Goal: Task Accomplishment & Management: Manage account settings

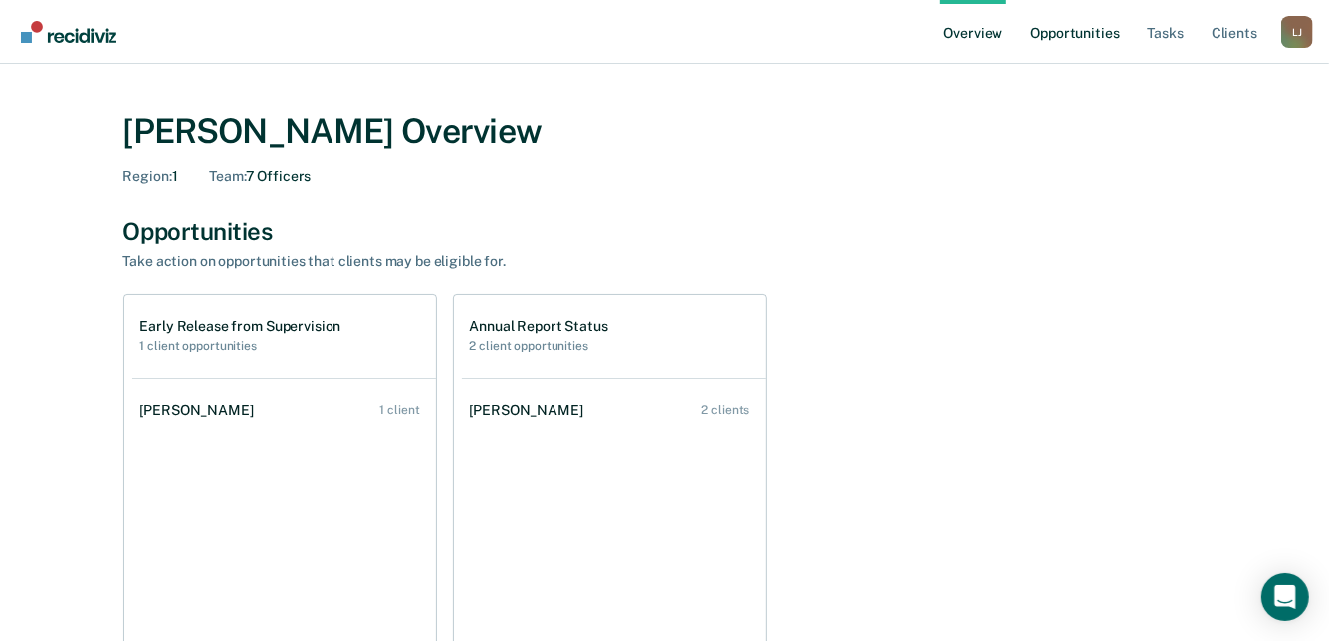
click at [1074, 26] on link "Opportunities" at bounding box center [1074, 32] width 97 height 64
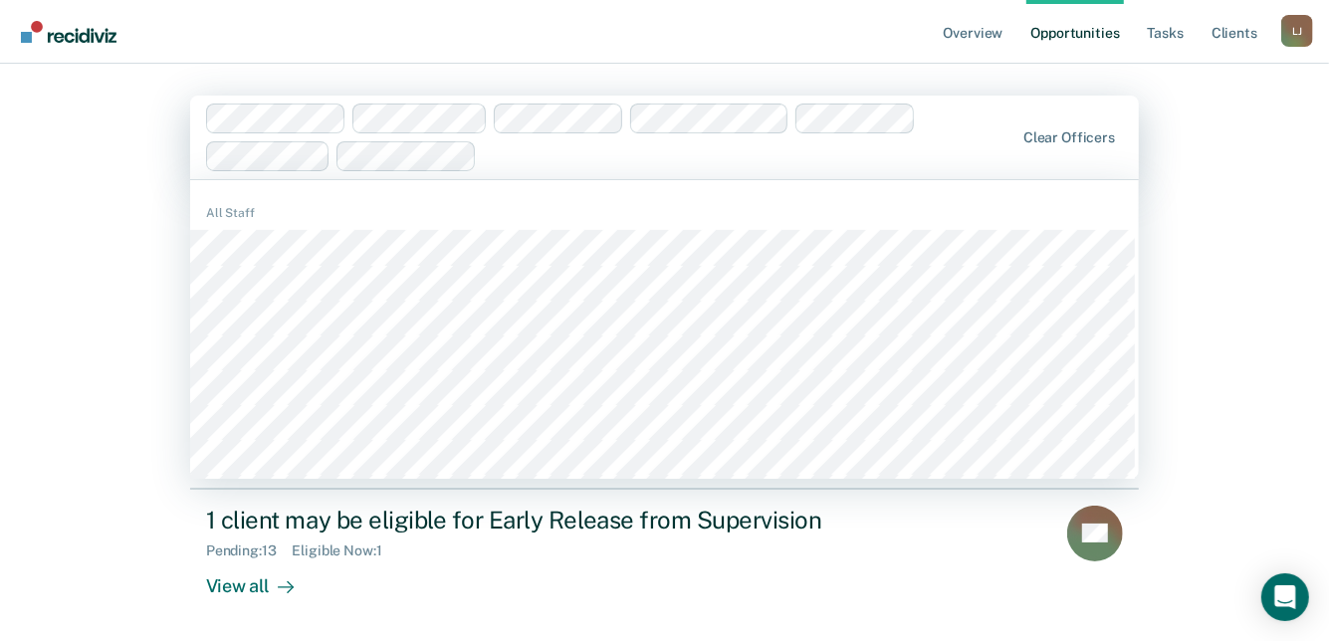
click at [826, 69] on main "1186 results available. Use Up and Down to choose options, press Enter to selec…" at bounding box center [664, 449] width 996 height 770
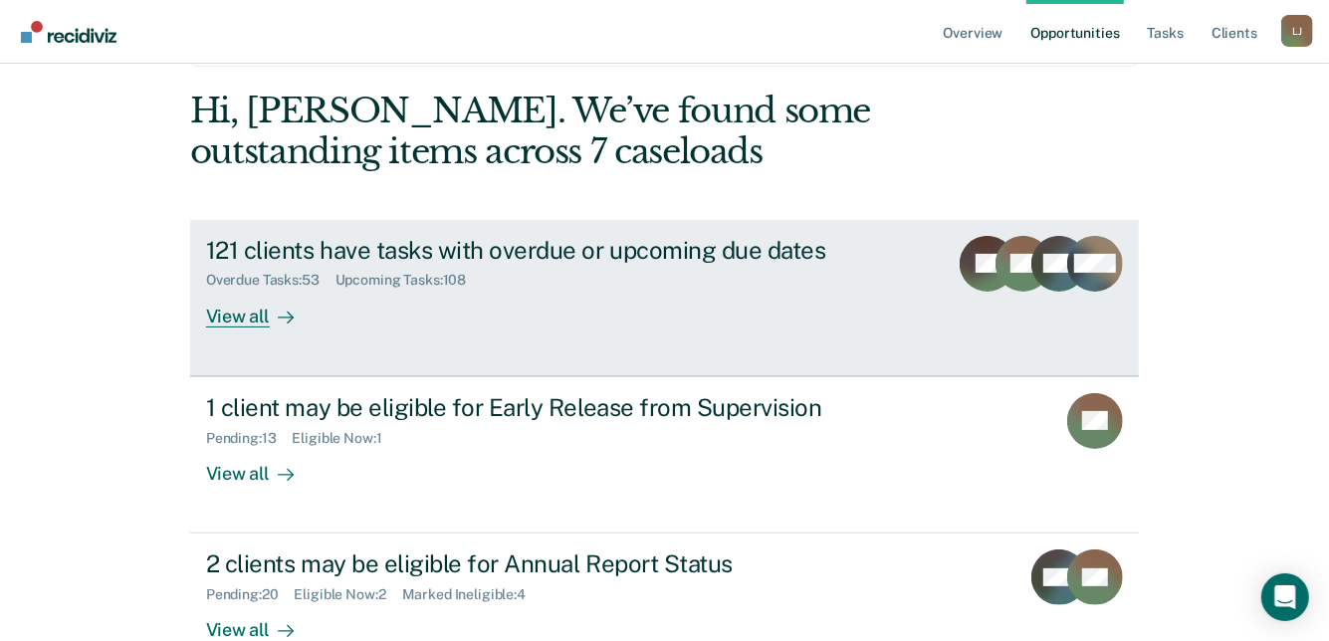
scroll to position [241, 0]
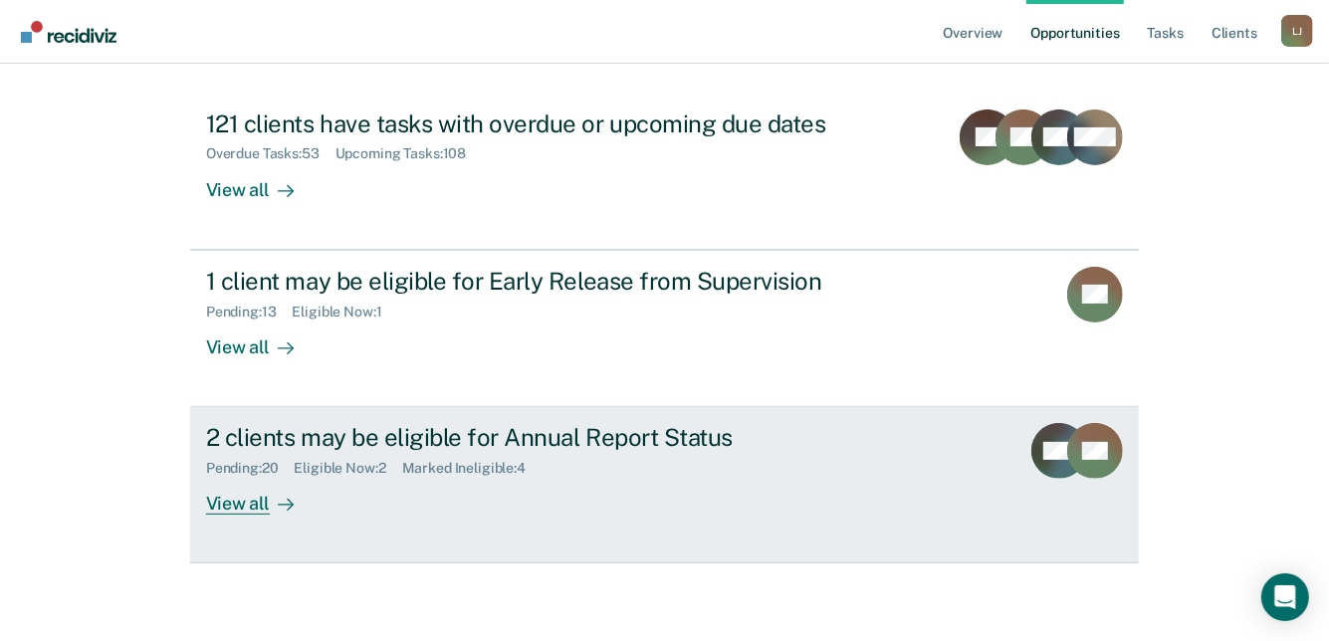
click at [222, 491] on div "View all" at bounding box center [261, 496] width 111 height 39
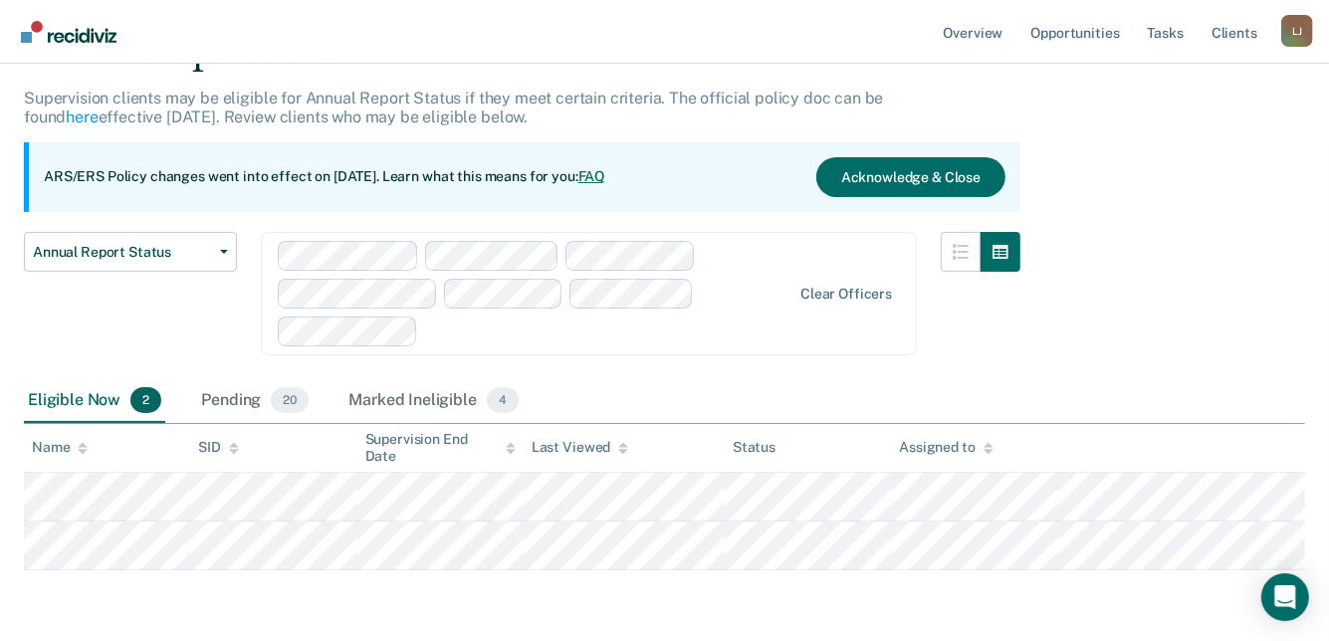
scroll to position [176, 0]
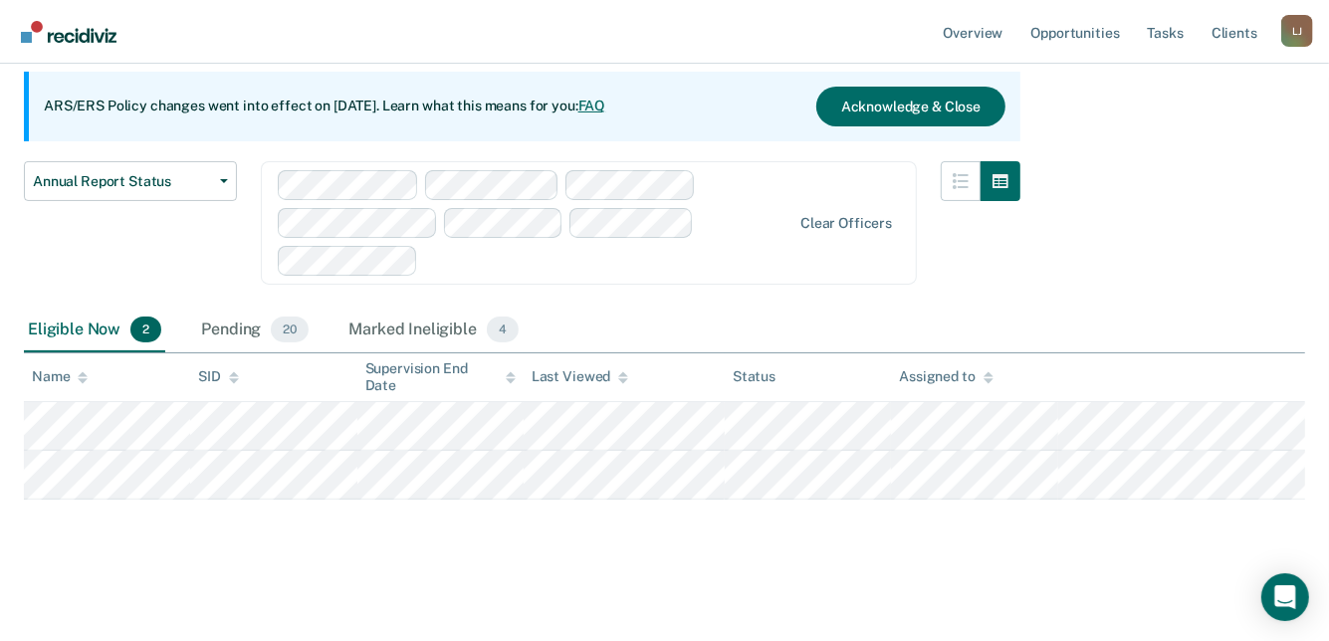
click at [70, 334] on div "Eligible Now 2" at bounding box center [94, 331] width 141 height 44
drag, startPoint x: 367, startPoint y: 325, endPoint x: 337, endPoint y: 330, distance: 30.5
click at [337, 330] on div "Marked Ineligible 4" at bounding box center [405, 331] width 178 height 44
click at [240, 329] on div "Pending 20" at bounding box center [254, 331] width 115 height 44
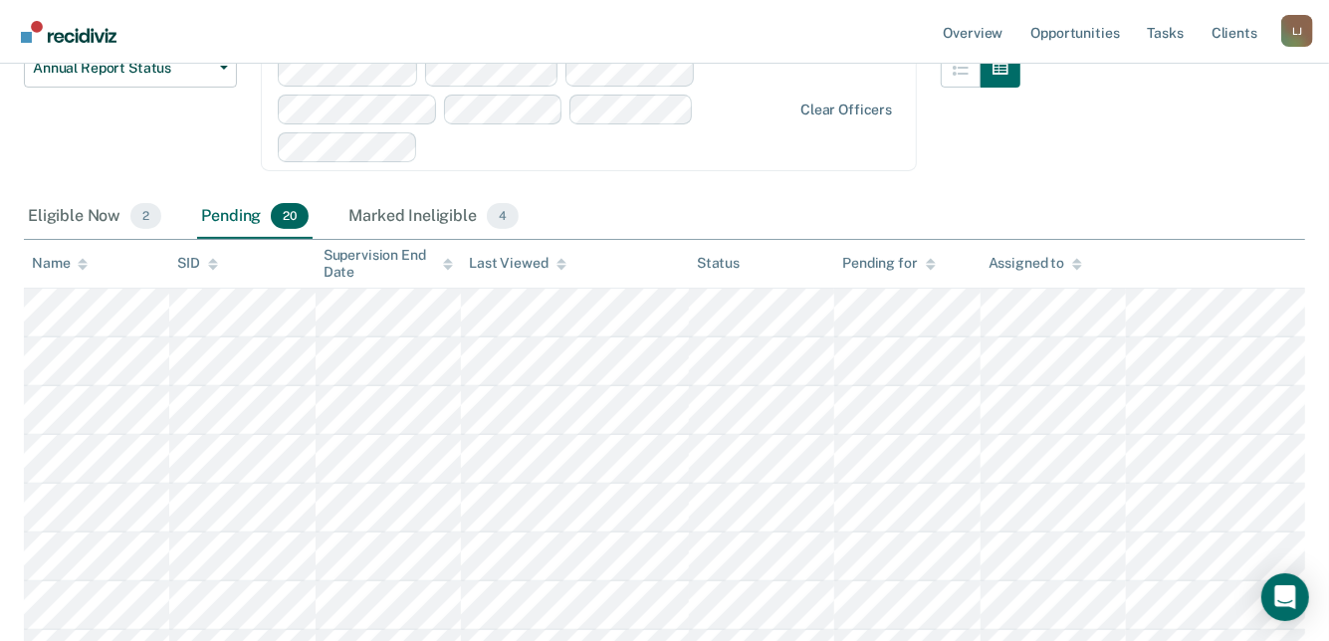
scroll to position [258, 0]
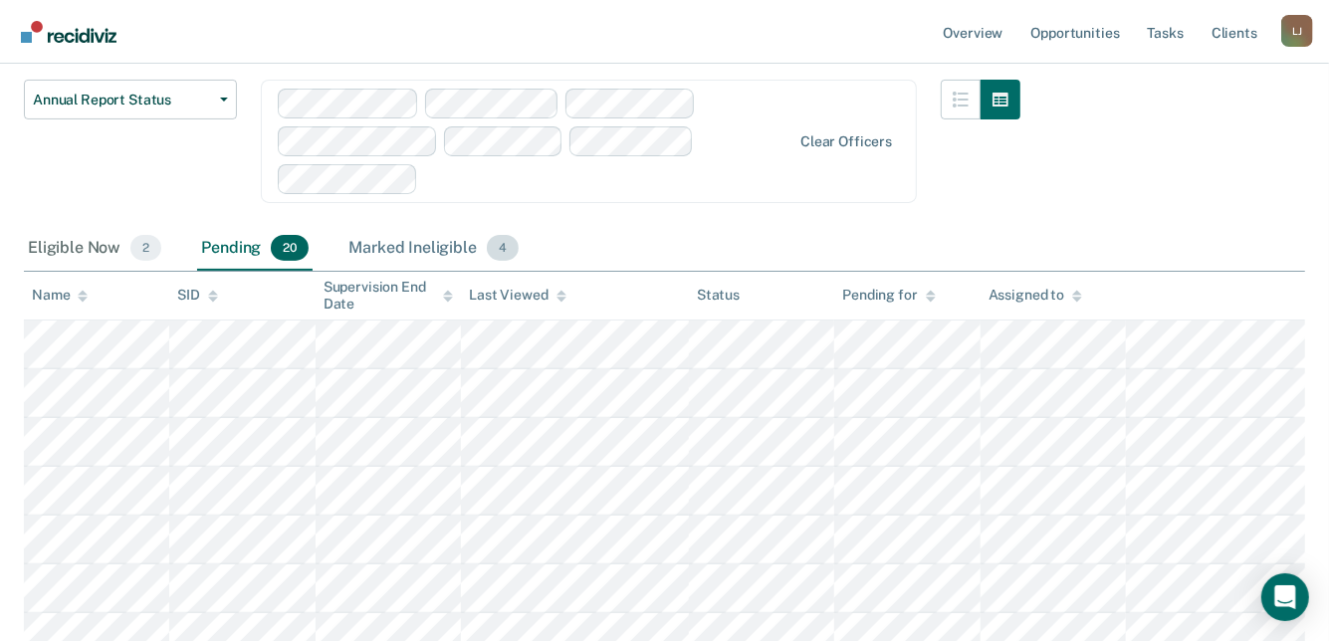
click at [434, 241] on div "Marked Ineligible 4" at bounding box center [433, 249] width 178 height 44
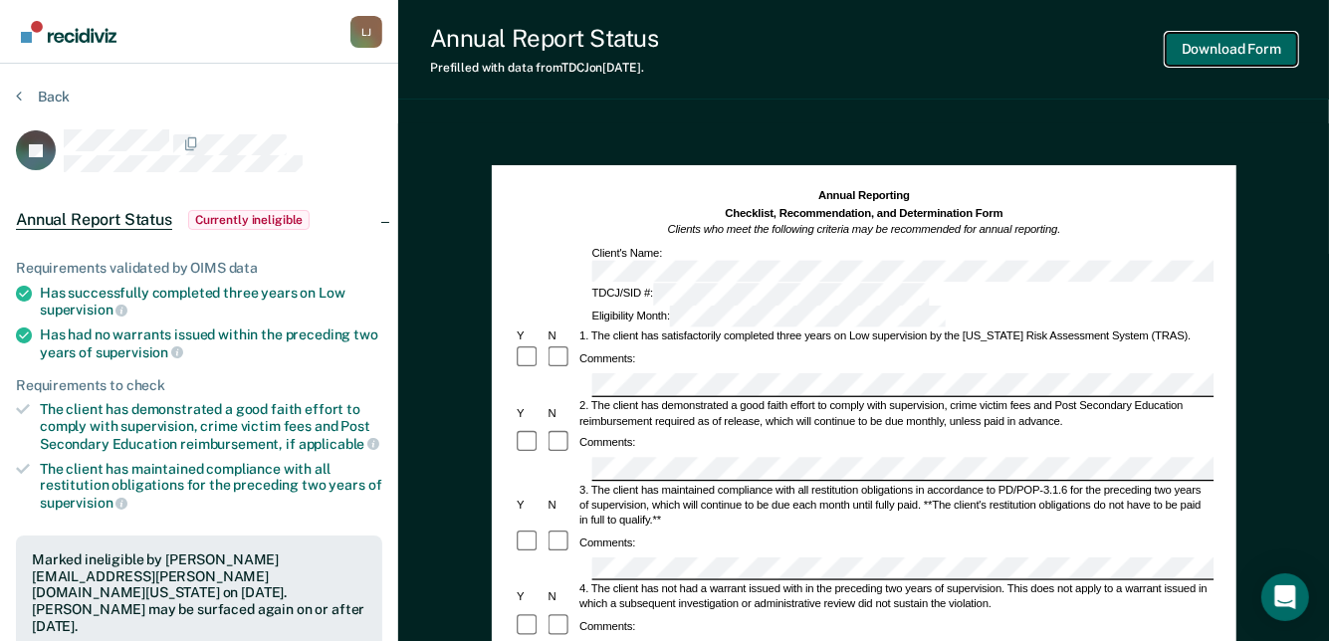
click at [1214, 58] on button "Download Form" at bounding box center [1231, 49] width 131 height 33
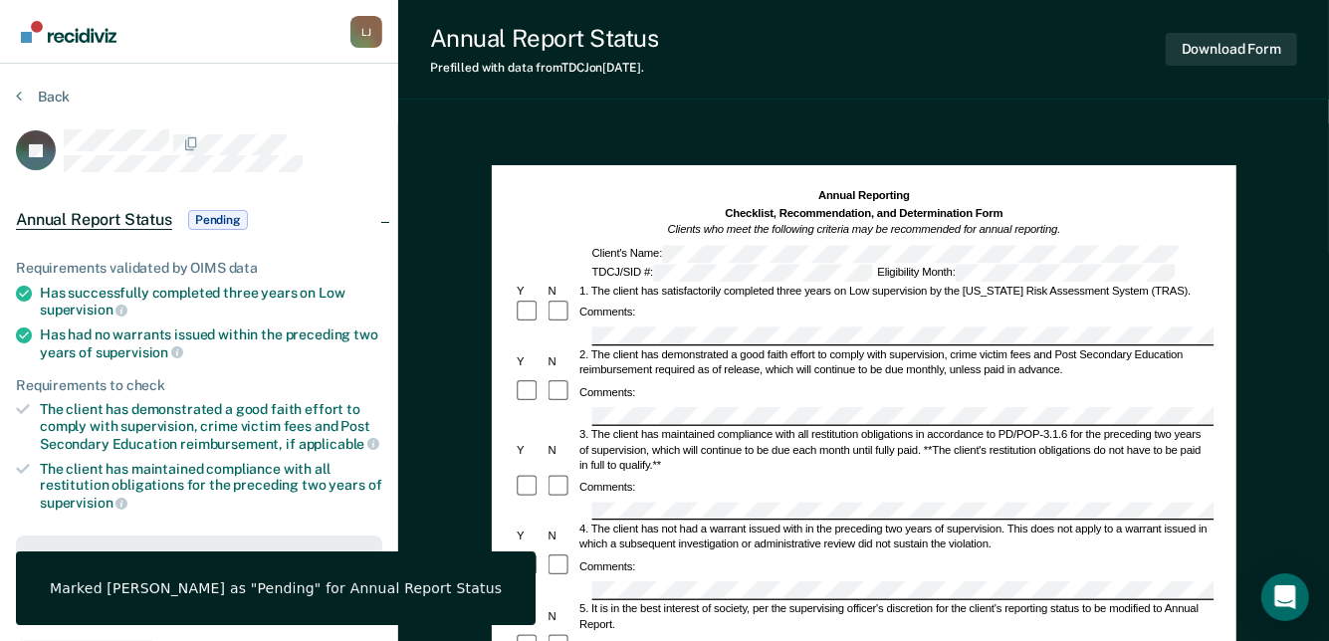
click at [861, 89] on div "Annual Report Status Prefilled with data from TDCJ on [DATE] . Download Form" at bounding box center [863, 50] width 931 height 100
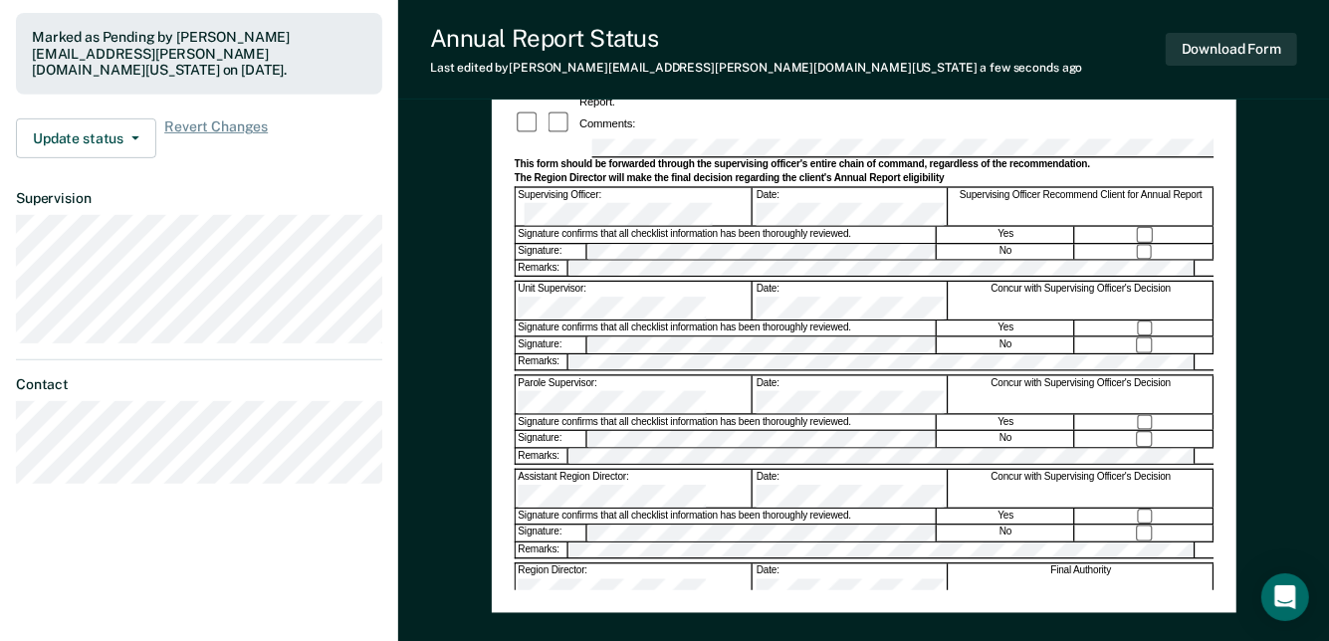
scroll to position [650, 0]
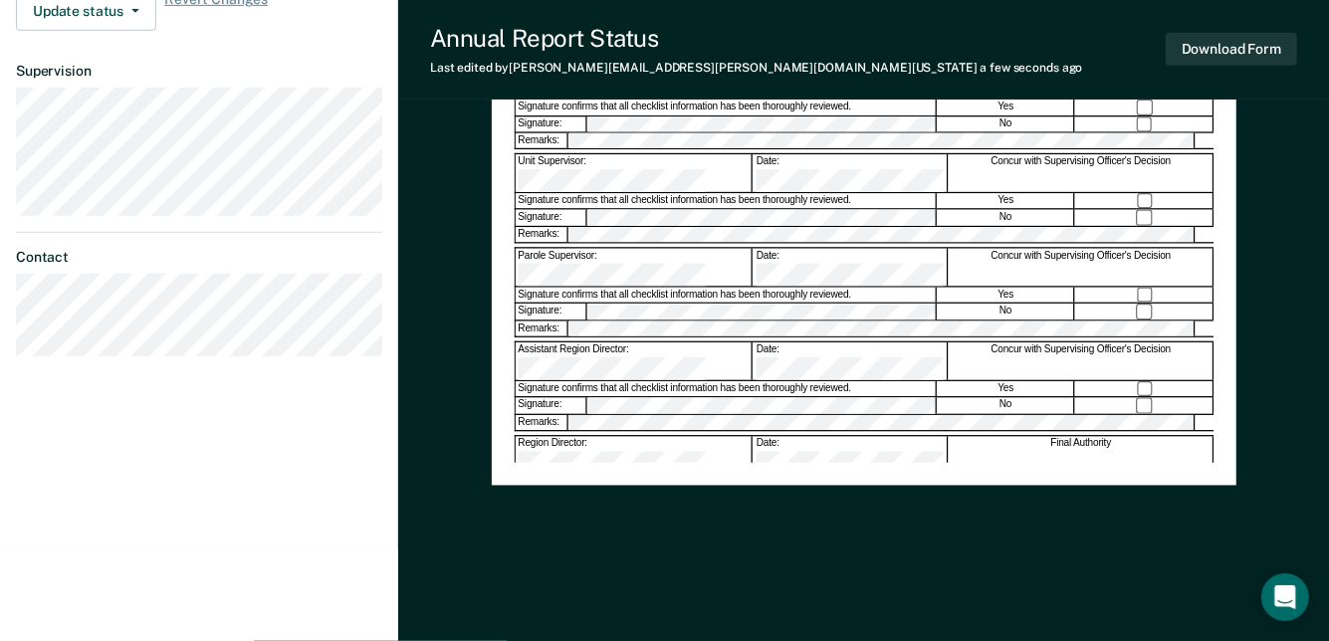
click at [867, 475] on div "Signature confirms that all checklist information has been thoroughly reviewed." at bounding box center [725, 483] width 421 height 16
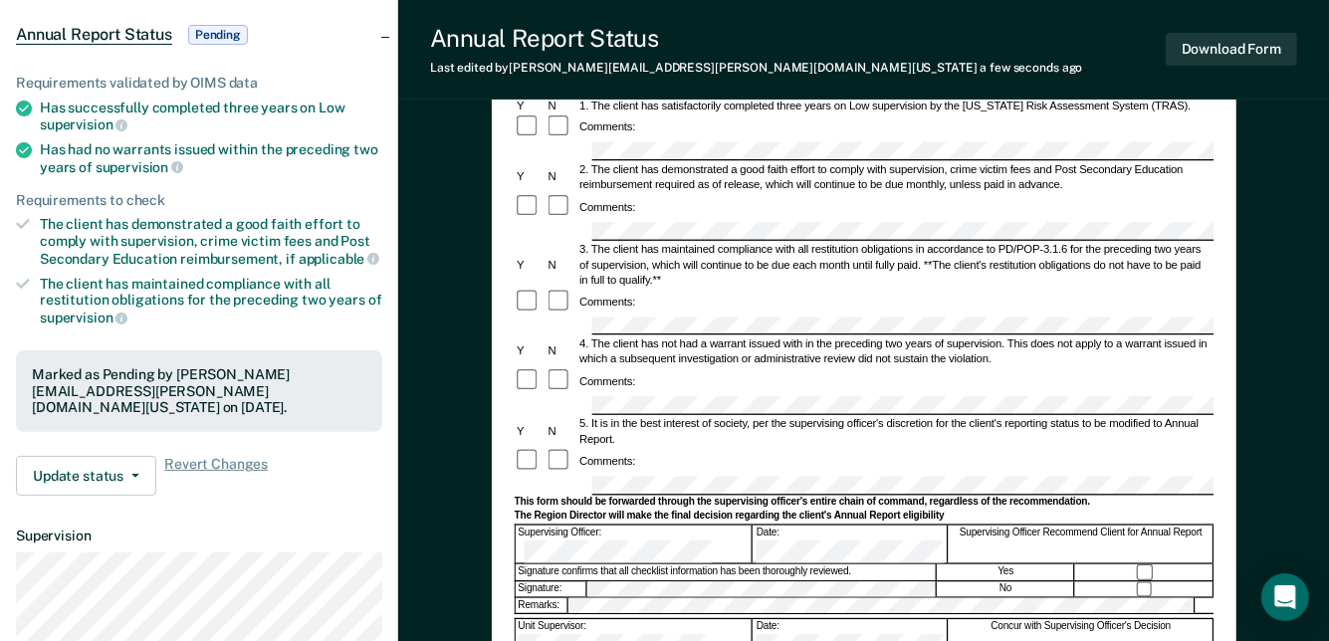
scroll to position [0, 0]
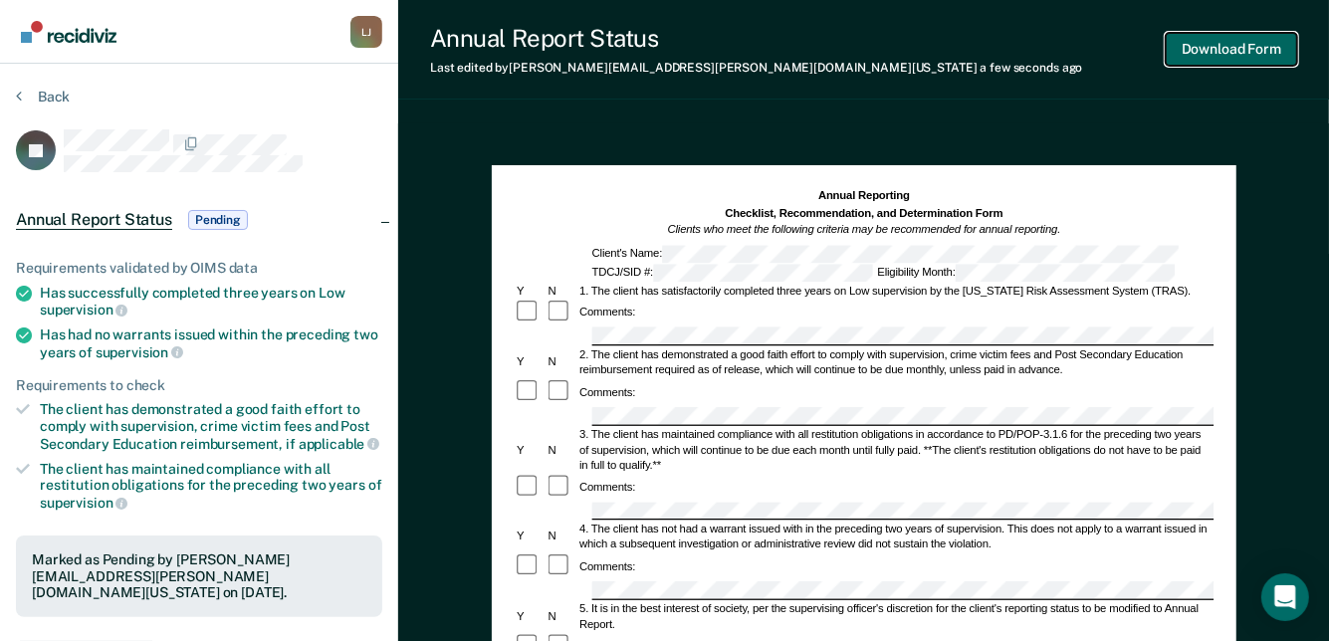
click at [1236, 36] on button "Download Form" at bounding box center [1231, 49] width 131 height 33
click at [205, 219] on span "Pending" at bounding box center [218, 220] width 60 height 20
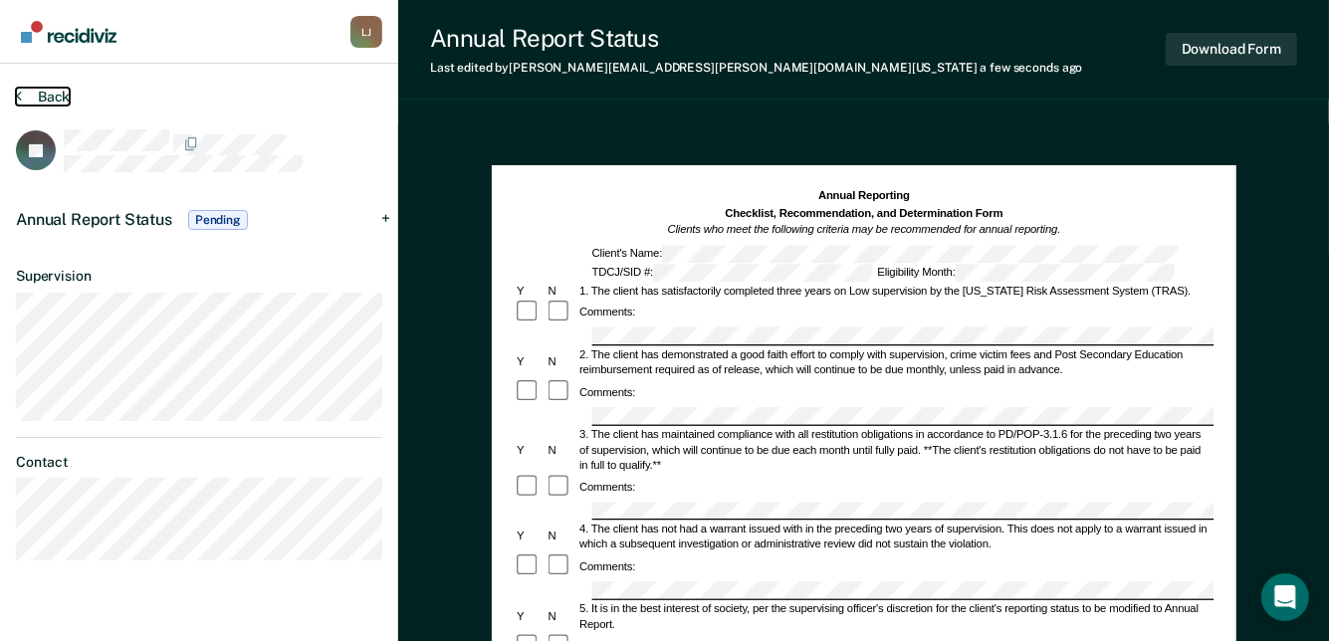
click at [33, 98] on button "Back" at bounding box center [43, 97] width 54 height 18
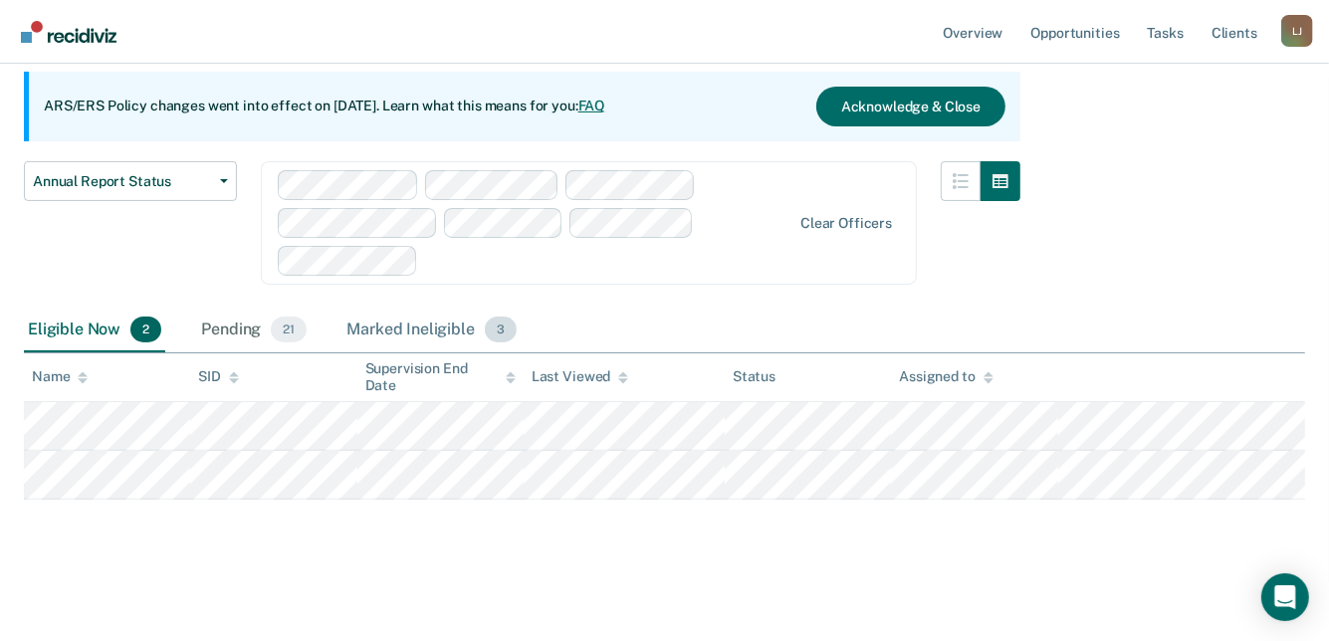
click at [407, 334] on div "Marked Ineligible 3" at bounding box center [431, 331] width 178 height 44
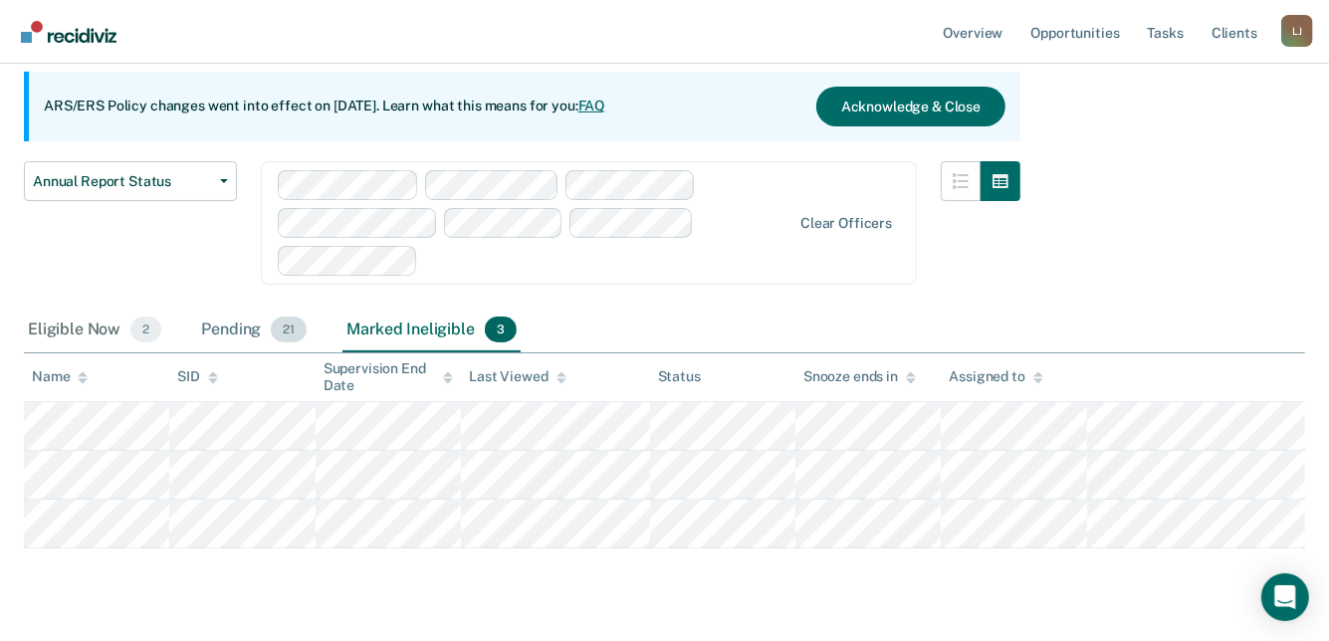
click at [217, 329] on div "Pending 21" at bounding box center [253, 331] width 113 height 44
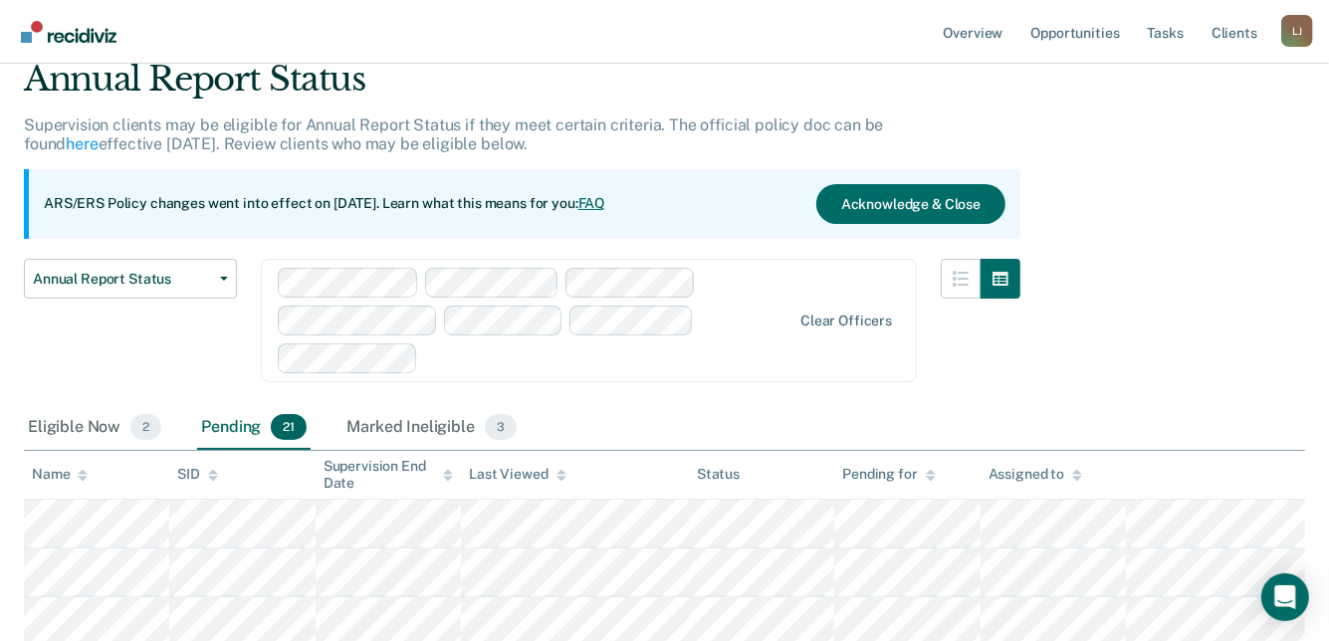
scroll to position [0, 0]
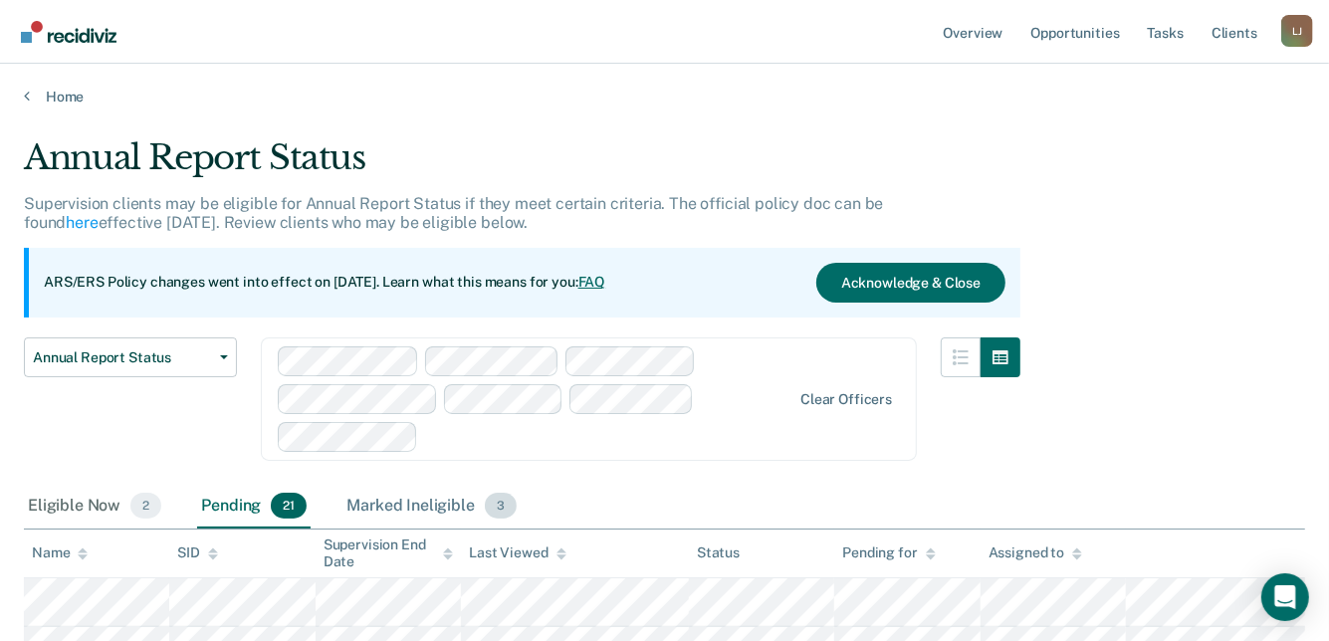
click at [418, 505] on div "Marked Ineligible 3" at bounding box center [431, 507] width 178 height 44
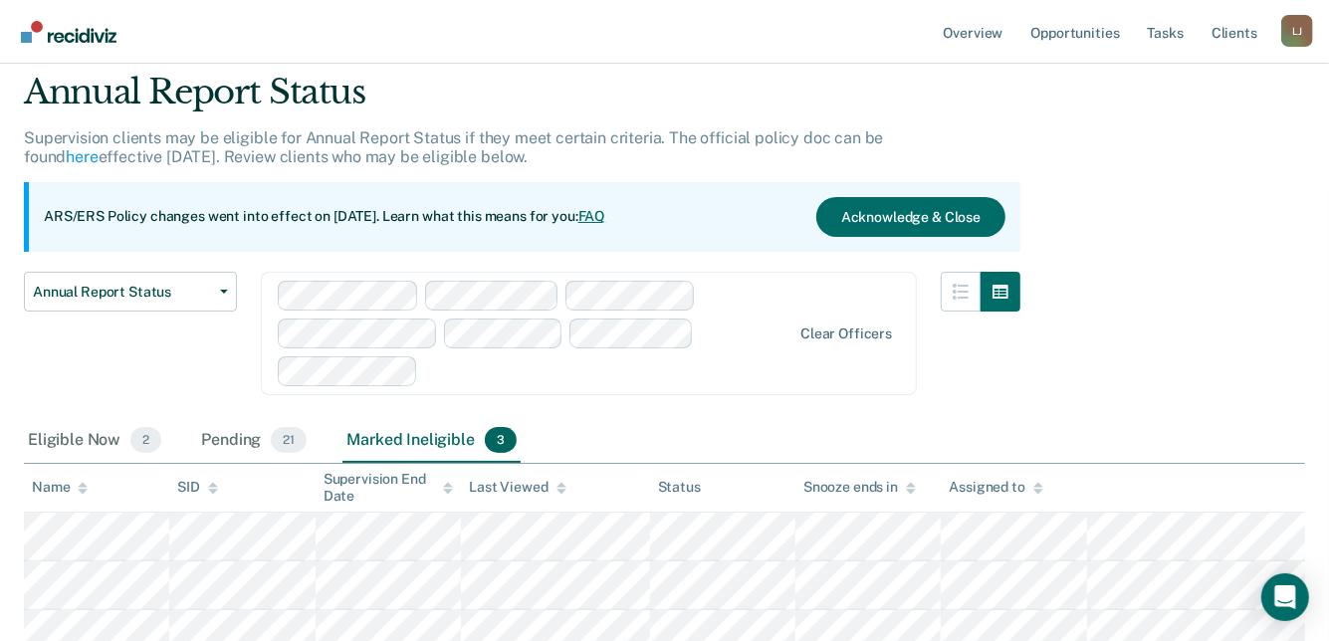
scroll to position [100, 0]
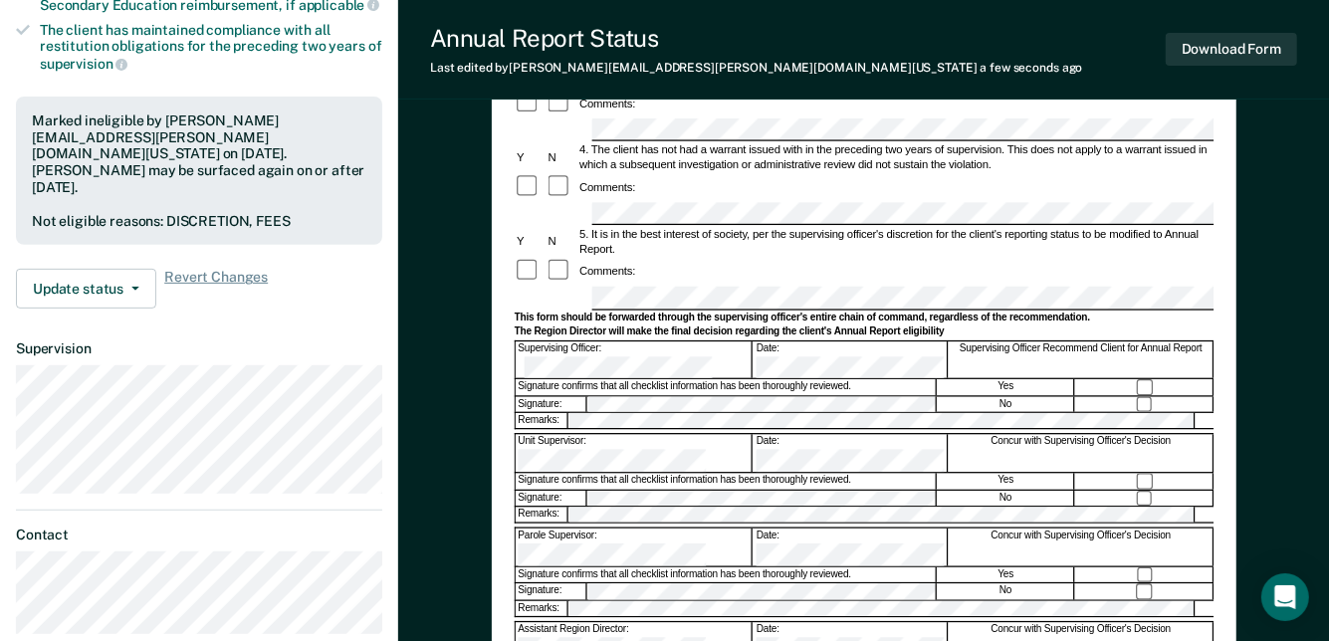
scroll to position [299, 0]
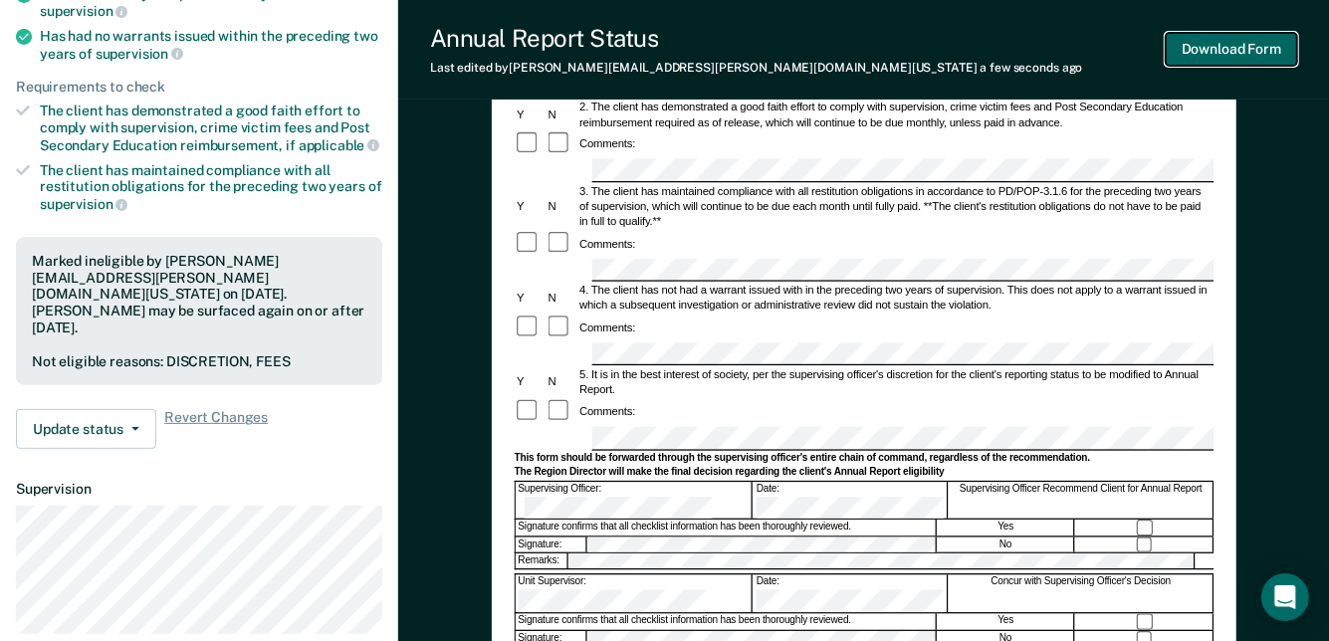
click at [1254, 59] on button "Download Form" at bounding box center [1231, 49] width 131 height 33
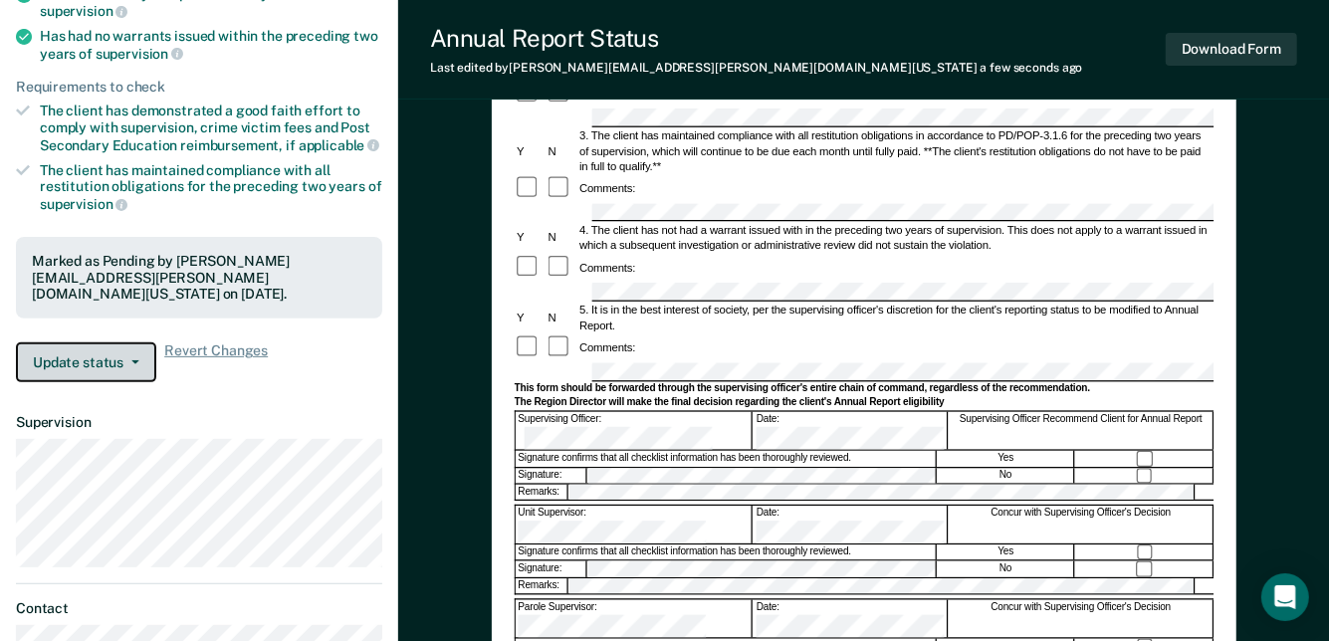
click at [138, 346] on button "Update status" at bounding box center [86, 362] width 140 height 40
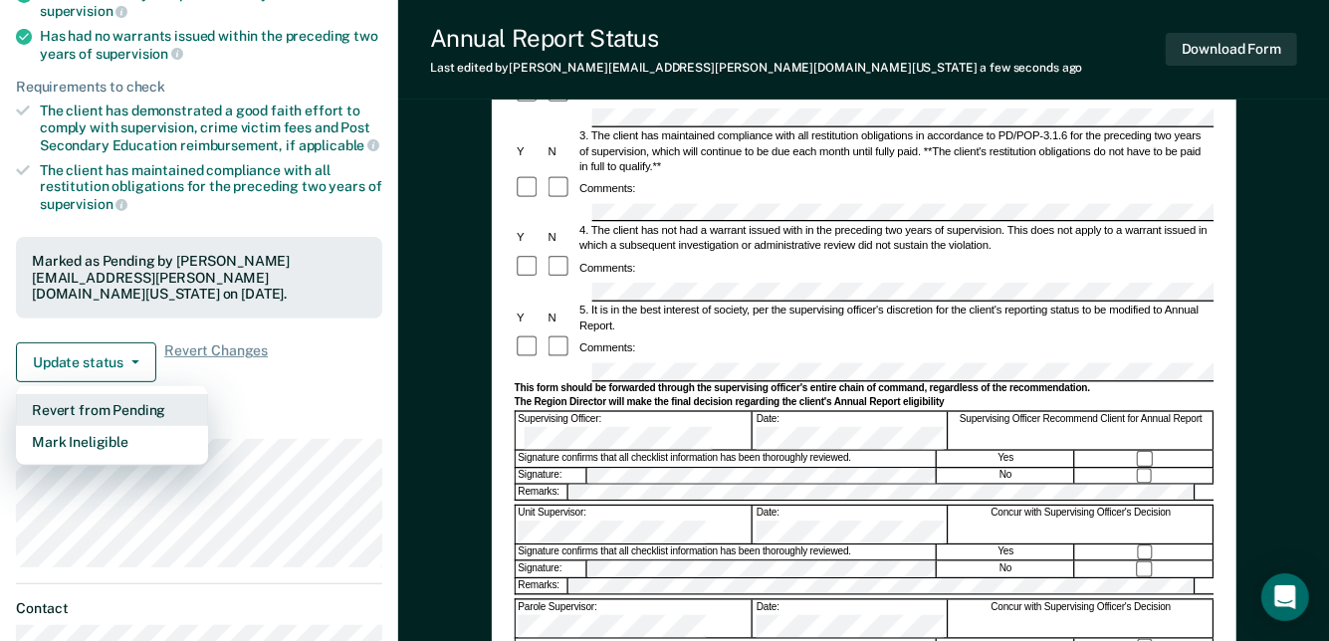
click at [147, 394] on button "Revert from Pending" at bounding box center [112, 410] width 192 height 32
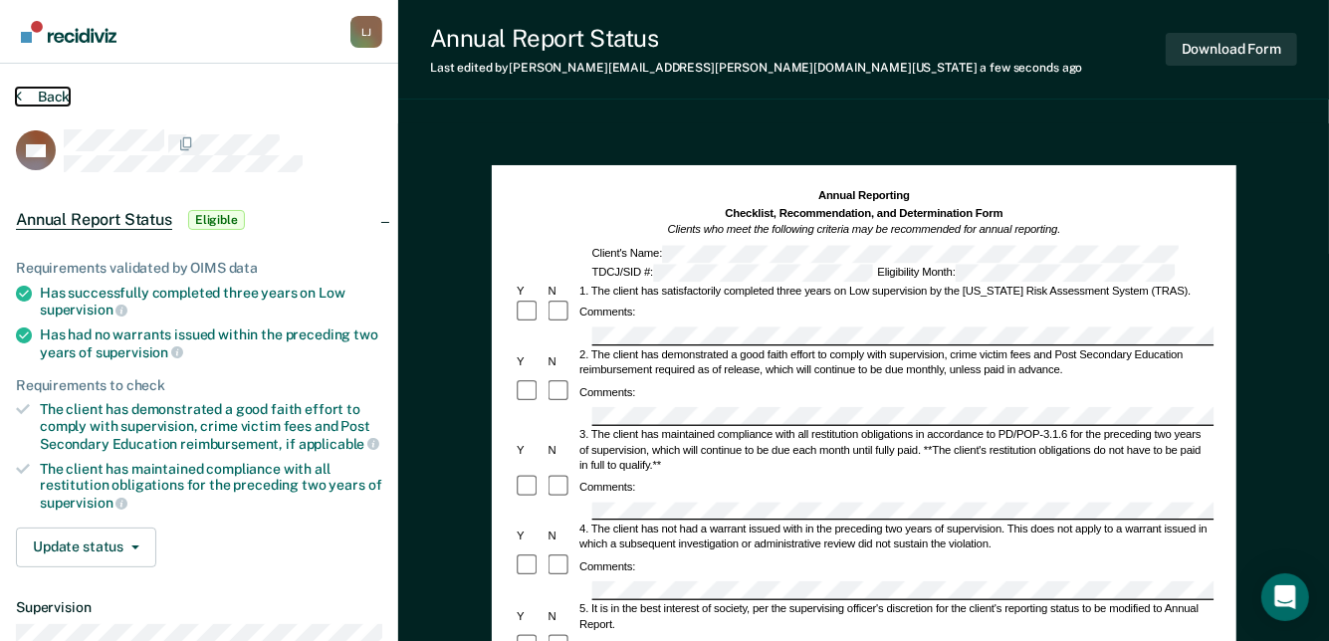
click at [49, 99] on button "Back" at bounding box center [43, 97] width 54 height 18
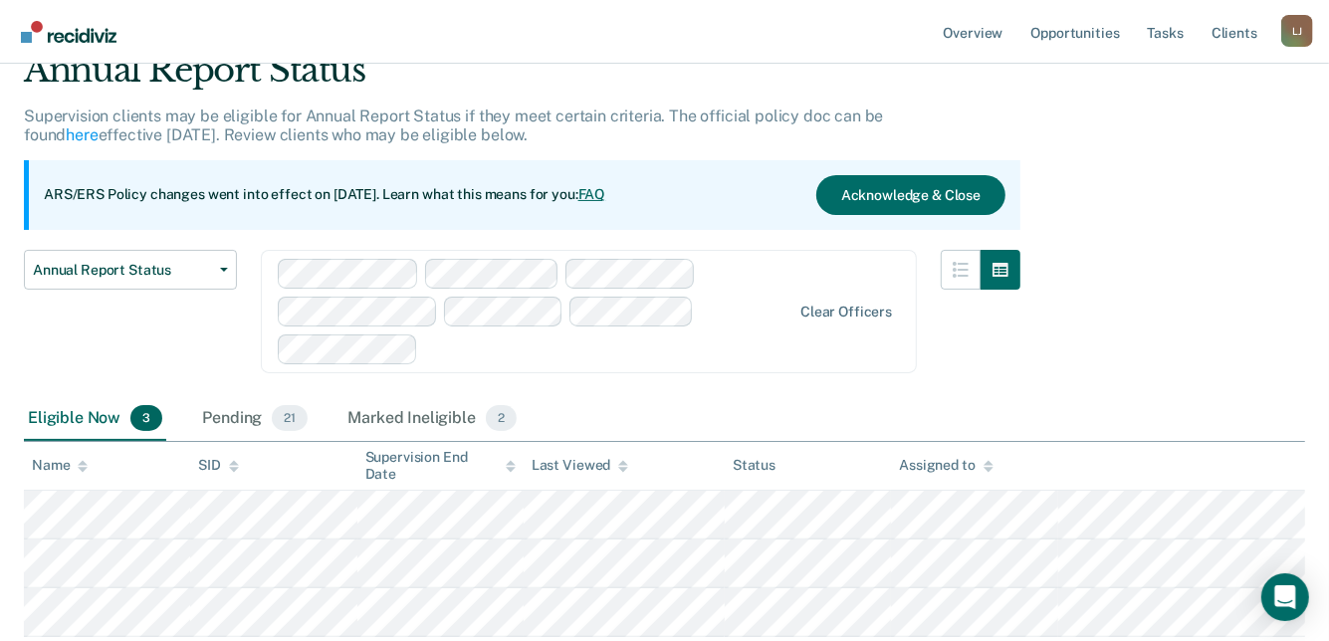
scroll to position [199, 0]
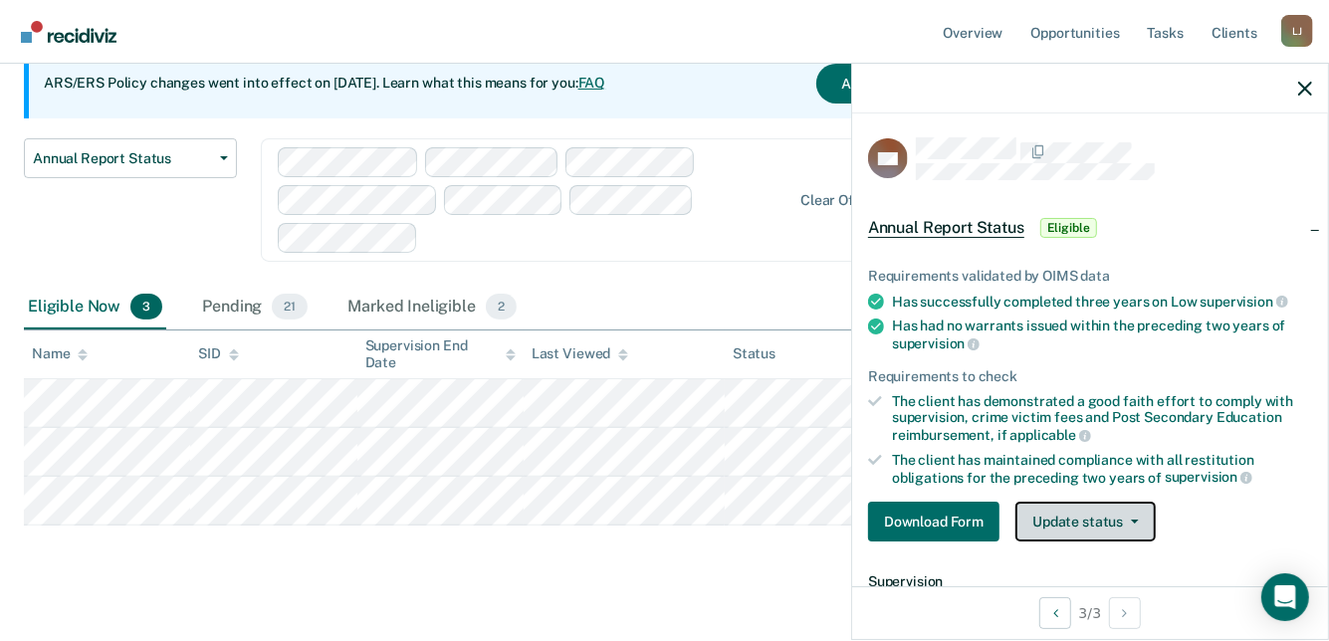
click at [1110, 515] on button "Update status" at bounding box center [1085, 522] width 140 height 40
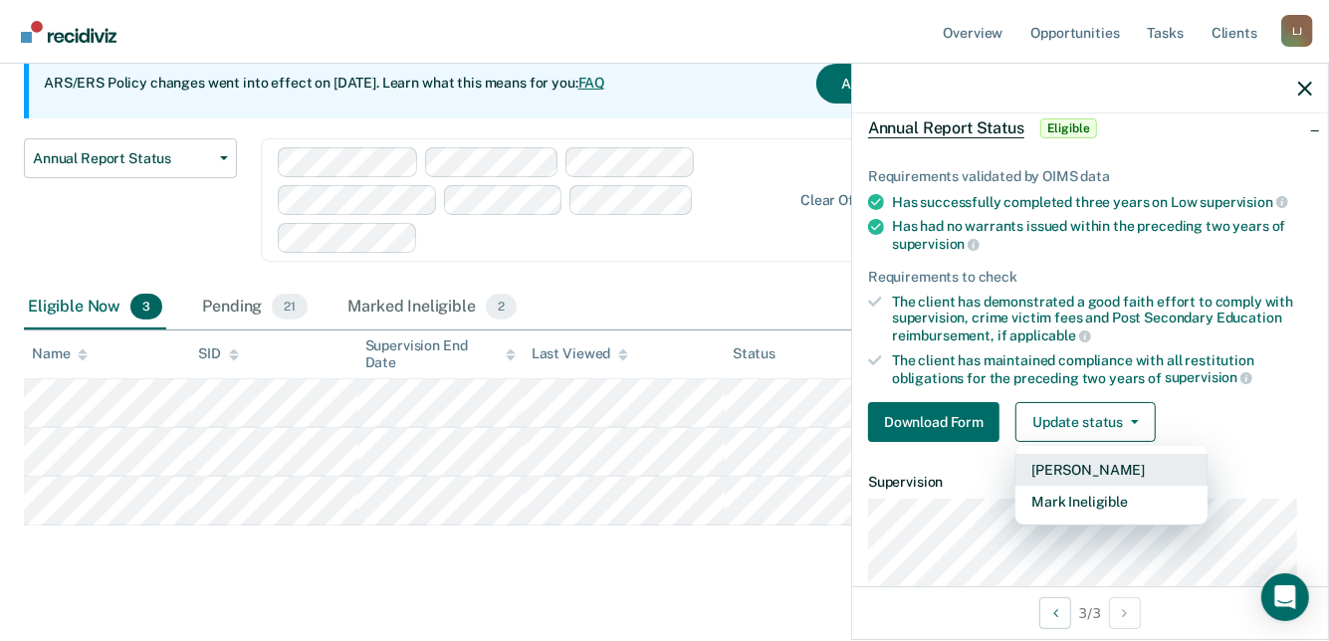
click at [1129, 472] on button "[PERSON_NAME]" at bounding box center [1111, 470] width 192 height 32
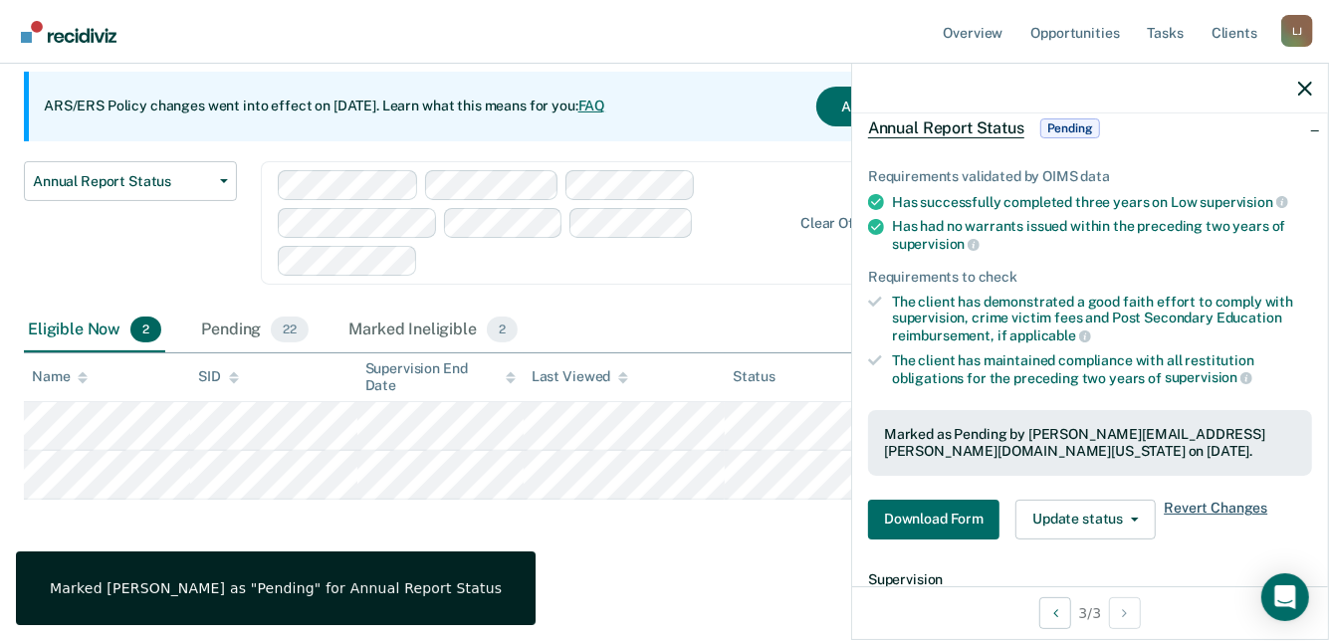
click at [1215, 510] on span "Revert Changes" at bounding box center [1216, 520] width 104 height 40
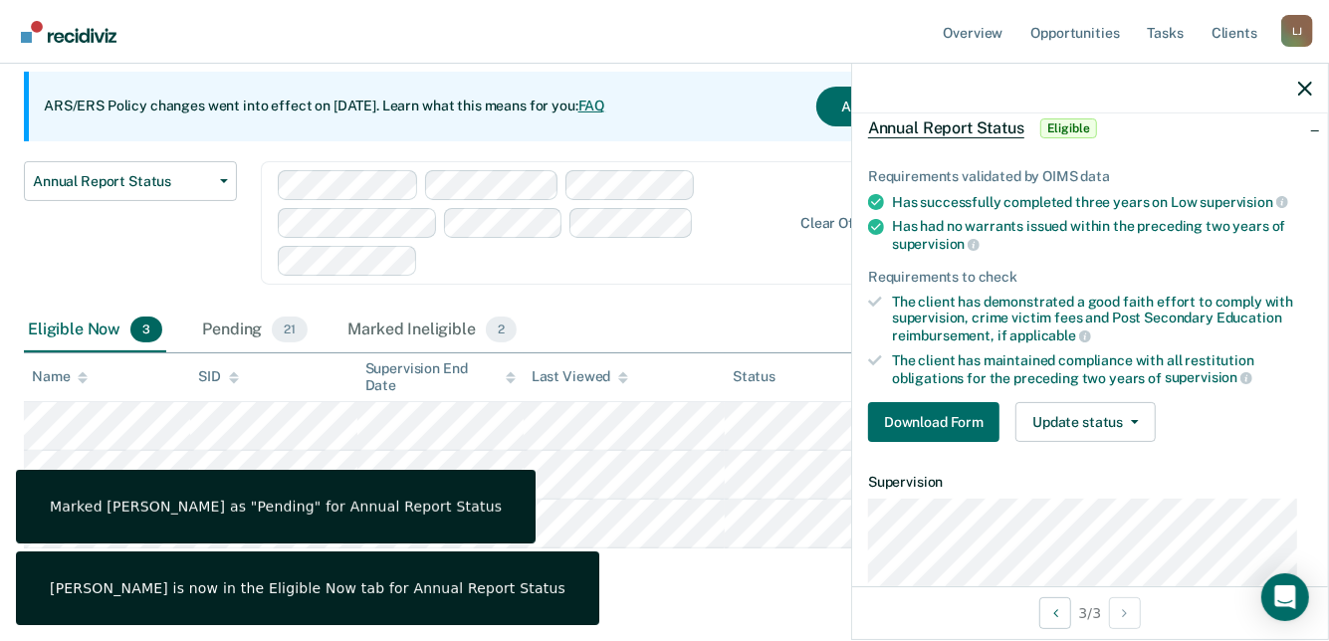
click at [730, 563] on div "Annual Report Status Supervision clients may be eligible for Annual Report Stat…" at bounding box center [664, 283] width 1281 height 645
click at [1310, 82] on icon "button" at bounding box center [1305, 89] width 14 height 14
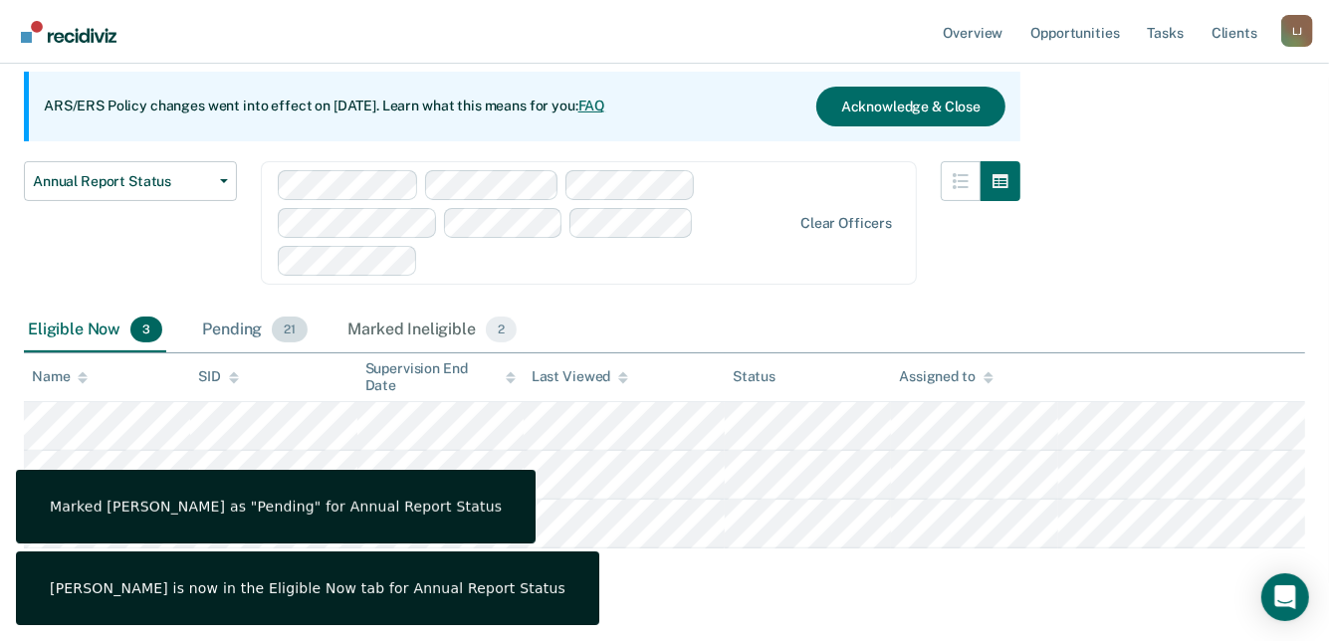
click at [231, 324] on div "Pending 21" at bounding box center [254, 331] width 113 height 44
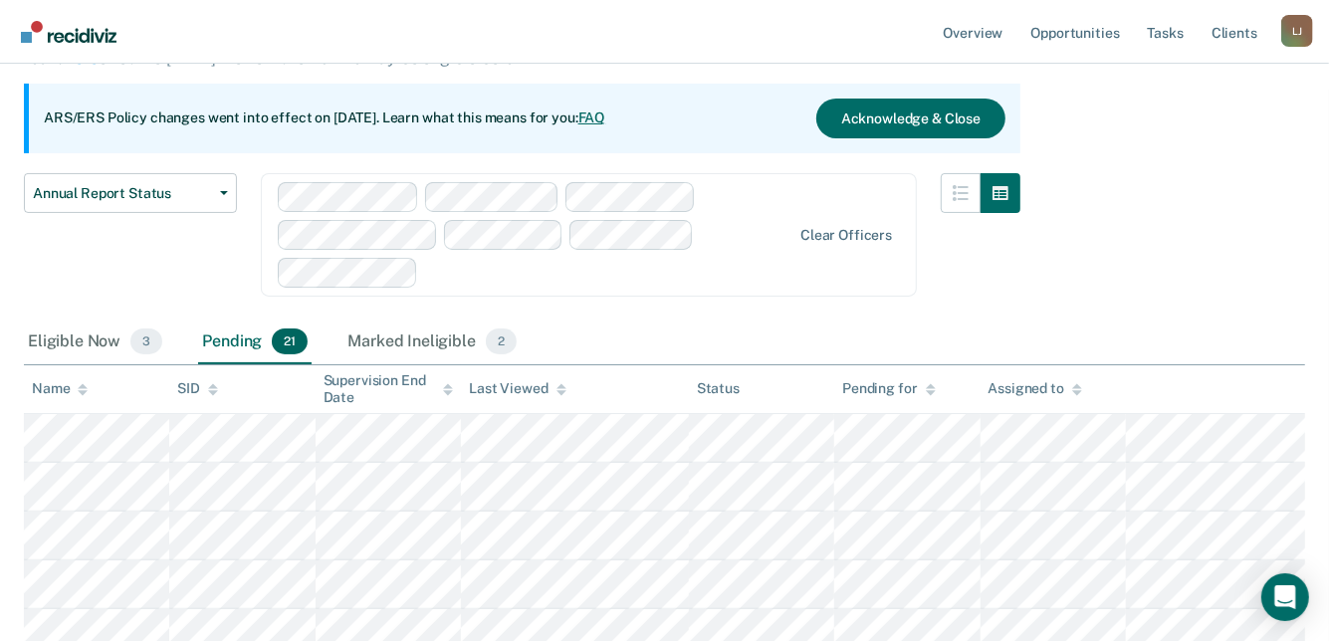
scroll to position [0, 0]
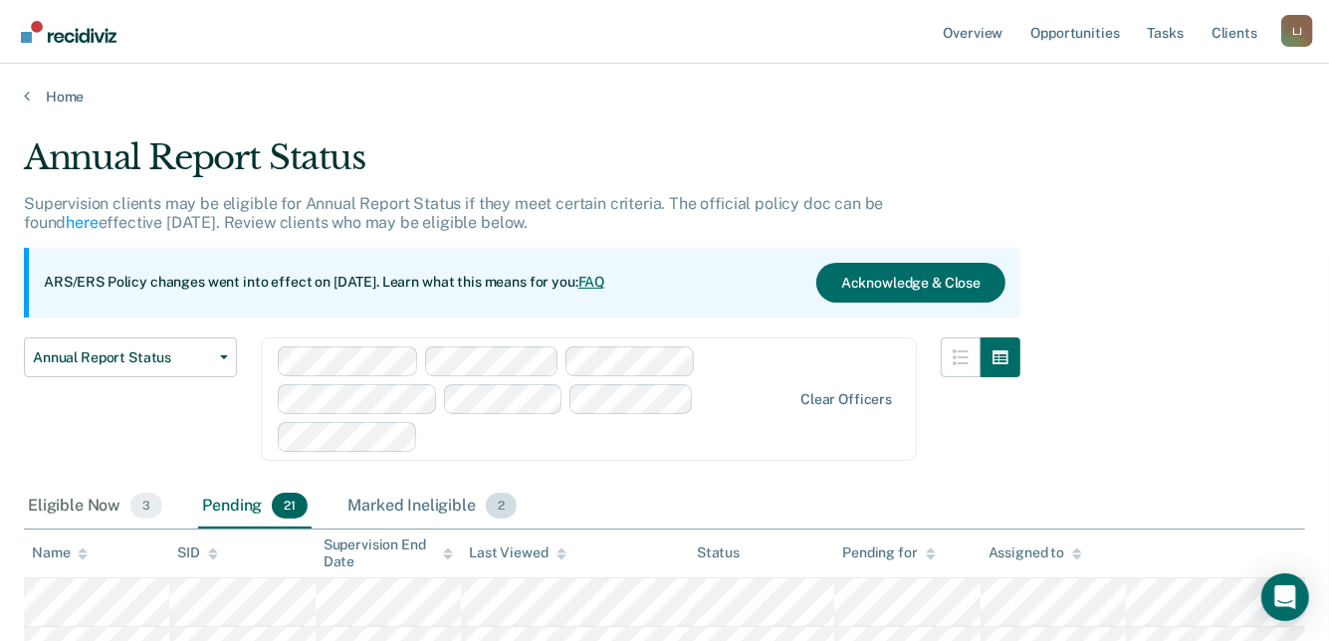
click at [413, 502] on div "Marked Ineligible 2" at bounding box center [431, 507] width 177 height 44
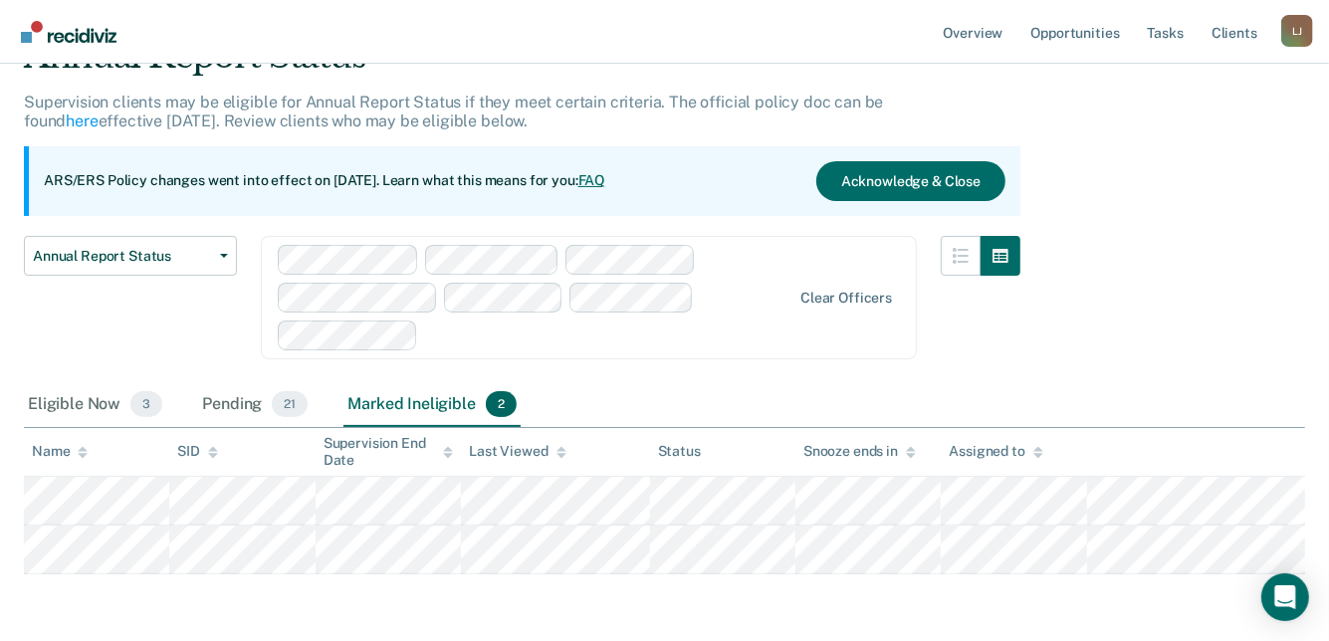
scroll to position [176, 0]
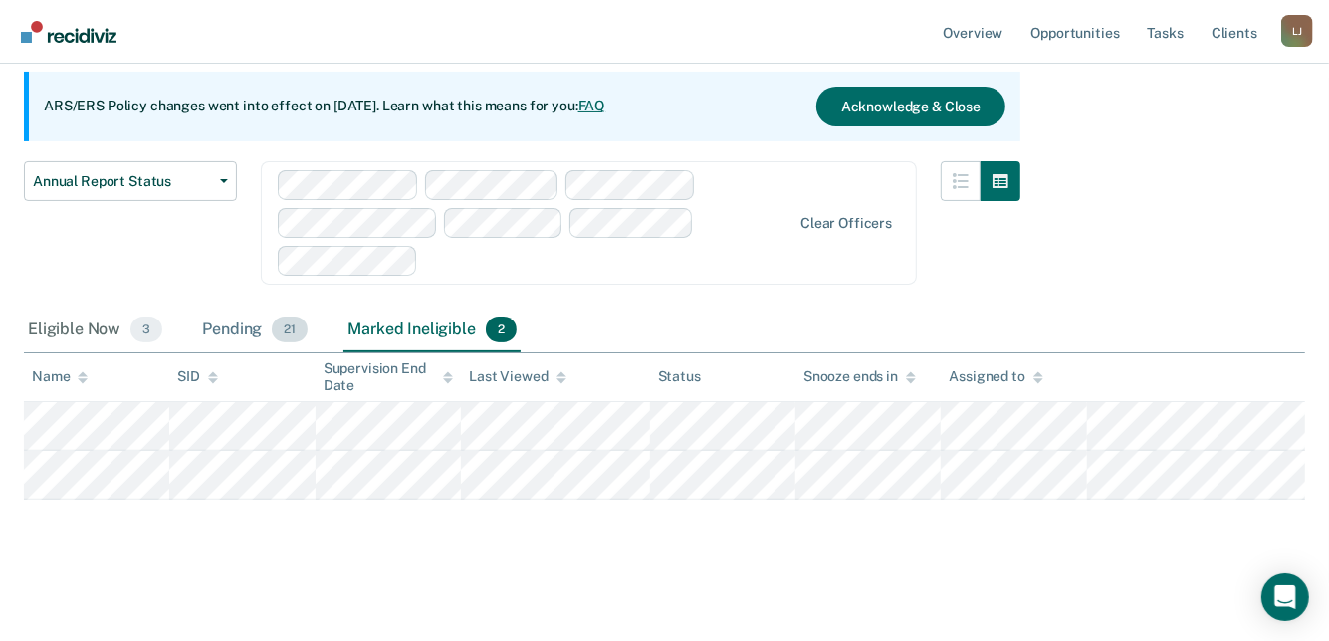
click at [243, 328] on div "Pending 21" at bounding box center [254, 331] width 113 height 44
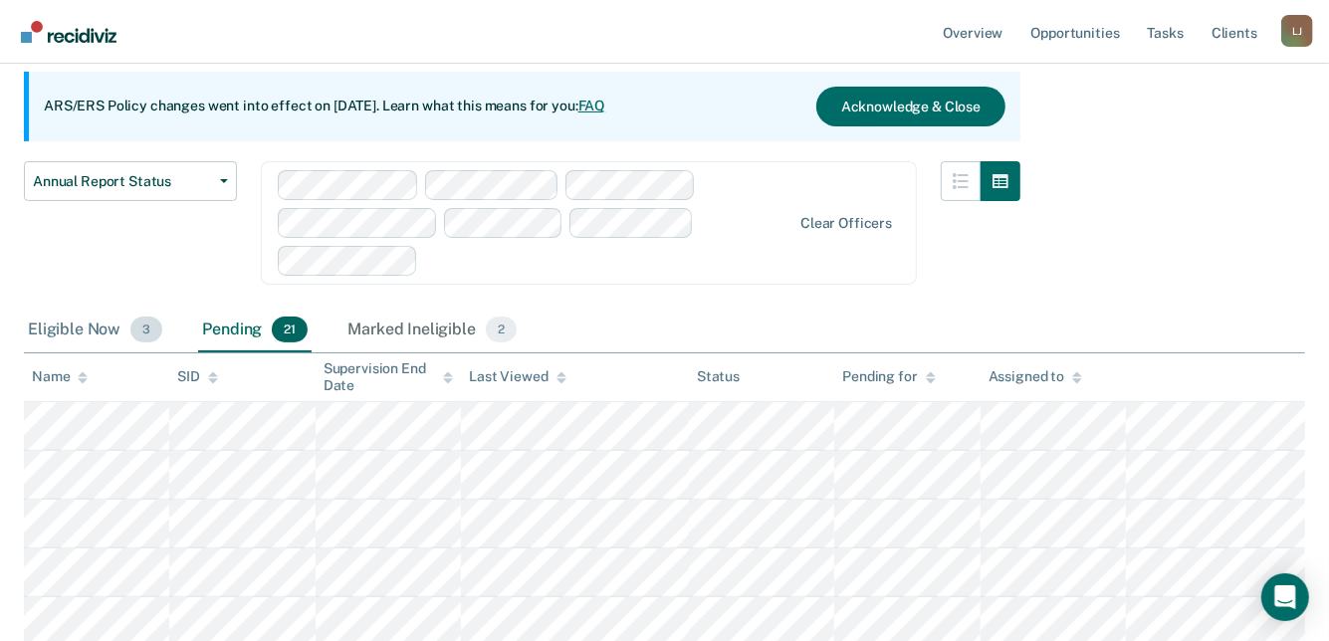
click at [68, 328] on div "Eligible Now 3" at bounding box center [95, 331] width 142 height 44
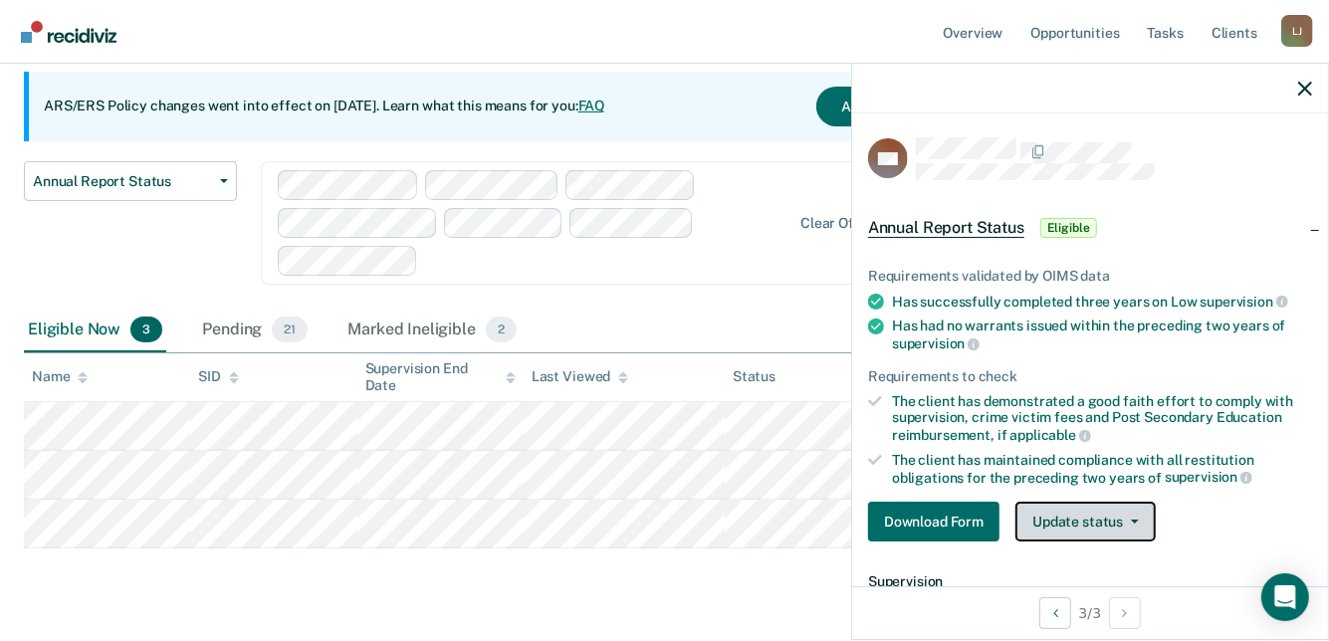
click at [1115, 531] on button "Update status" at bounding box center [1085, 522] width 140 height 40
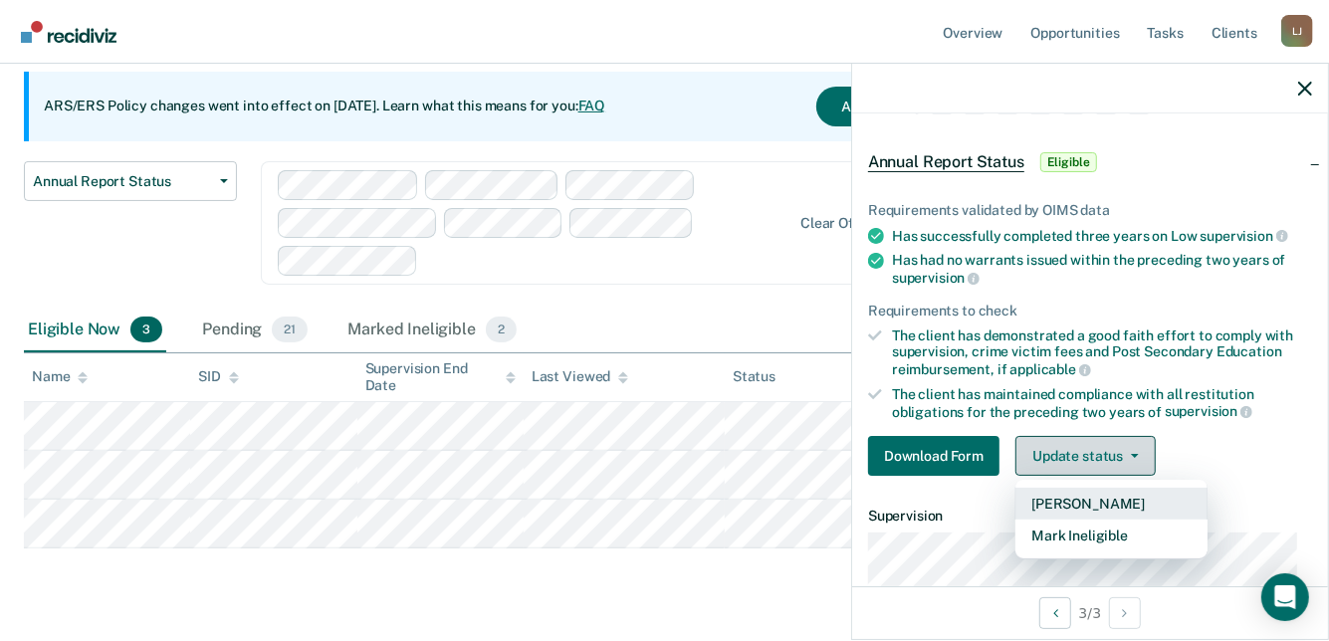
scroll to position [100, 0]
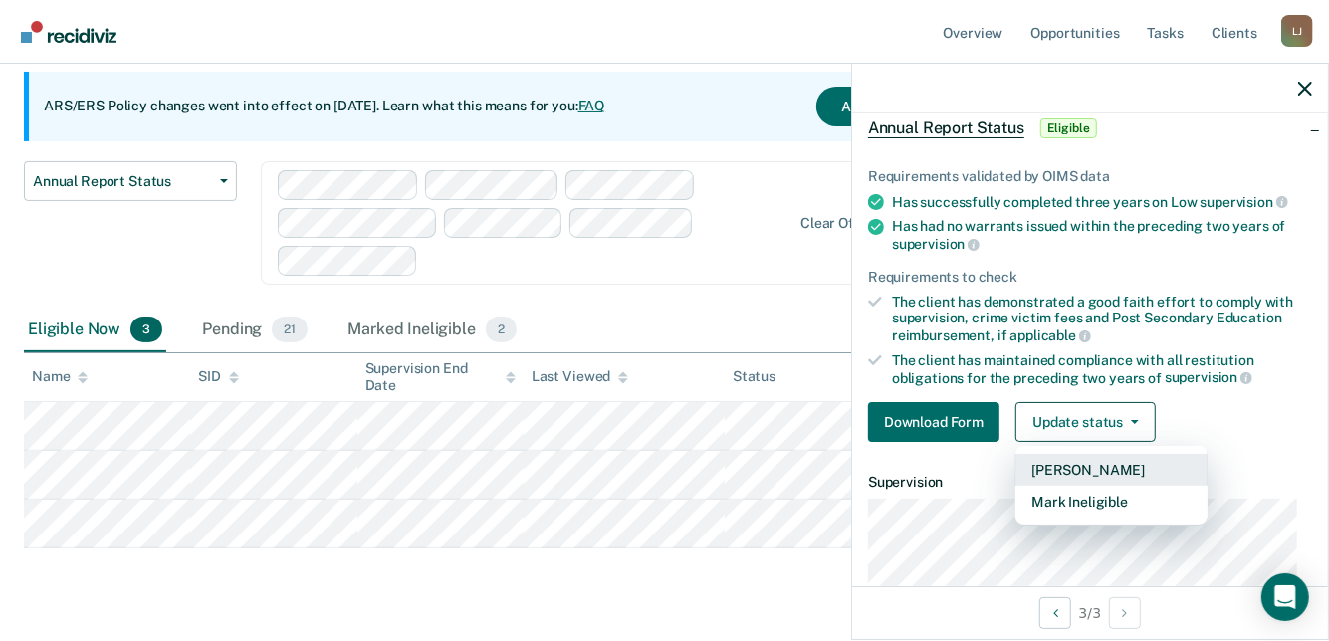
click at [1071, 470] on button "[PERSON_NAME]" at bounding box center [1111, 470] width 192 height 32
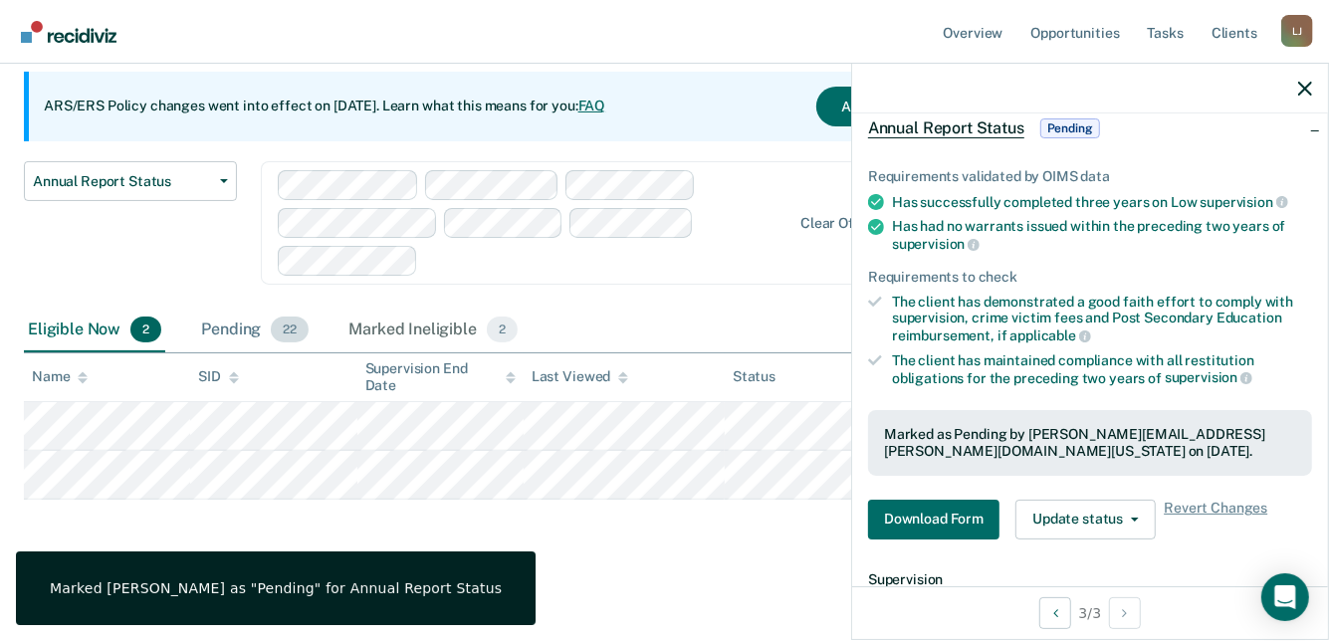
click at [226, 331] on div "Pending 22" at bounding box center [254, 331] width 115 height 44
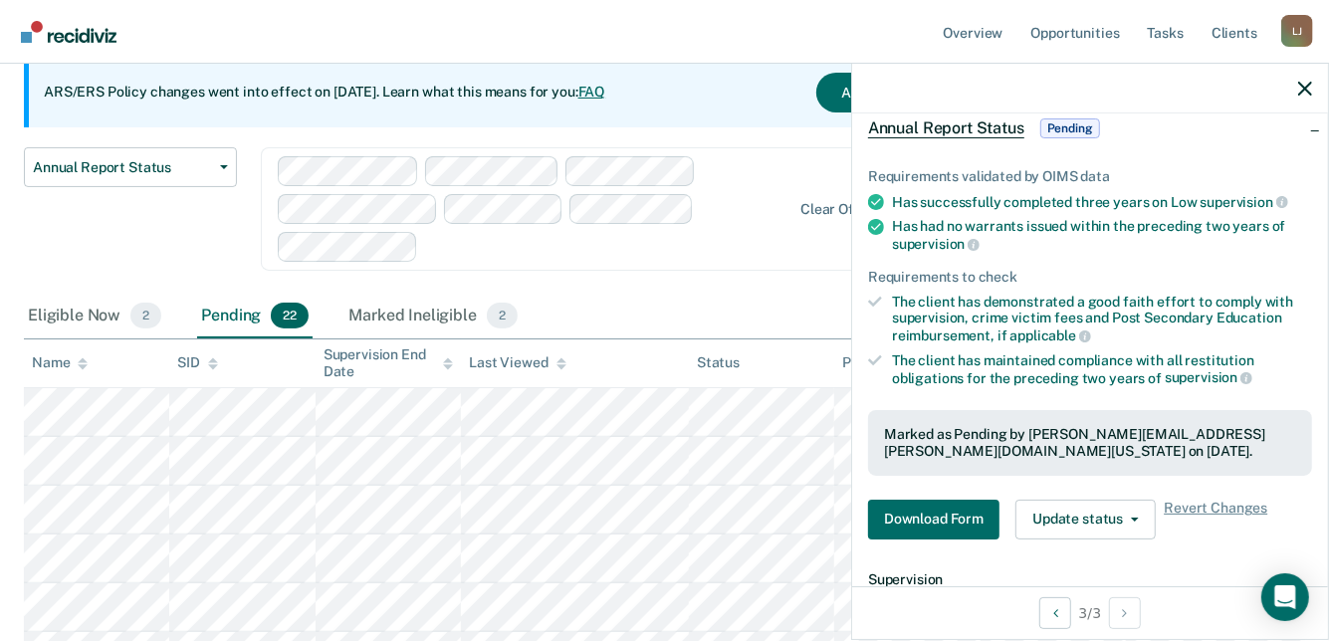
scroll to position [0, 0]
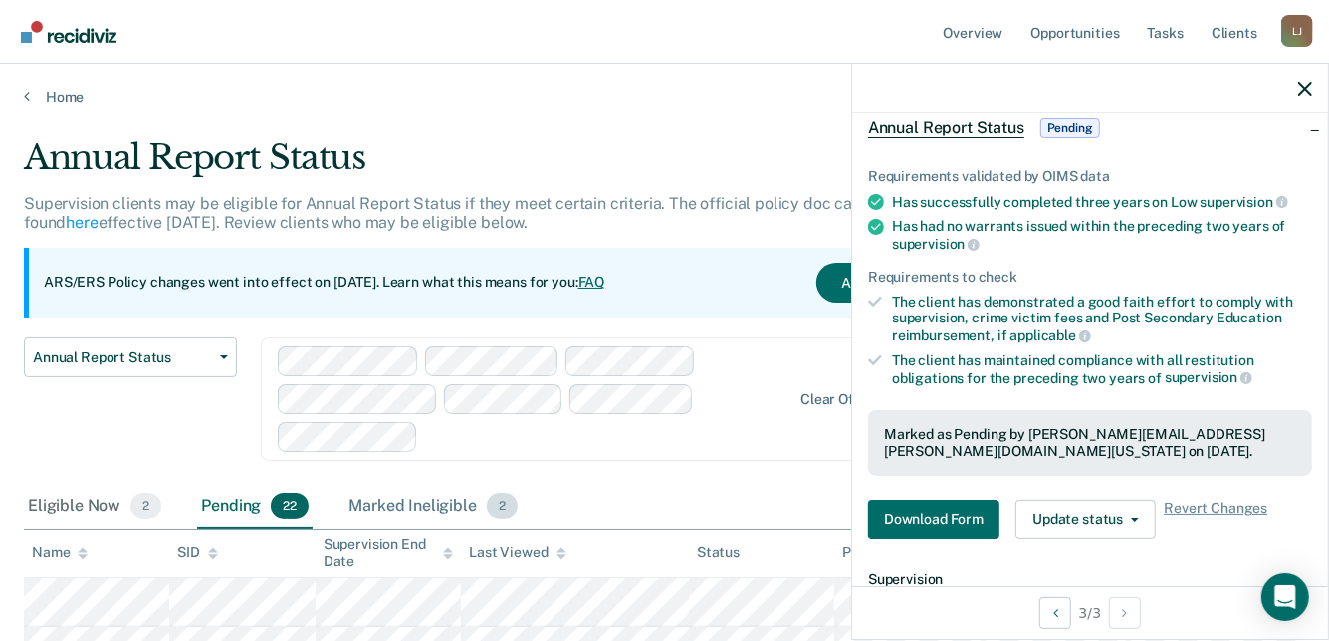
click at [434, 497] on div "Marked Ineligible 2" at bounding box center [432, 507] width 177 height 44
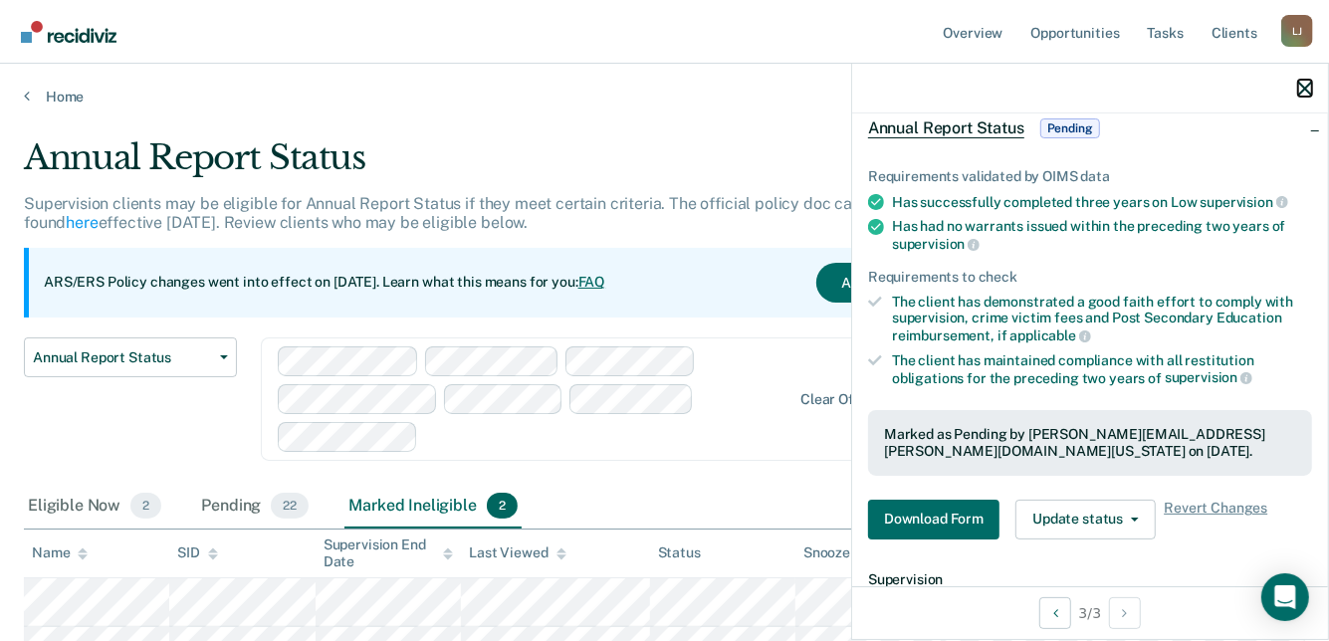
click at [1306, 88] on icon "button" at bounding box center [1305, 89] width 14 height 14
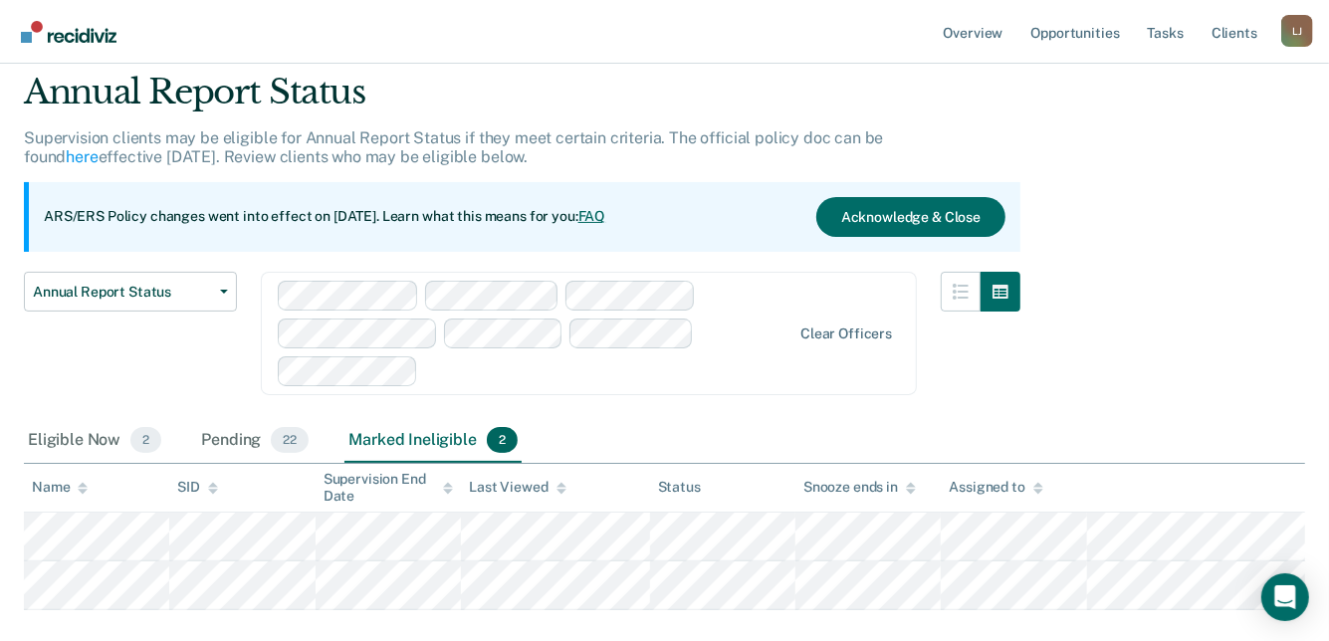
scroll to position [176, 0]
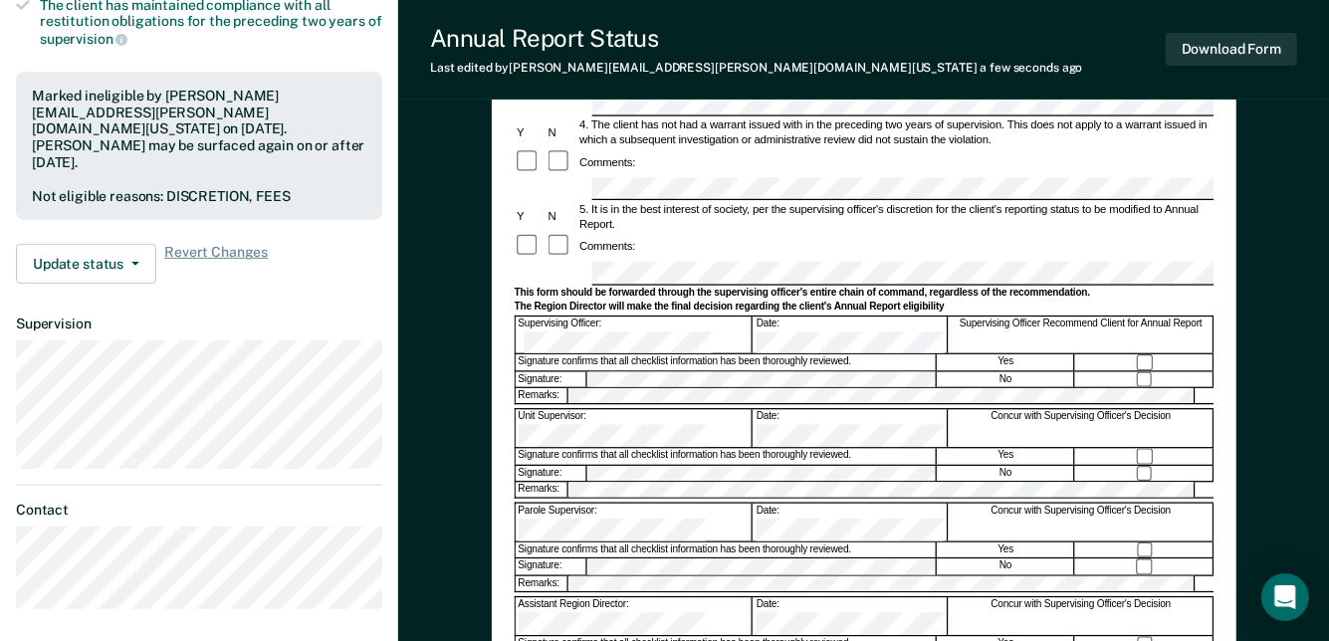
scroll to position [498, 0]
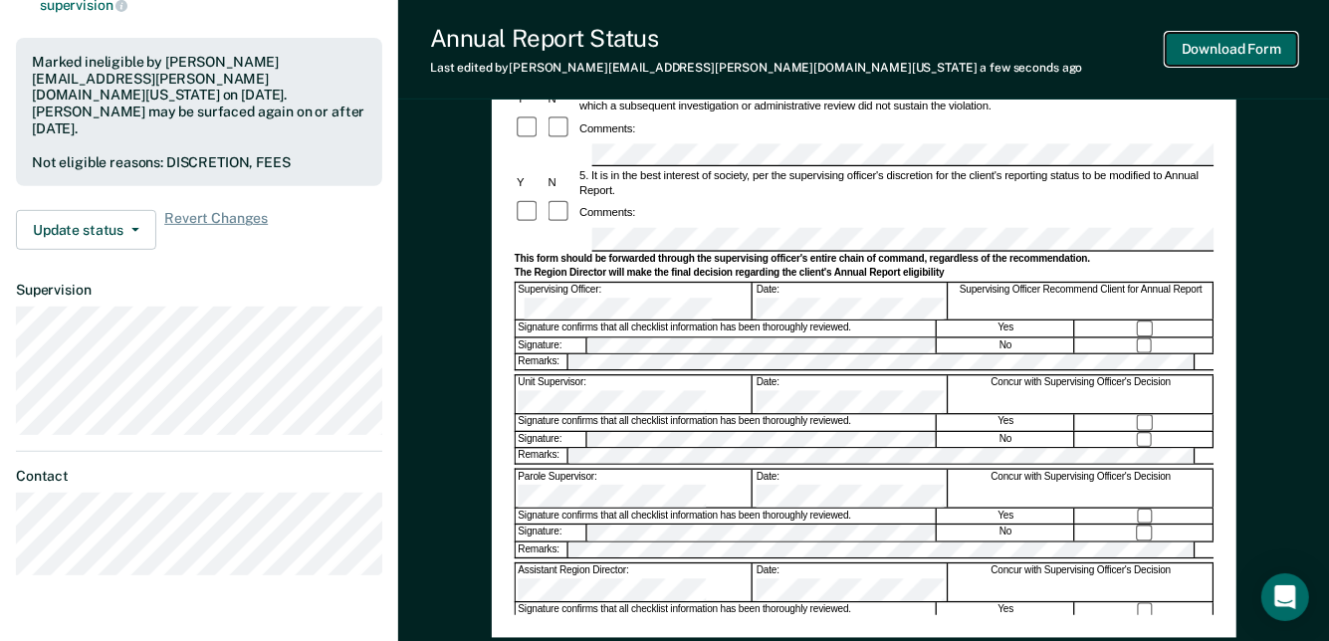
click at [1263, 45] on button "Download Form" at bounding box center [1231, 49] width 131 height 33
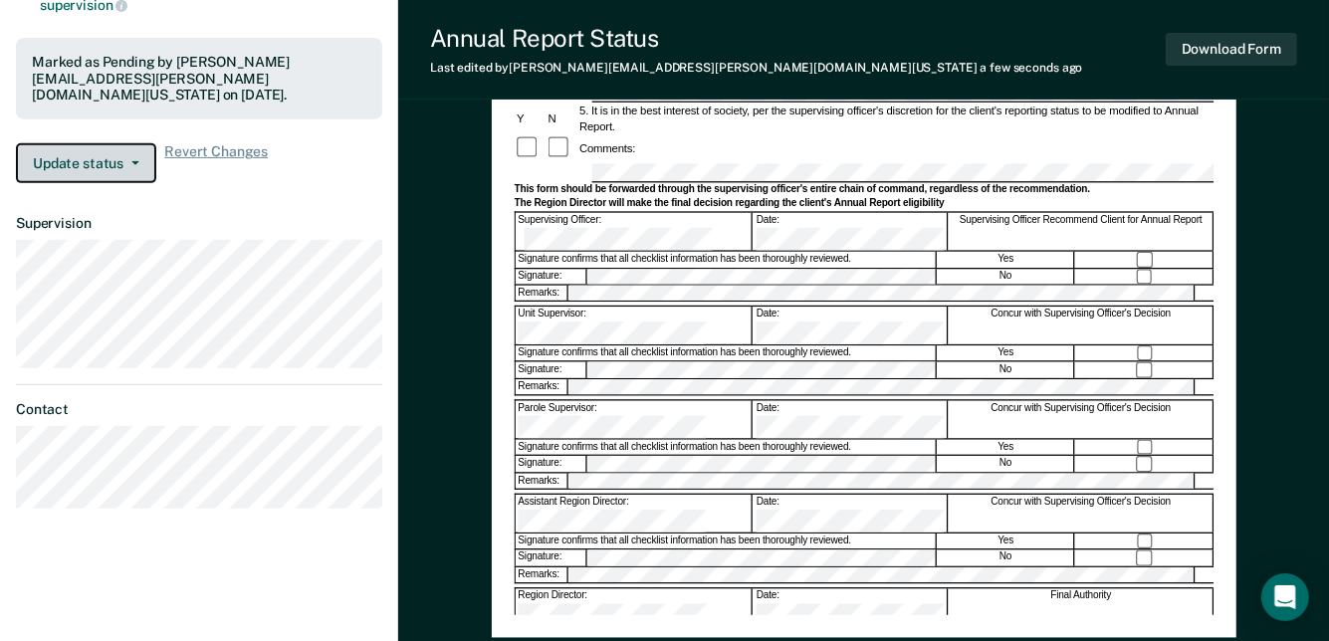
click at [149, 143] on button "Update status" at bounding box center [86, 163] width 140 height 40
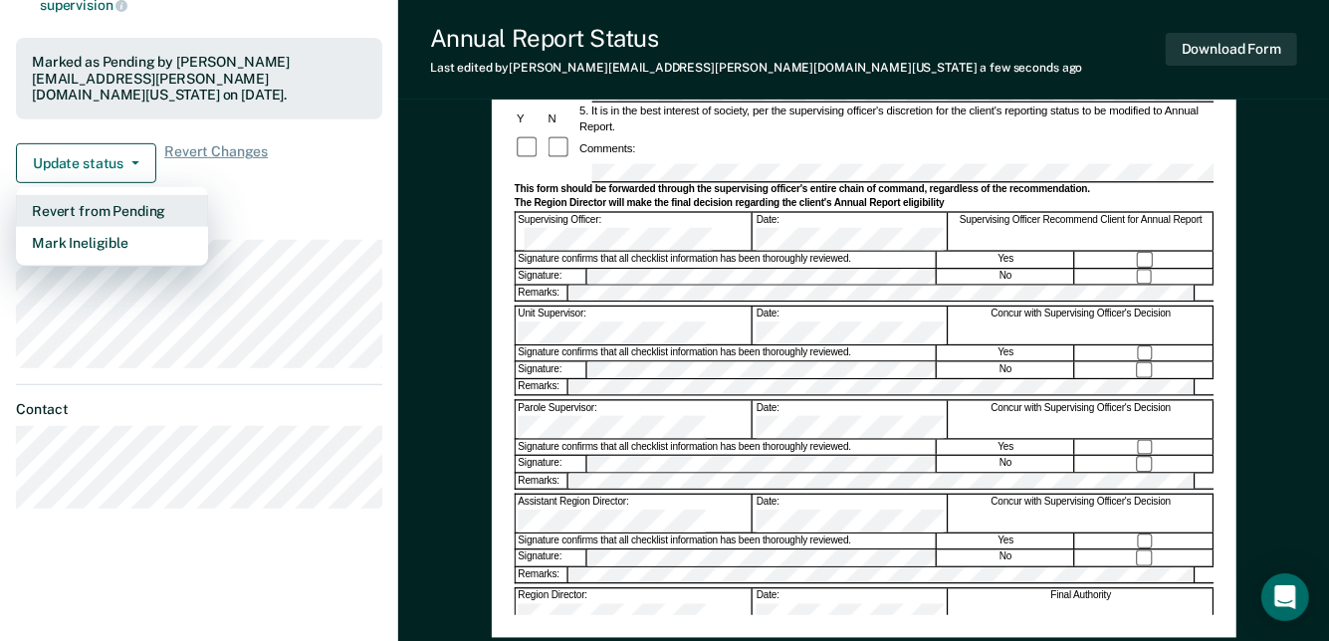
drag, startPoint x: 93, startPoint y: 186, endPoint x: 189, endPoint y: 192, distance: 96.7
click at [189, 195] on button "Revert from Pending" at bounding box center [112, 211] width 192 height 32
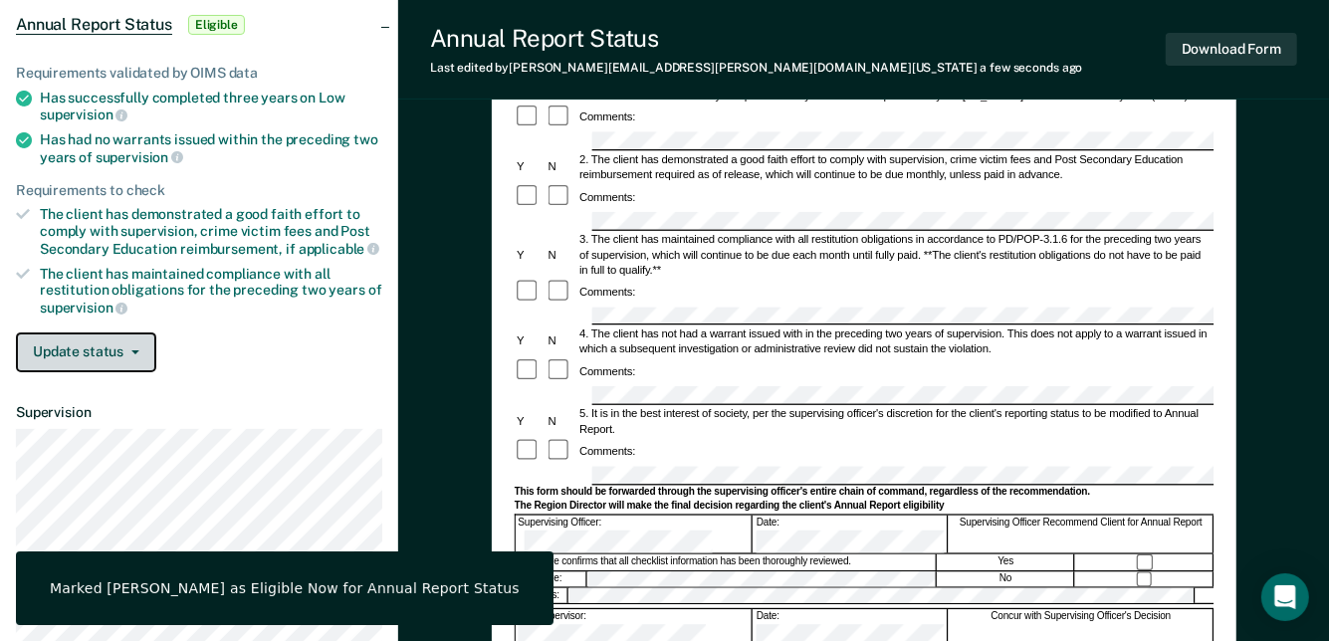
scroll to position [199, 0]
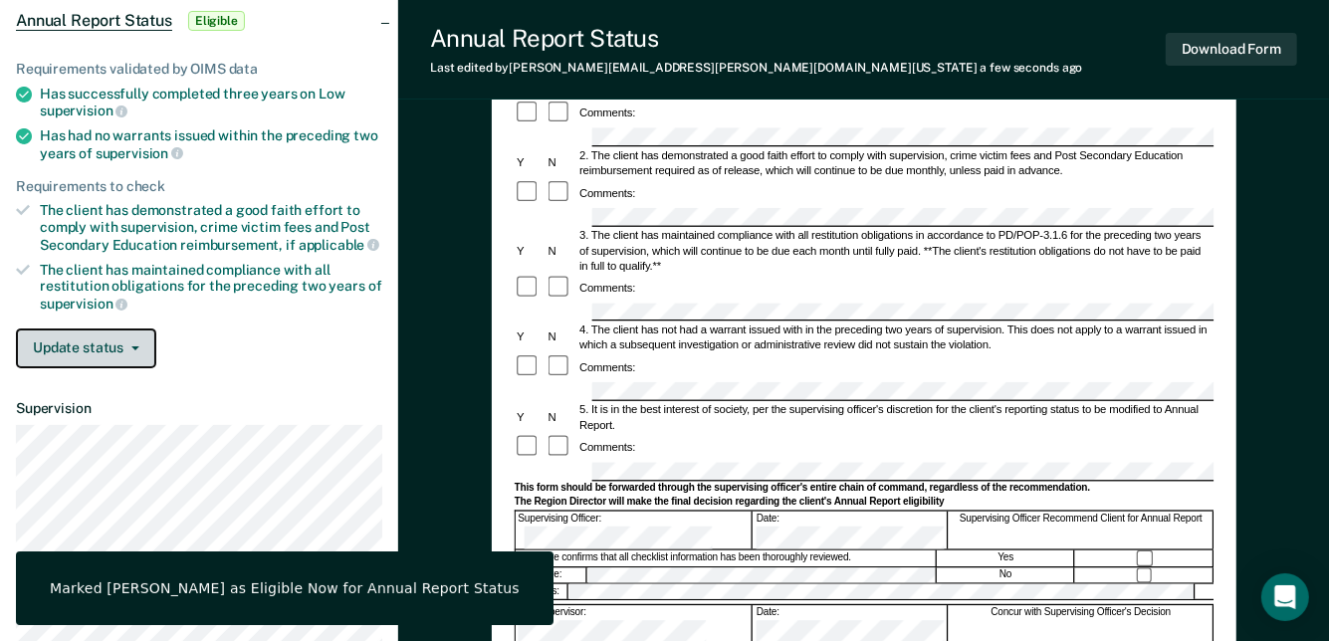
click at [104, 352] on button "Update status" at bounding box center [86, 349] width 140 height 40
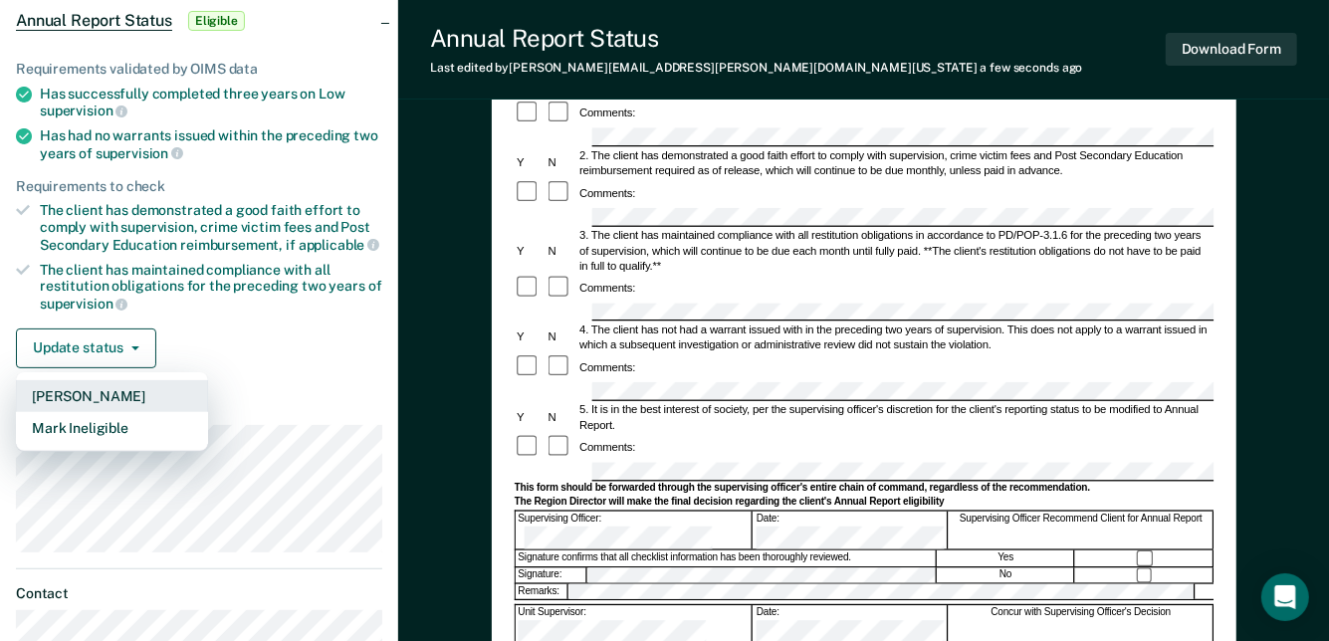
click at [119, 387] on button "[PERSON_NAME]" at bounding box center [112, 396] width 192 height 32
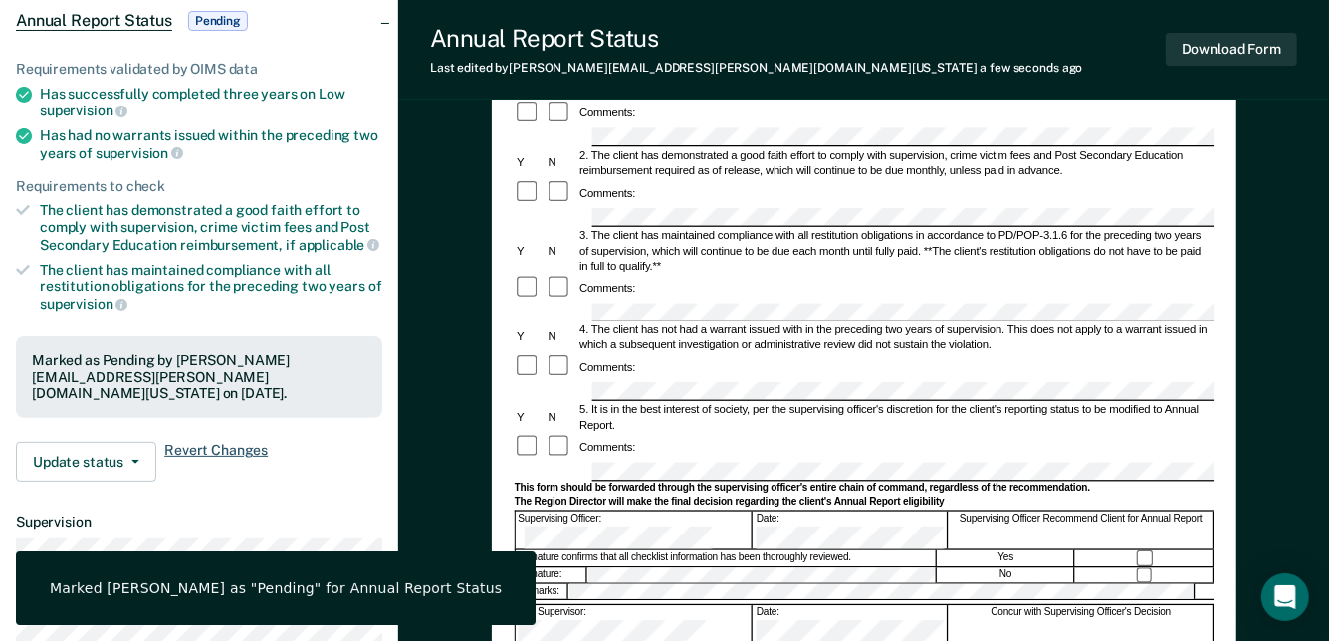
click at [231, 442] on span "Revert Changes" at bounding box center [216, 462] width 104 height 40
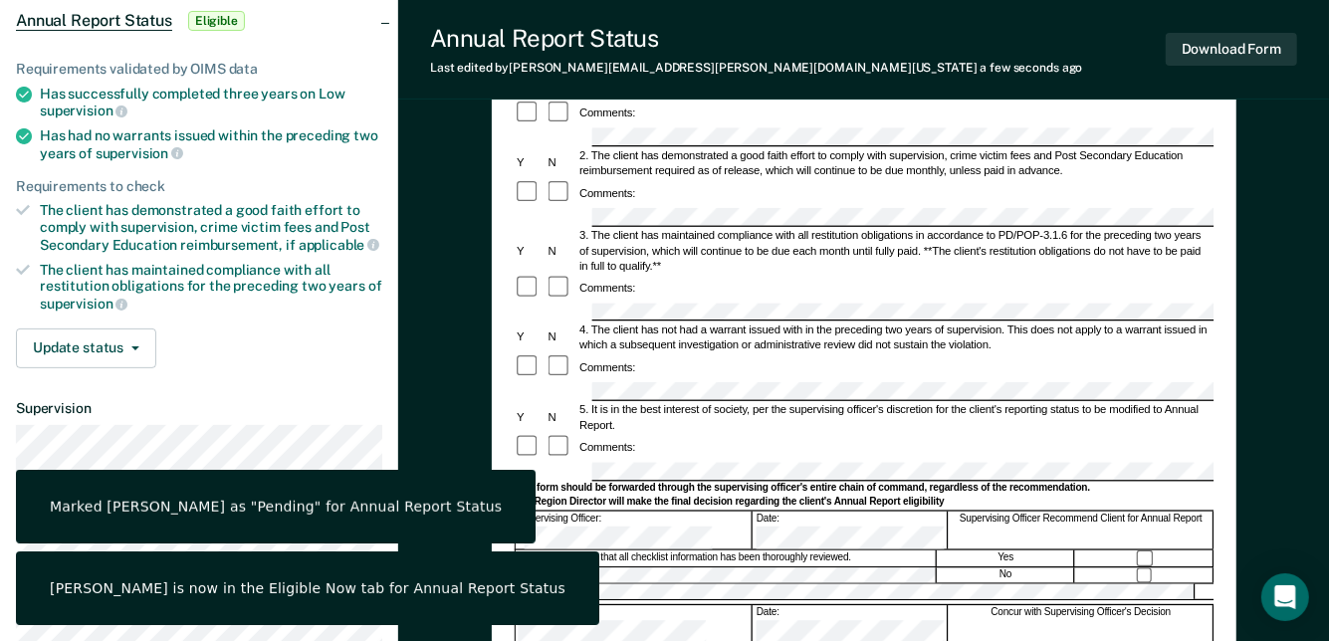
scroll to position [0, 0]
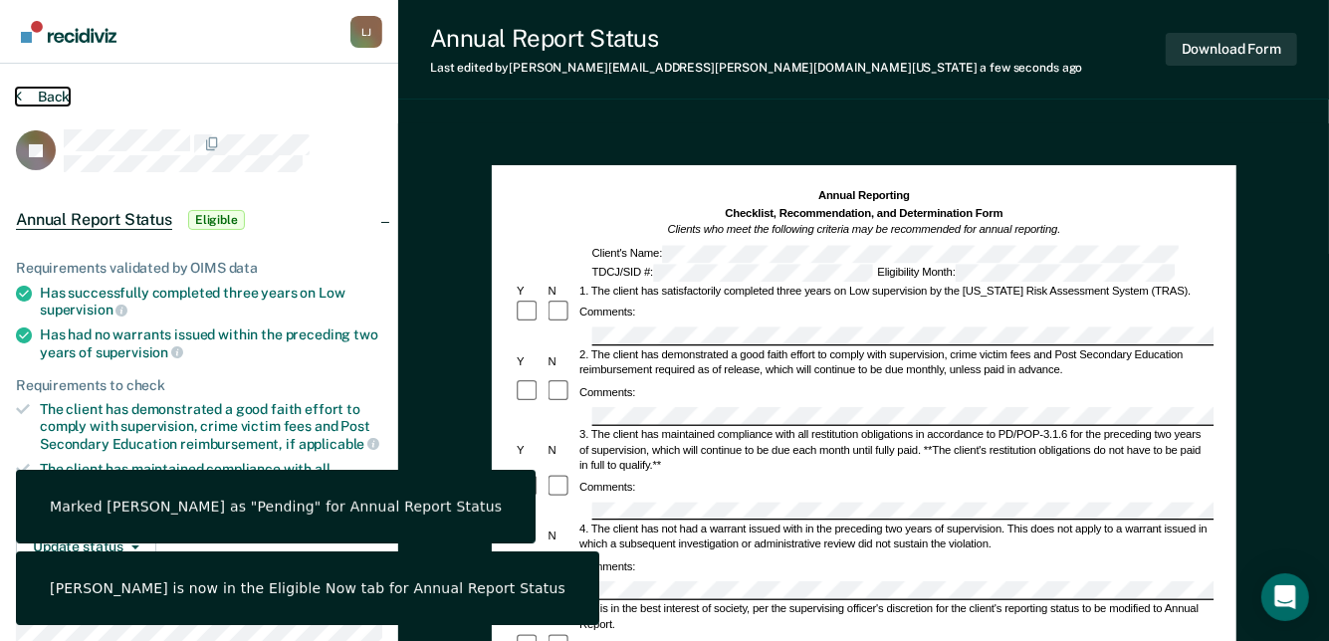
click at [59, 91] on button "Back" at bounding box center [43, 97] width 54 height 18
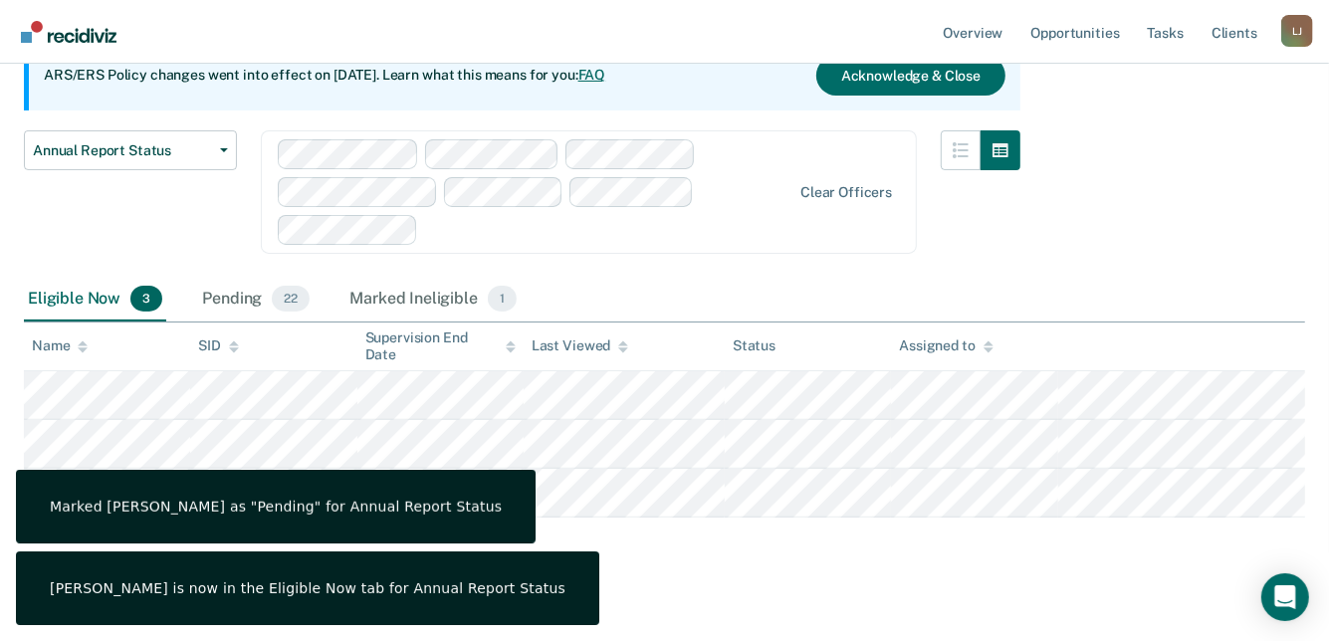
scroll to position [225, 0]
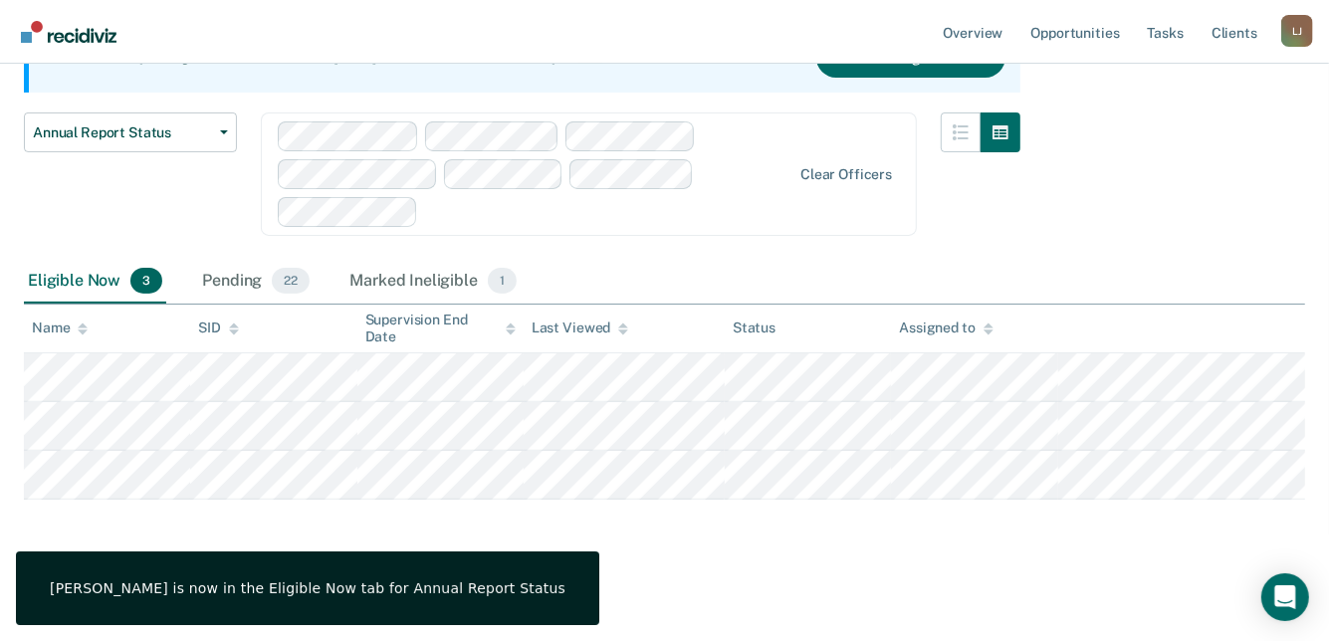
click at [90, 278] on div "Eligible Now 3" at bounding box center [95, 282] width 142 height 44
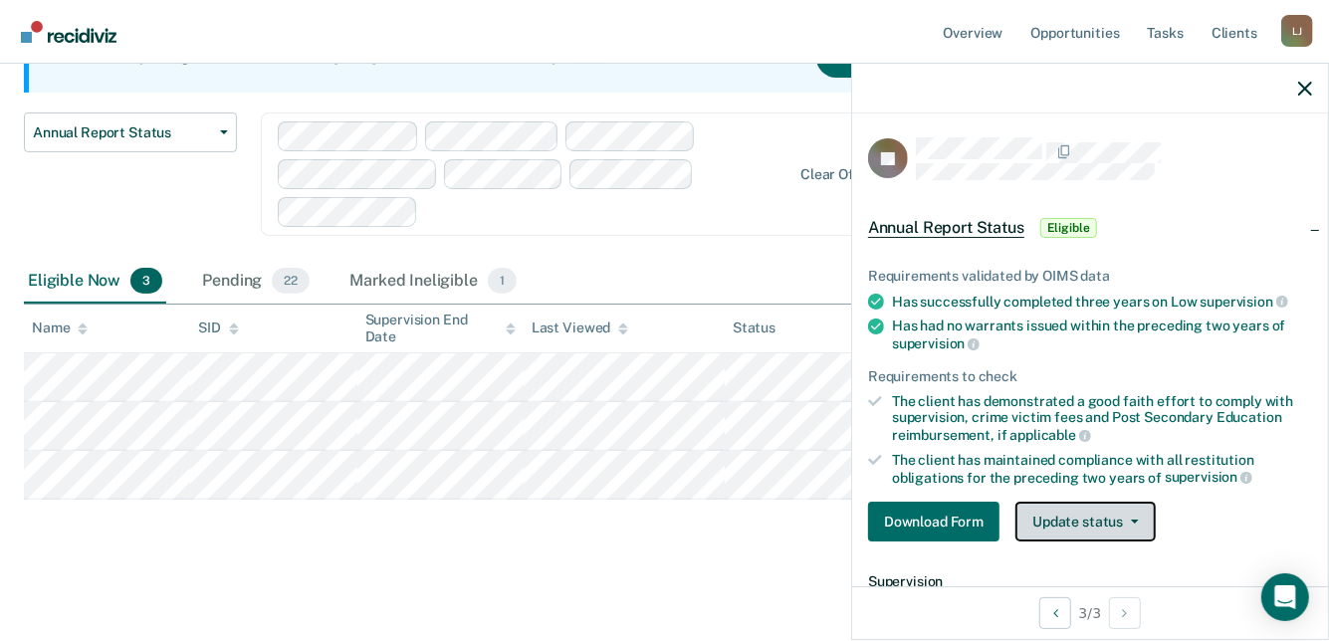
click at [1105, 523] on button "Update status" at bounding box center [1085, 522] width 140 height 40
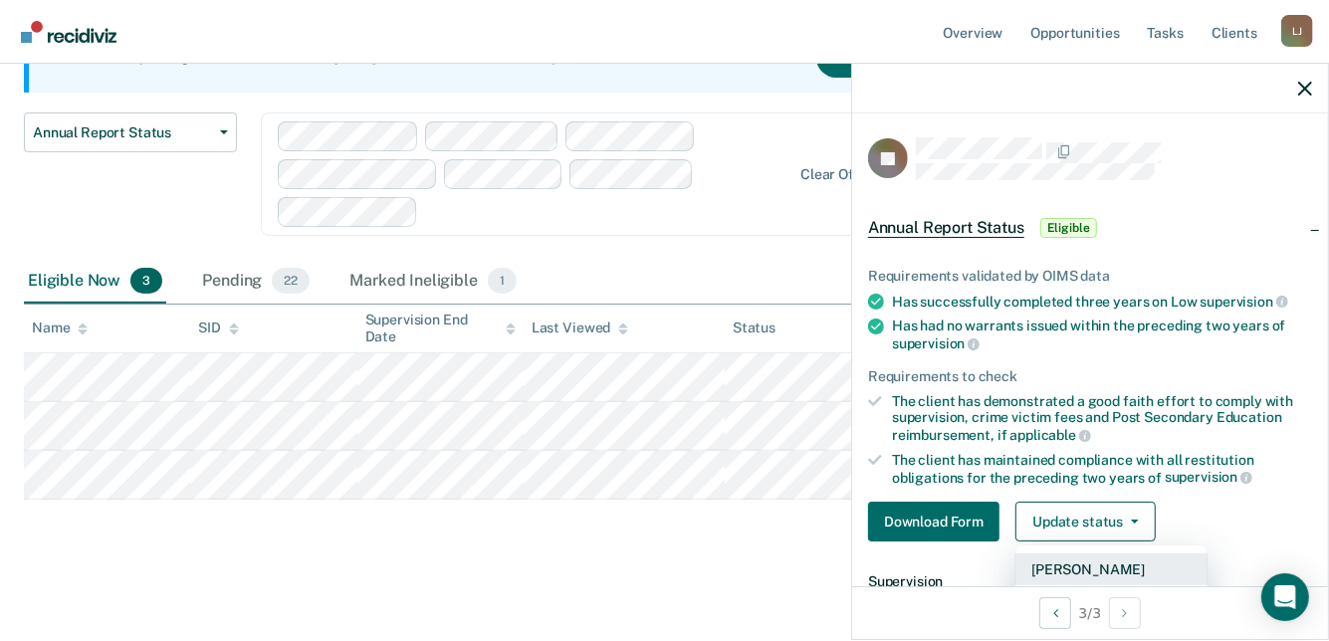
click at [1094, 559] on button "[PERSON_NAME]" at bounding box center [1111, 569] width 192 height 32
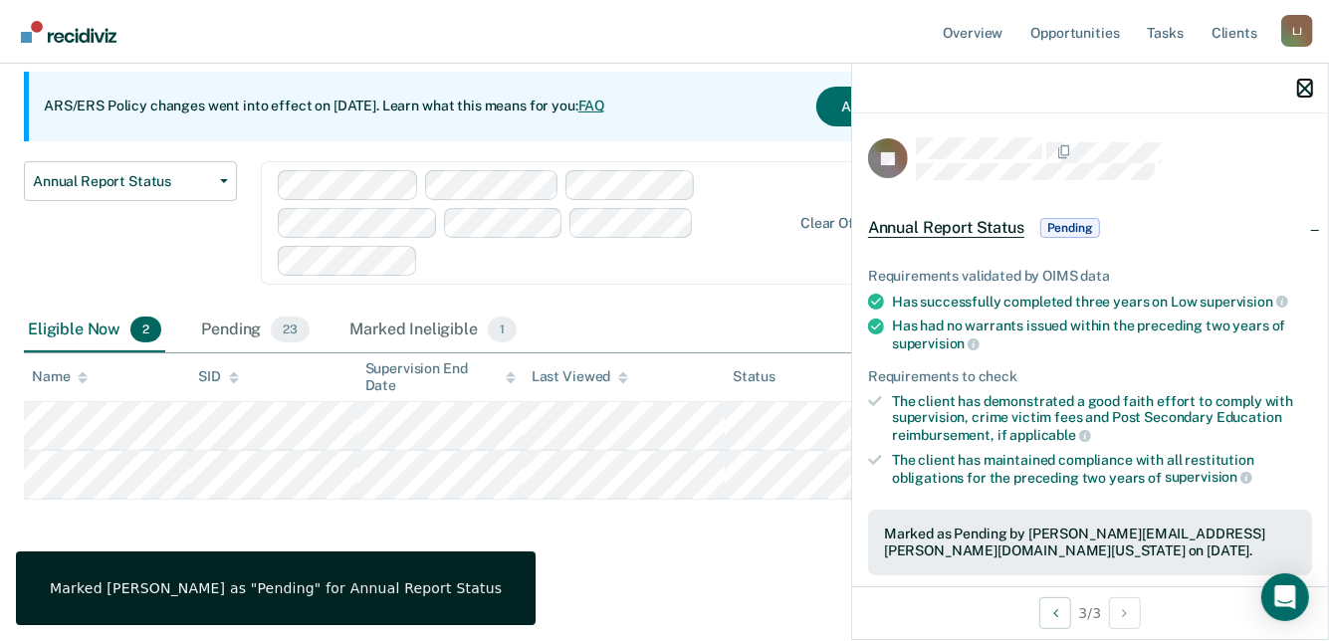
click at [1302, 86] on icon "button" at bounding box center [1305, 89] width 14 height 14
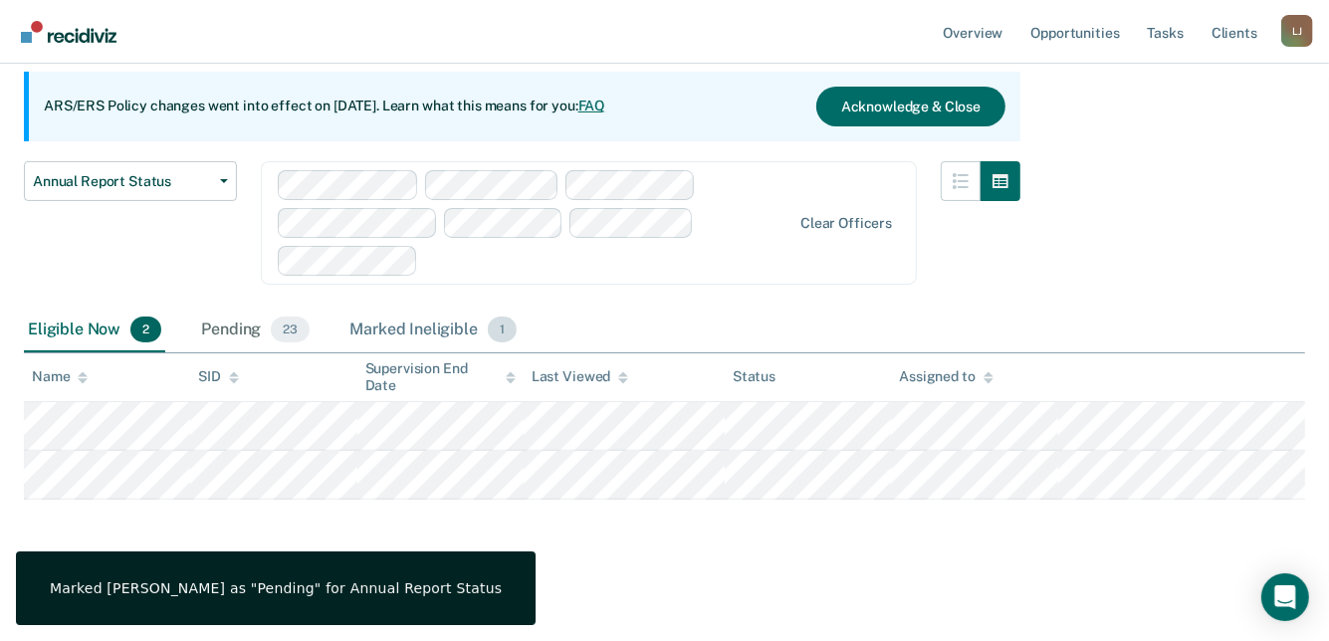
click at [407, 327] on div "Marked Ineligible 1" at bounding box center [432, 331] width 175 height 44
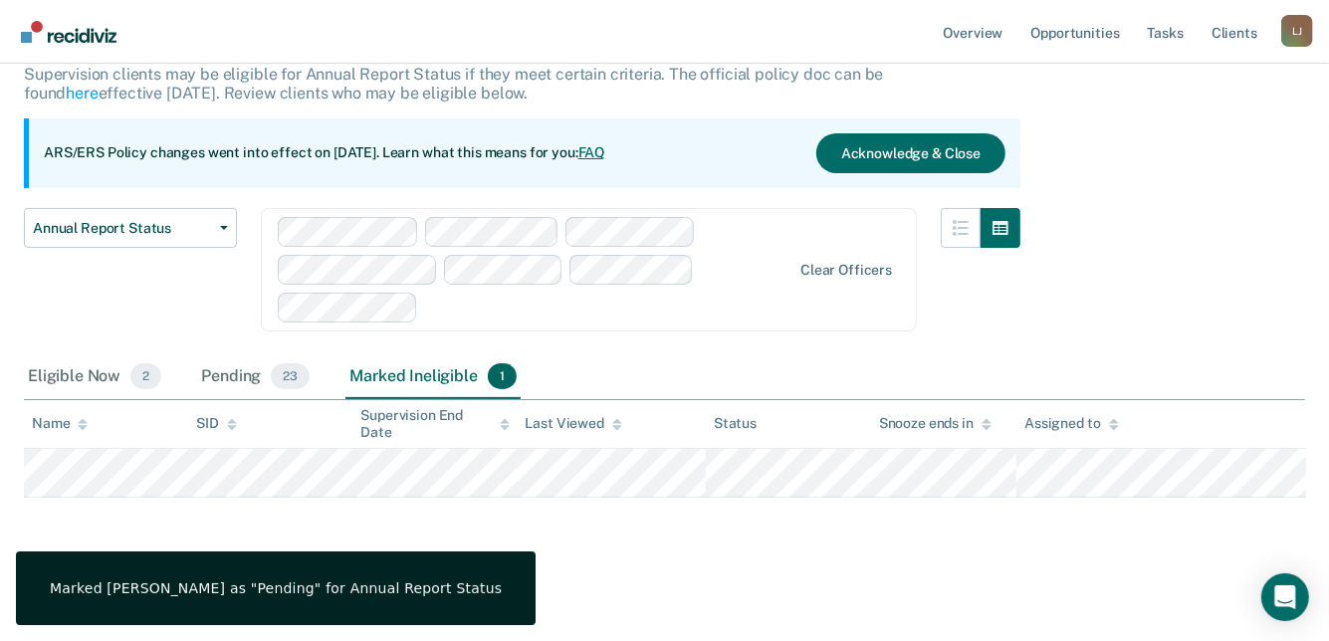
scroll to position [127, 0]
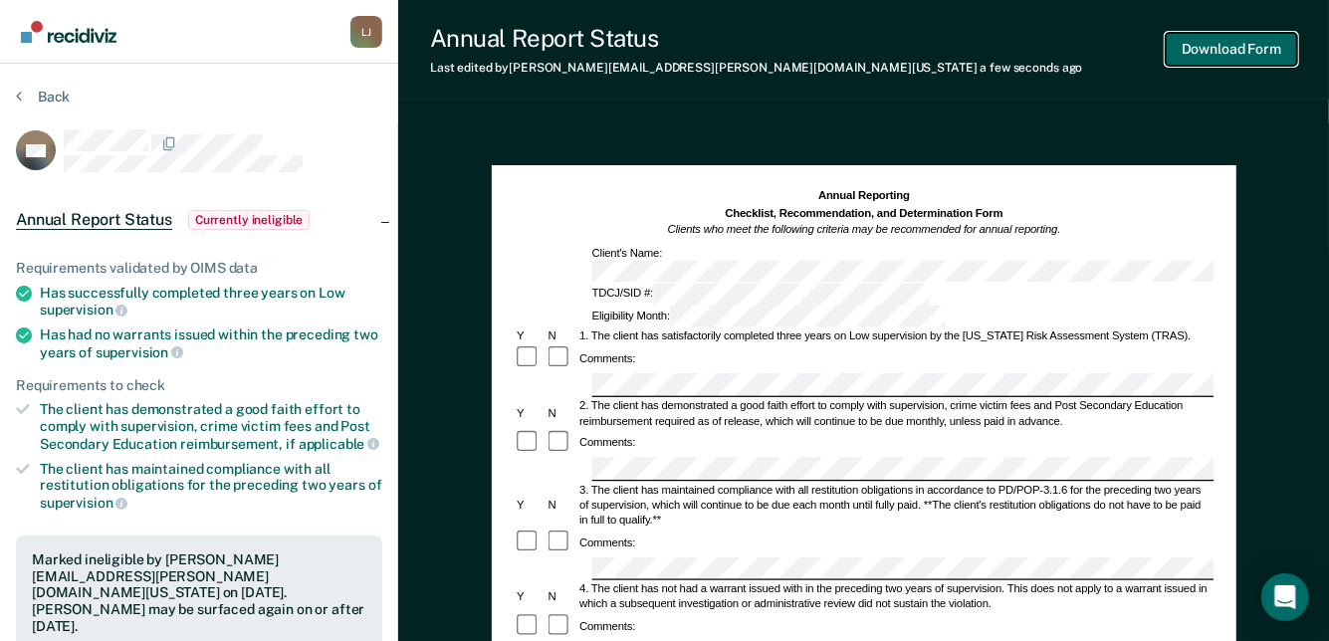
click at [1264, 60] on button "Download Form" at bounding box center [1231, 49] width 131 height 33
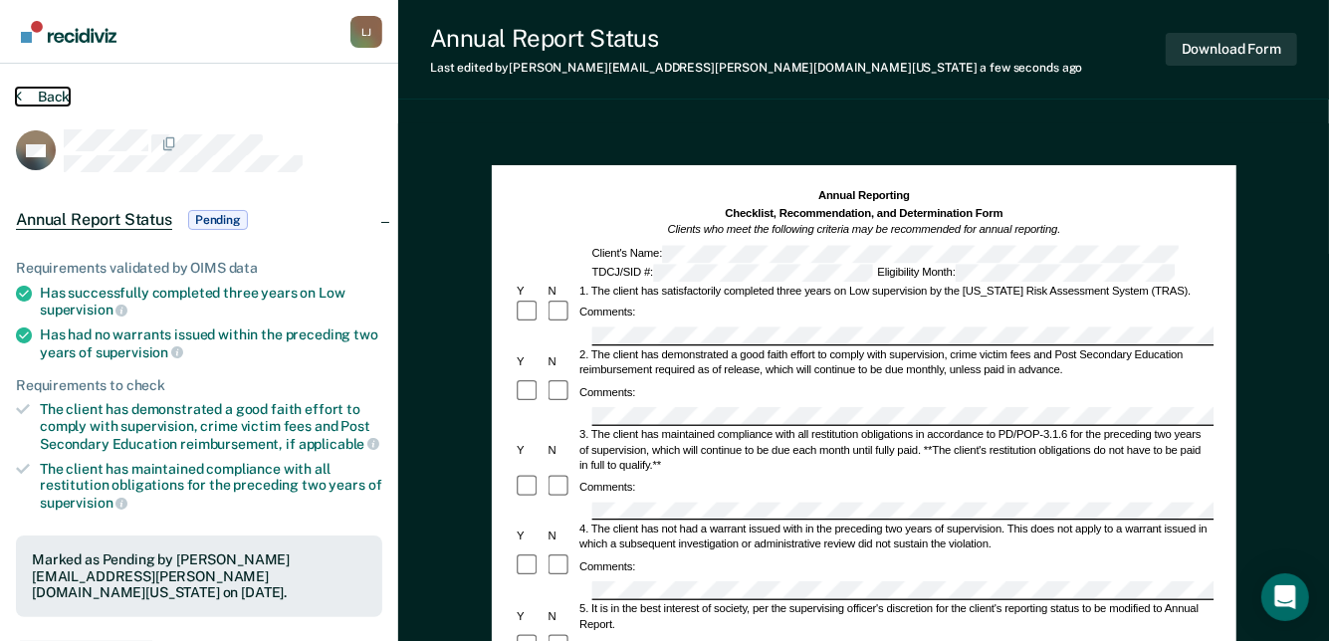
click at [64, 91] on button "Back" at bounding box center [43, 97] width 54 height 18
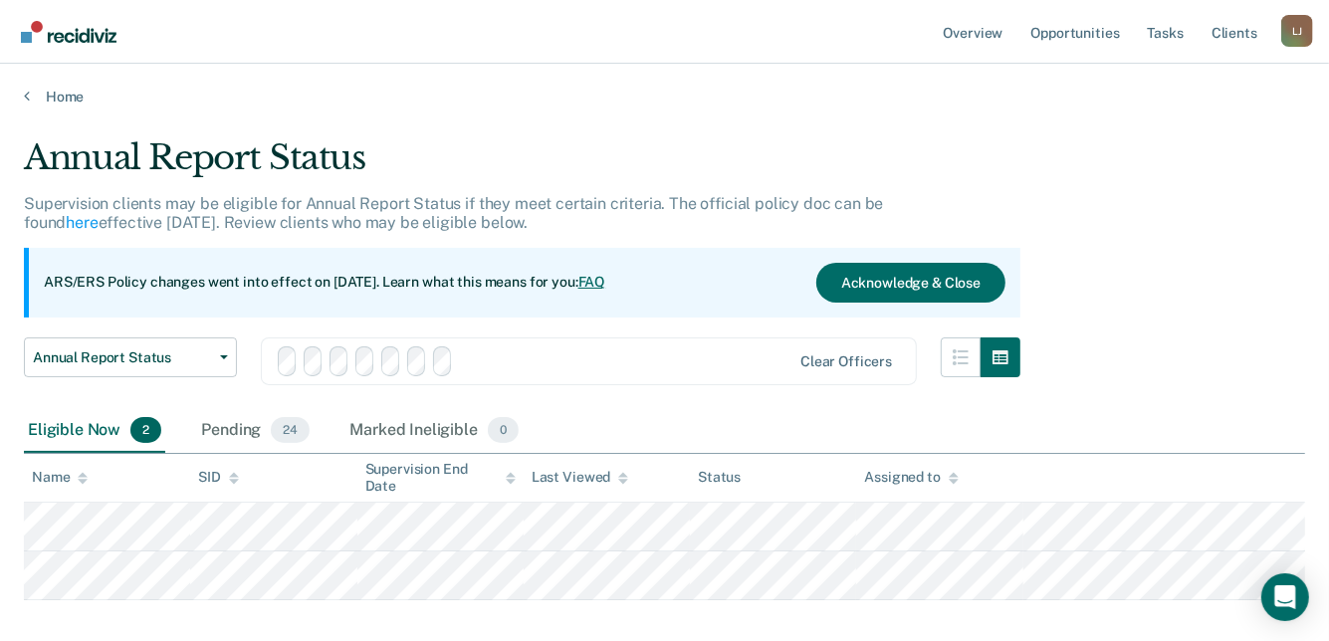
scroll to position [127, 0]
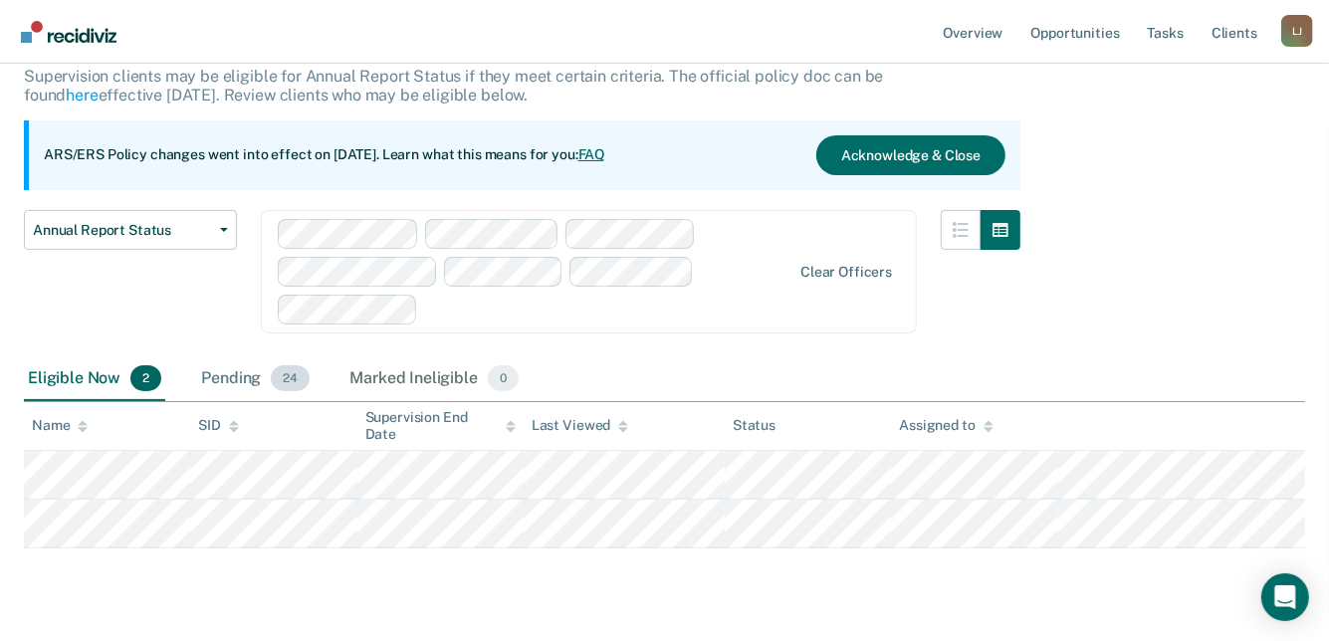
click at [222, 382] on div "Pending 24" at bounding box center [255, 379] width 116 height 44
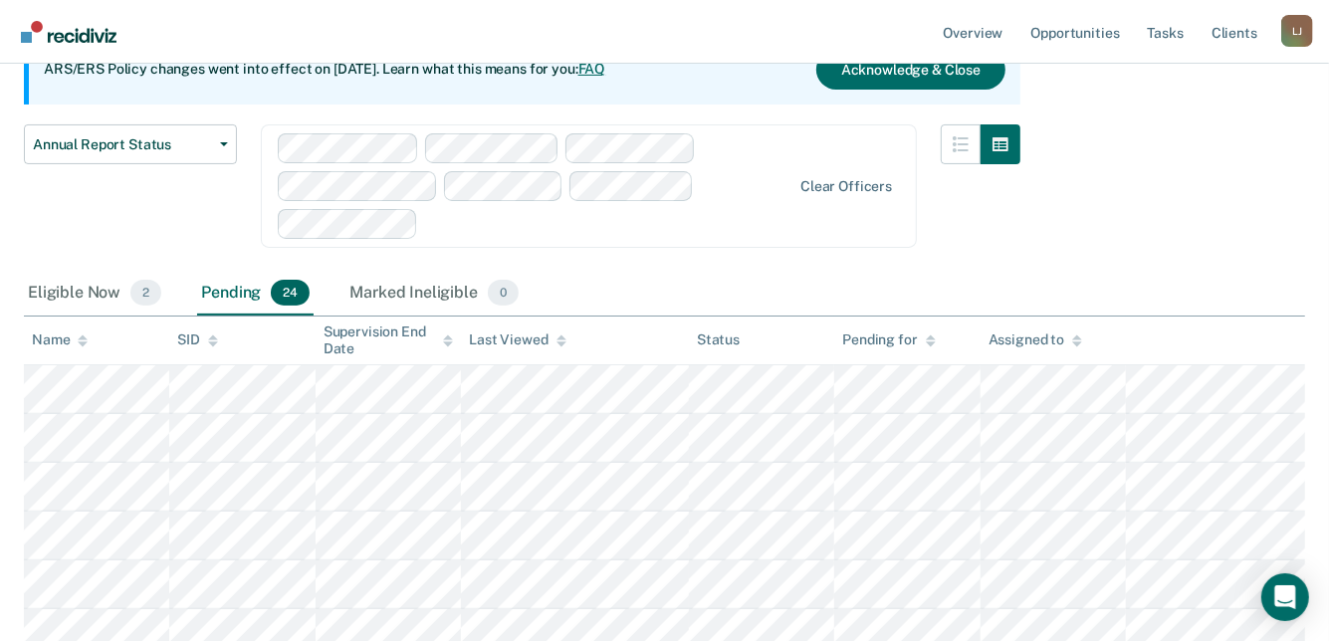
scroll to position [299, 0]
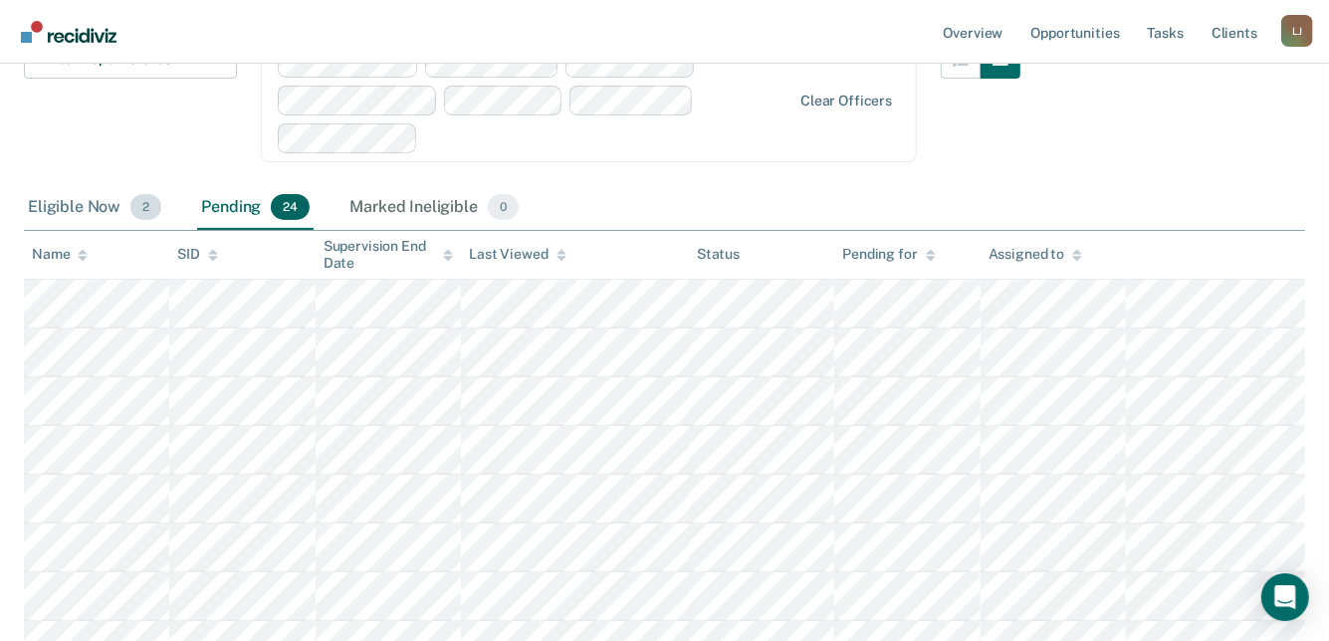
click at [92, 204] on div "Eligible Now 2" at bounding box center [94, 208] width 141 height 44
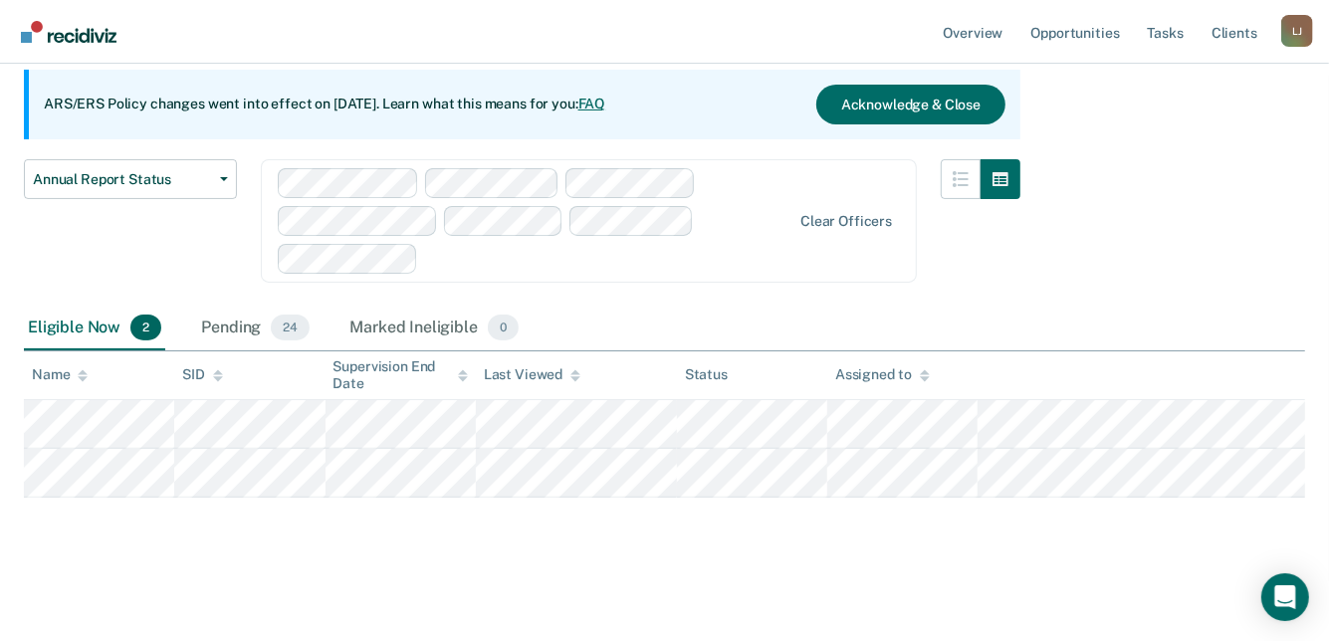
scroll to position [176, 0]
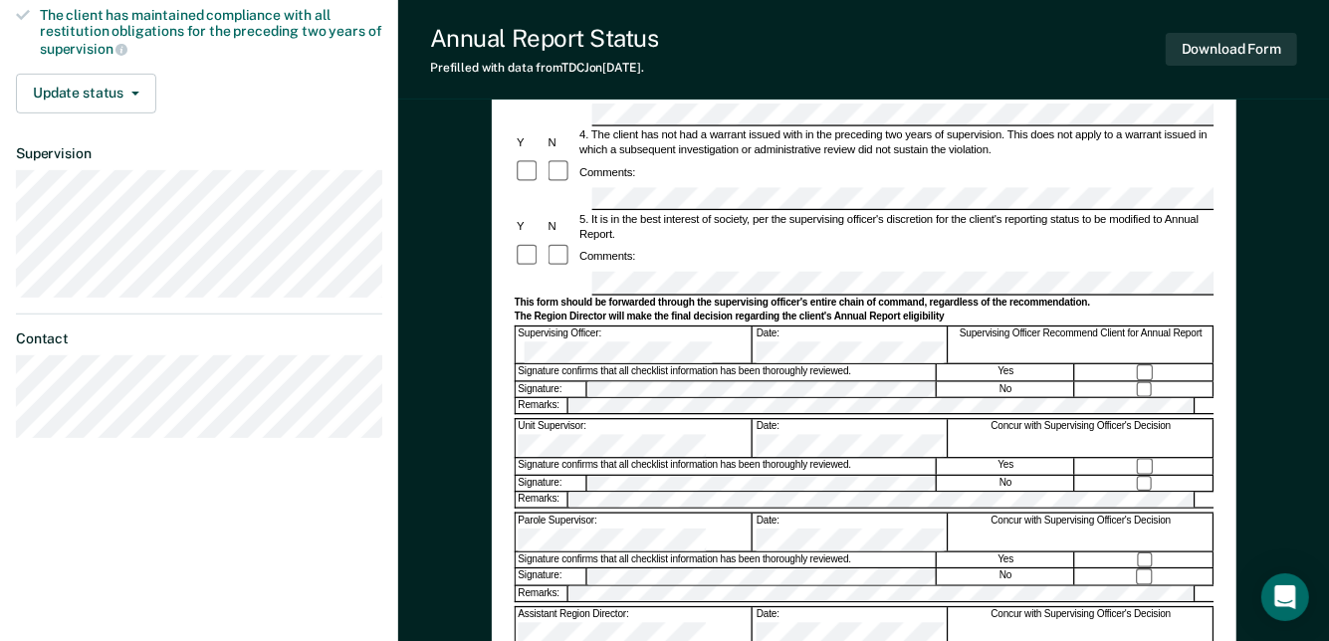
scroll to position [498, 0]
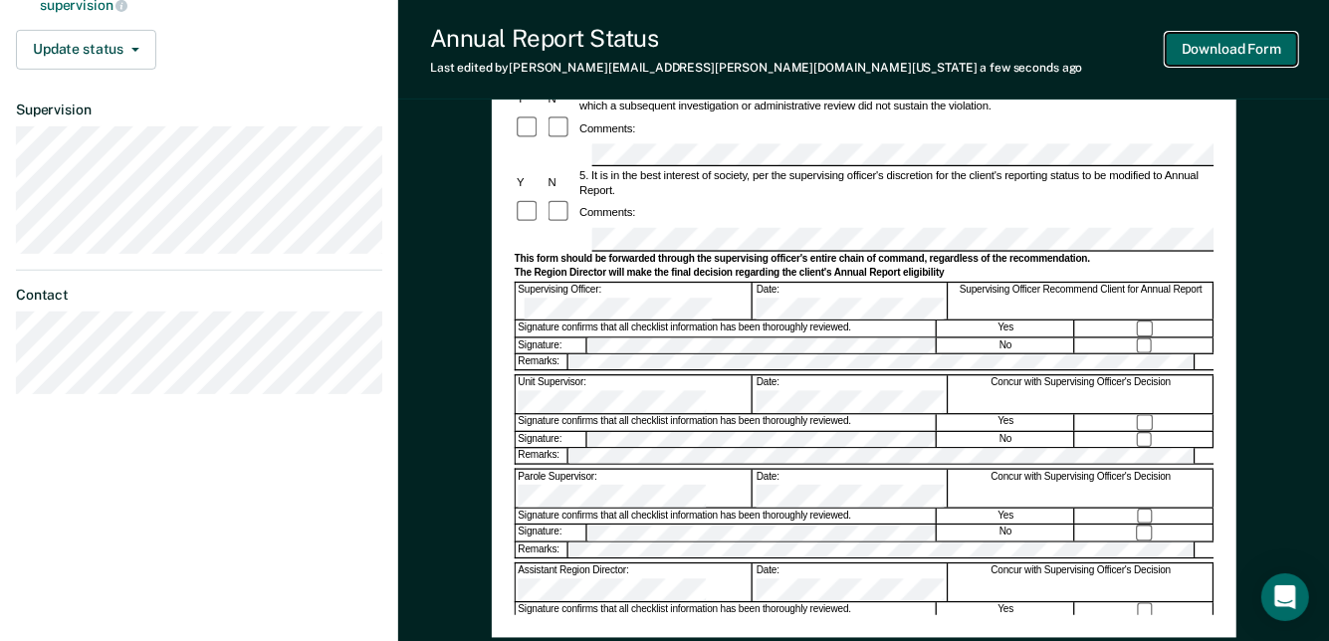
click at [1256, 45] on button "Download Form" at bounding box center [1231, 49] width 131 height 33
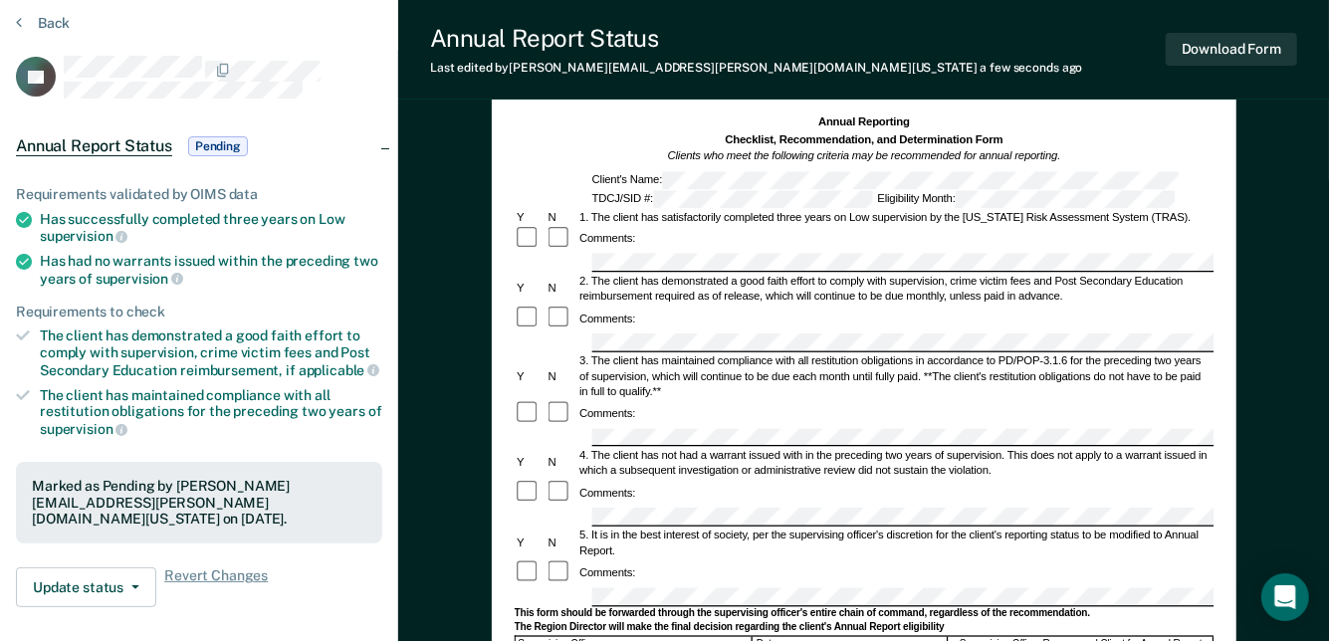
scroll to position [0, 0]
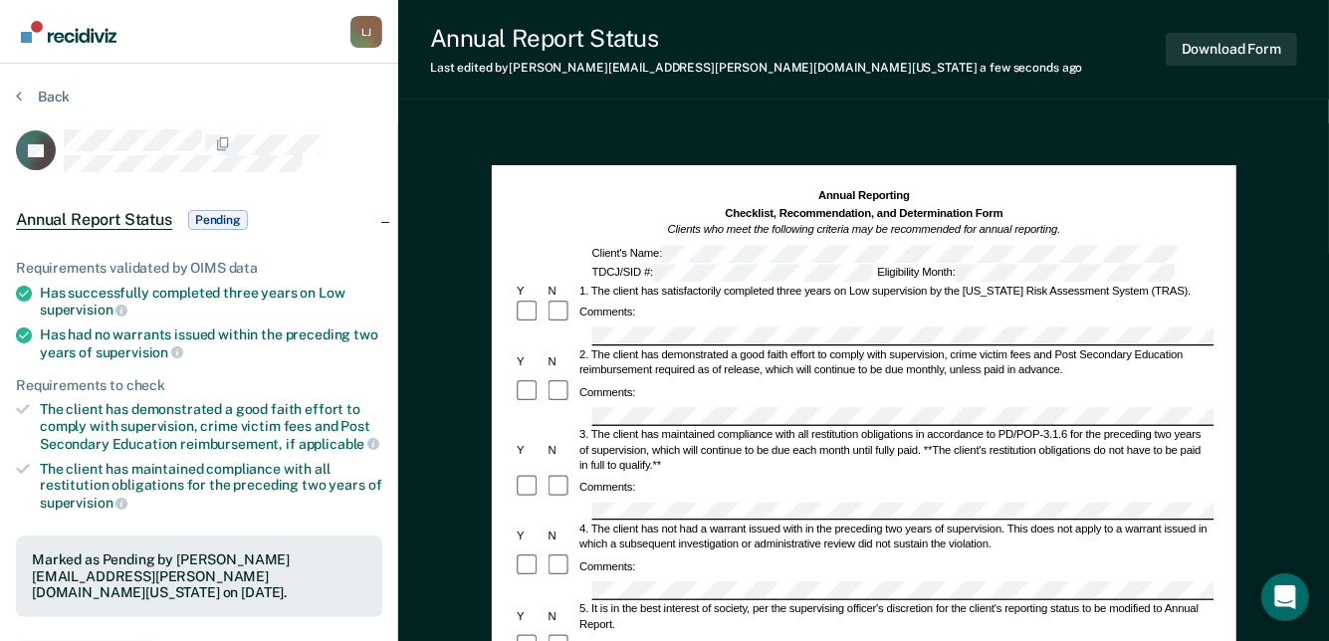
click at [38, 82] on section "Back TP Annual Report Status Pending Requirements validated by OIMS data Has su…" at bounding box center [199, 555] width 398 height 983
click at [46, 88] on button "Back" at bounding box center [43, 97] width 54 height 18
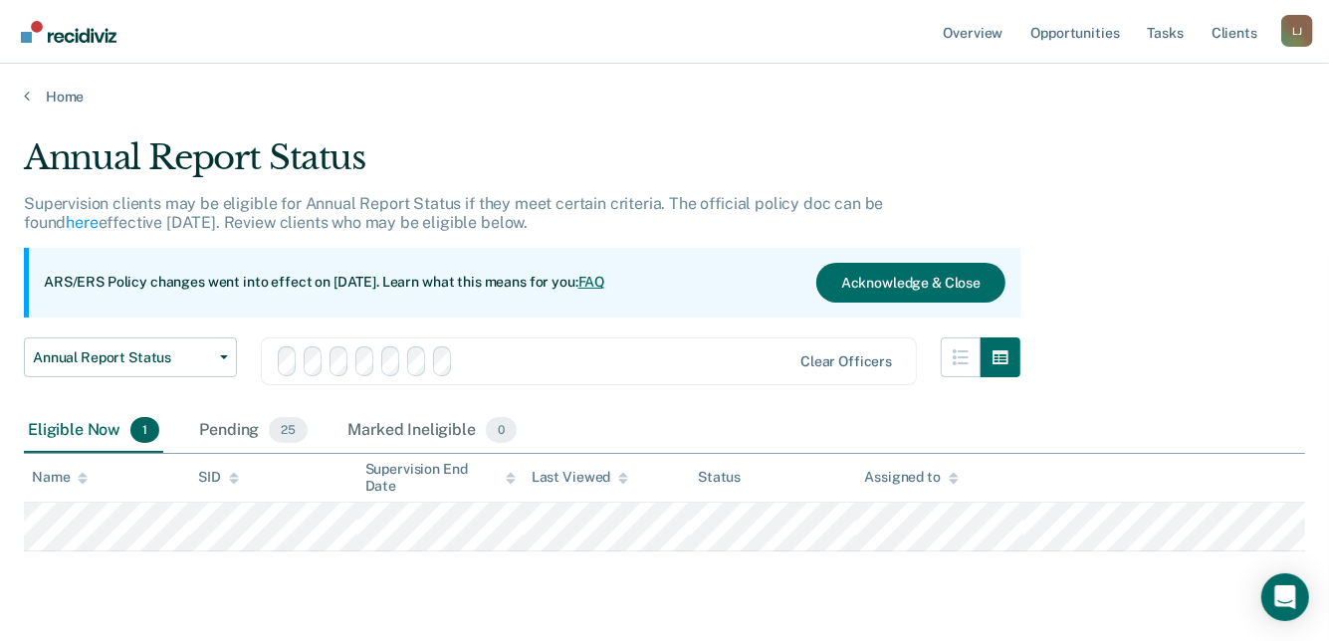
scroll to position [127, 0]
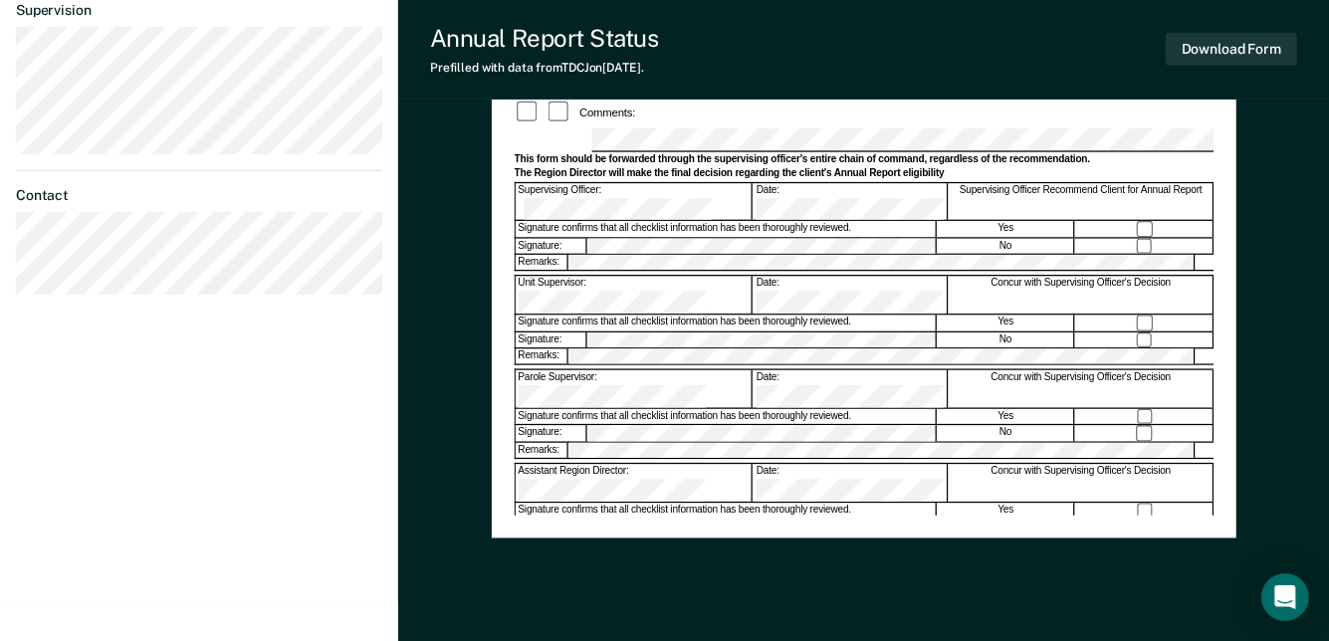
scroll to position [498, 0]
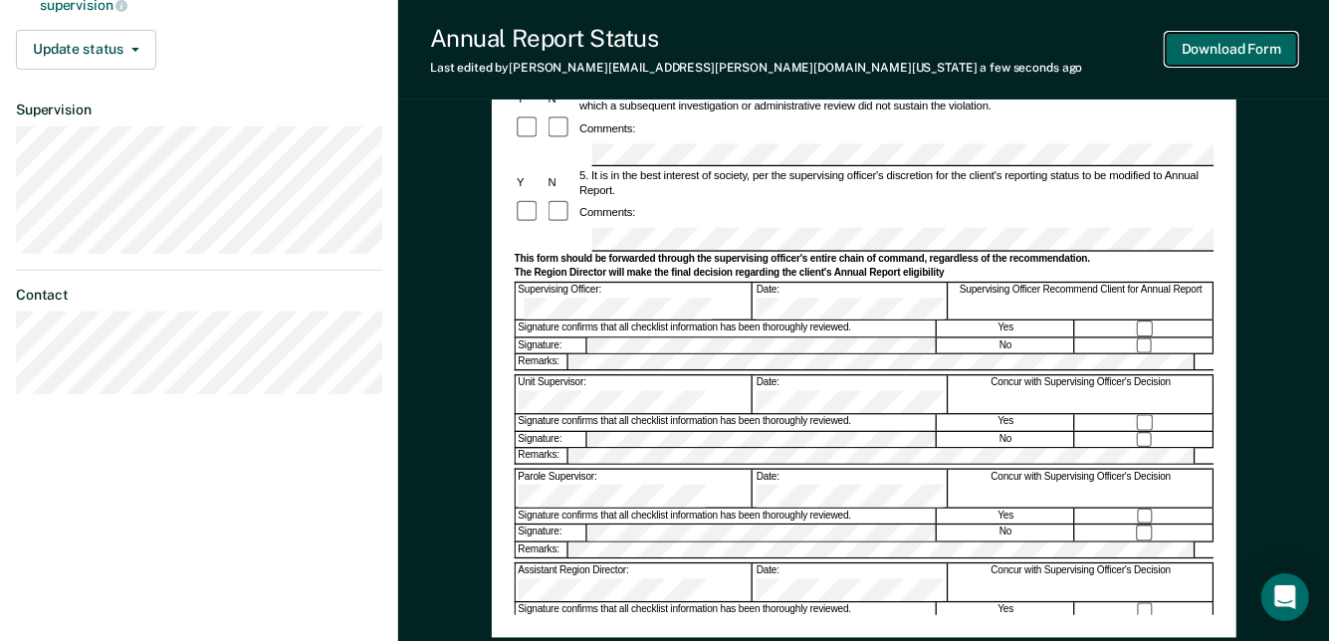
click at [1208, 42] on button "Download Form" at bounding box center [1231, 49] width 131 height 33
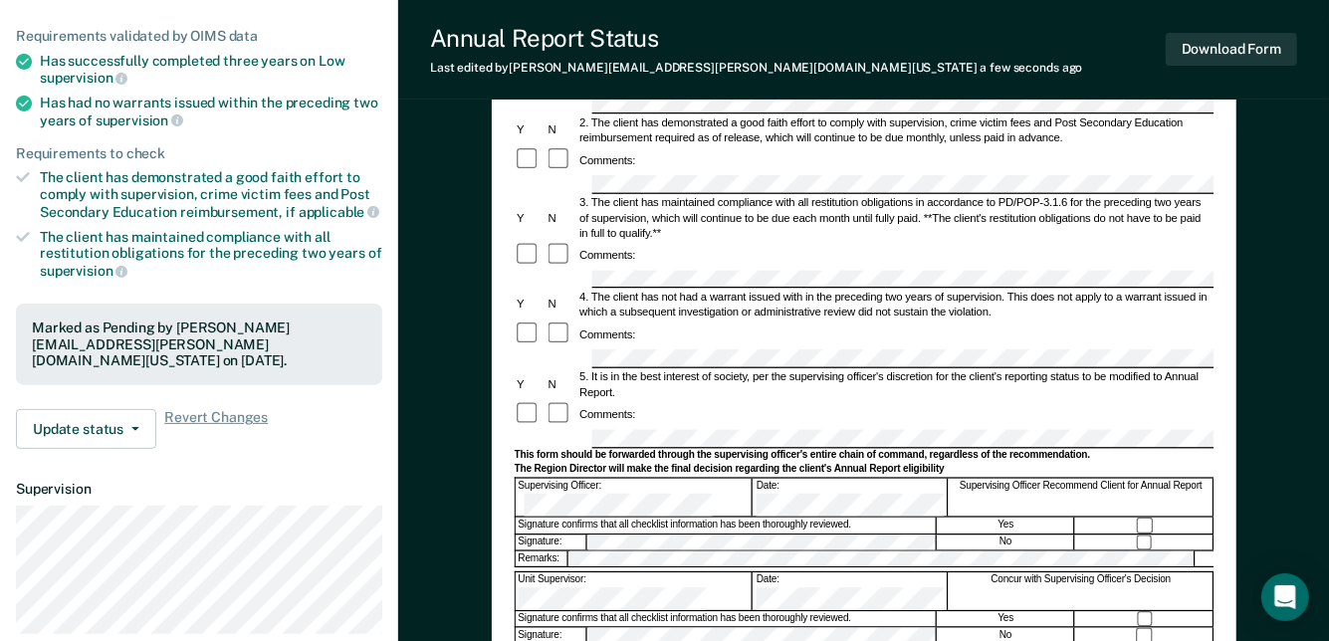
scroll to position [0, 0]
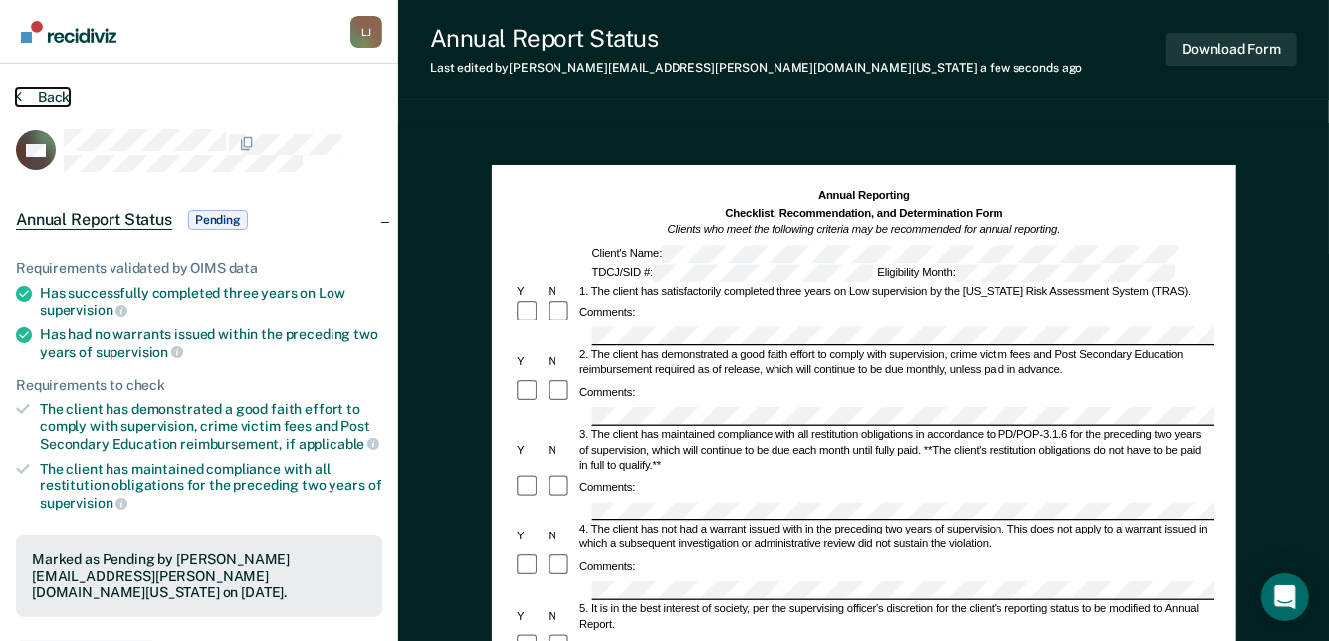
click at [33, 91] on button "Back" at bounding box center [43, 97] width 54 height 18
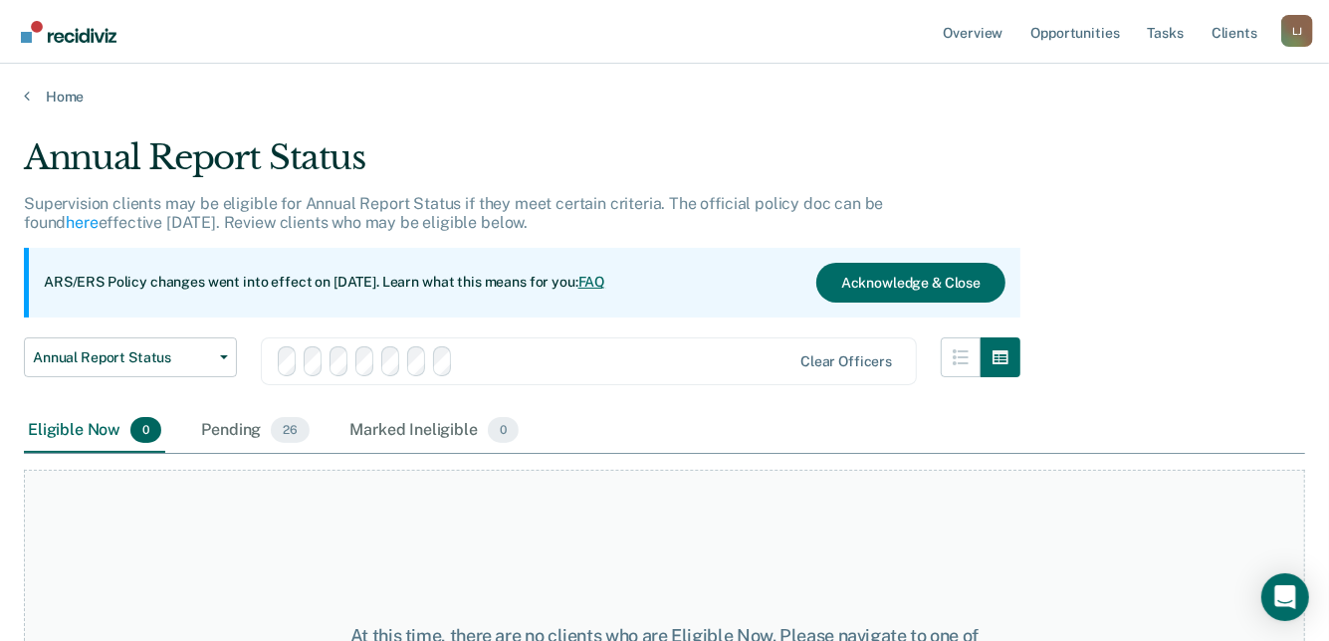
scroll to position [127, 0]
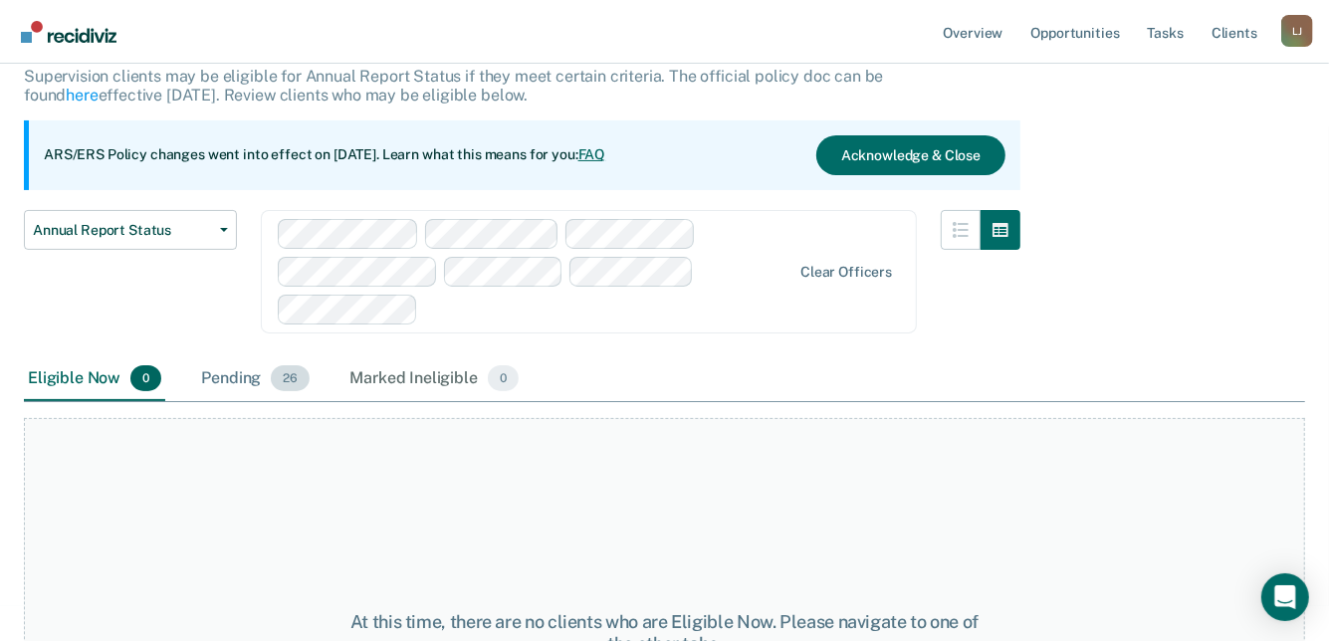
click at [219, 376] on div "Pending 26" at bounding box center [255, 379] width 116 height 44
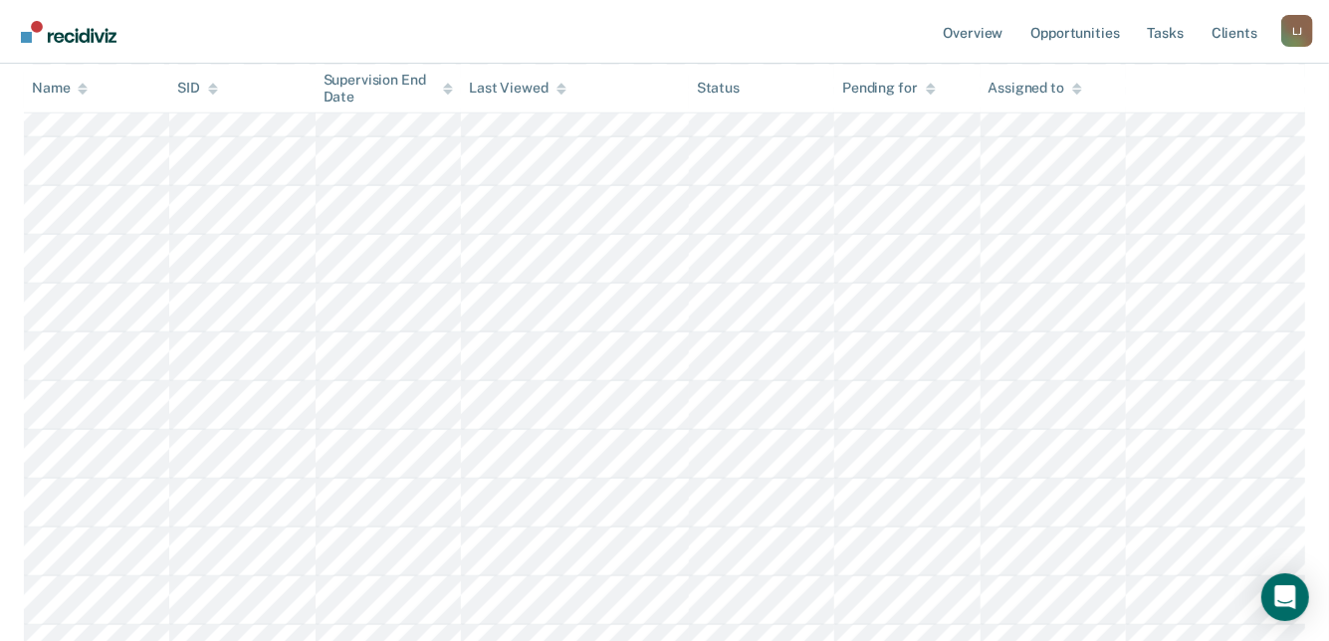
scroll to position [1222, 0]
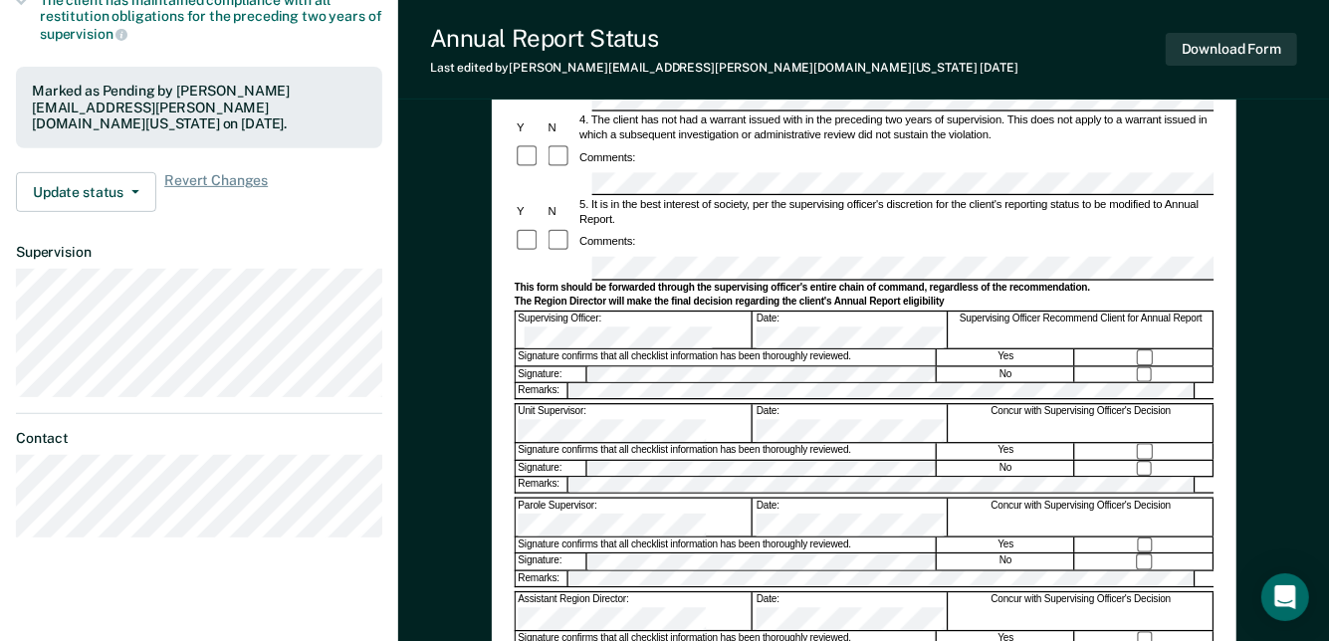
scroll to position [498, 0]
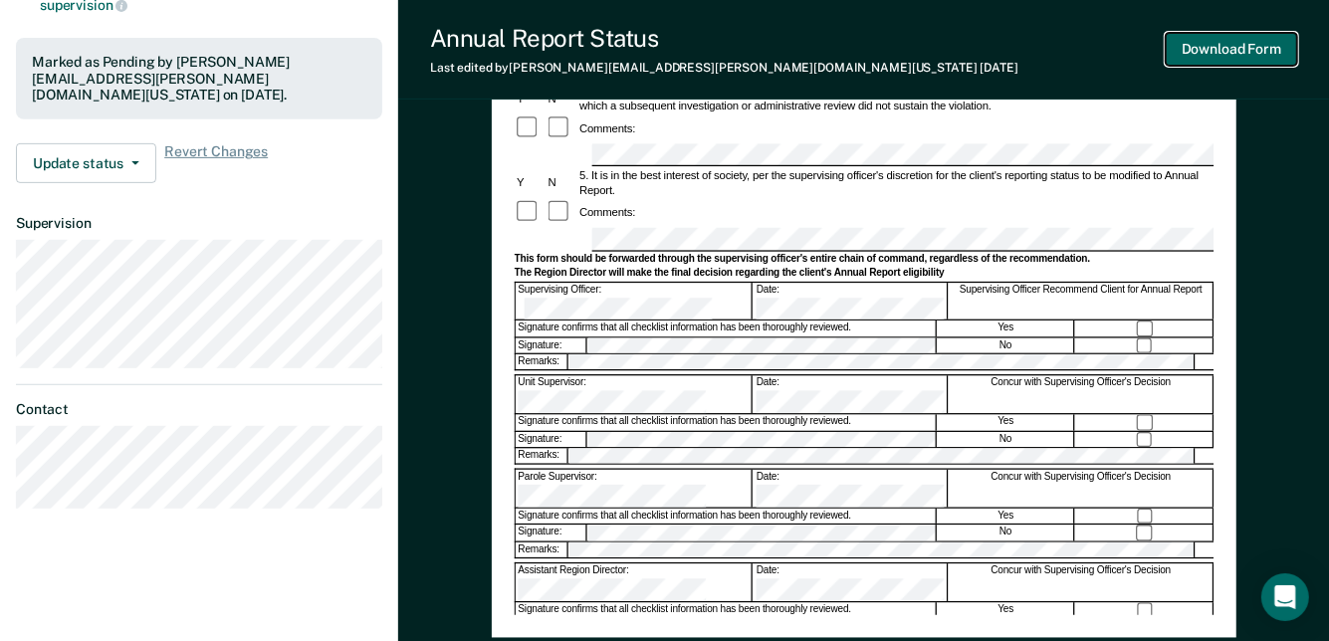
click at [1249, 50] on button "Download Form" at bounding box center [1231, 49] width 131 height 33
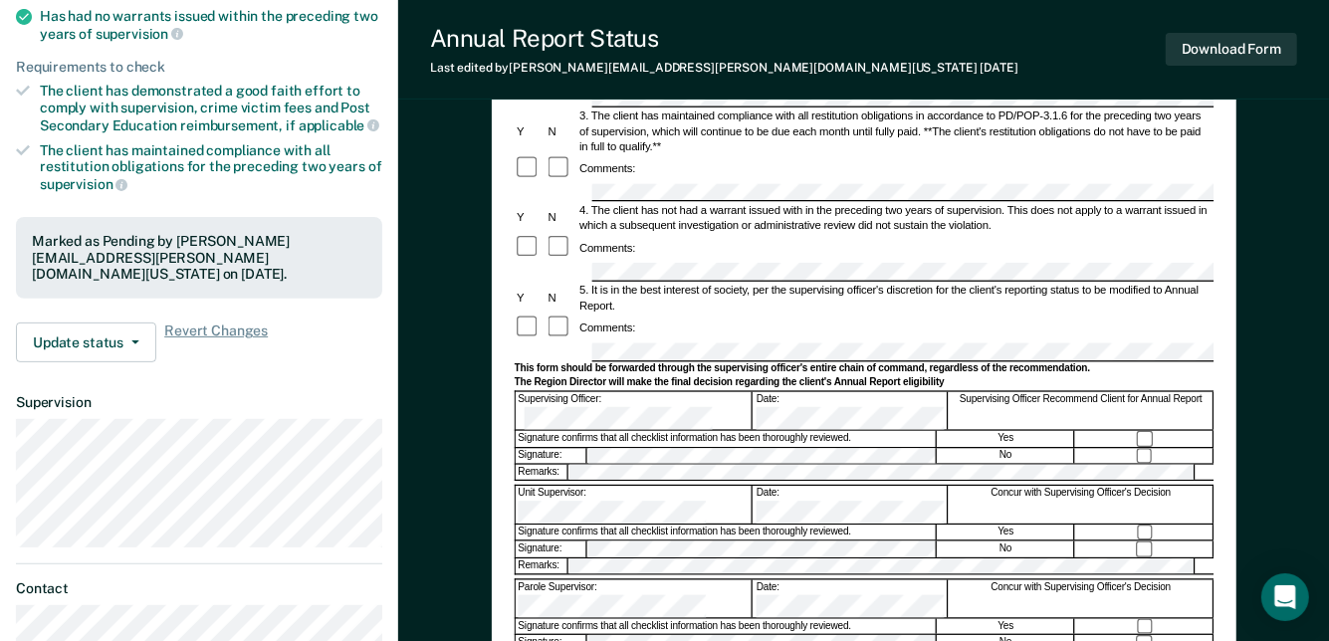
scroll to position [0, 0]
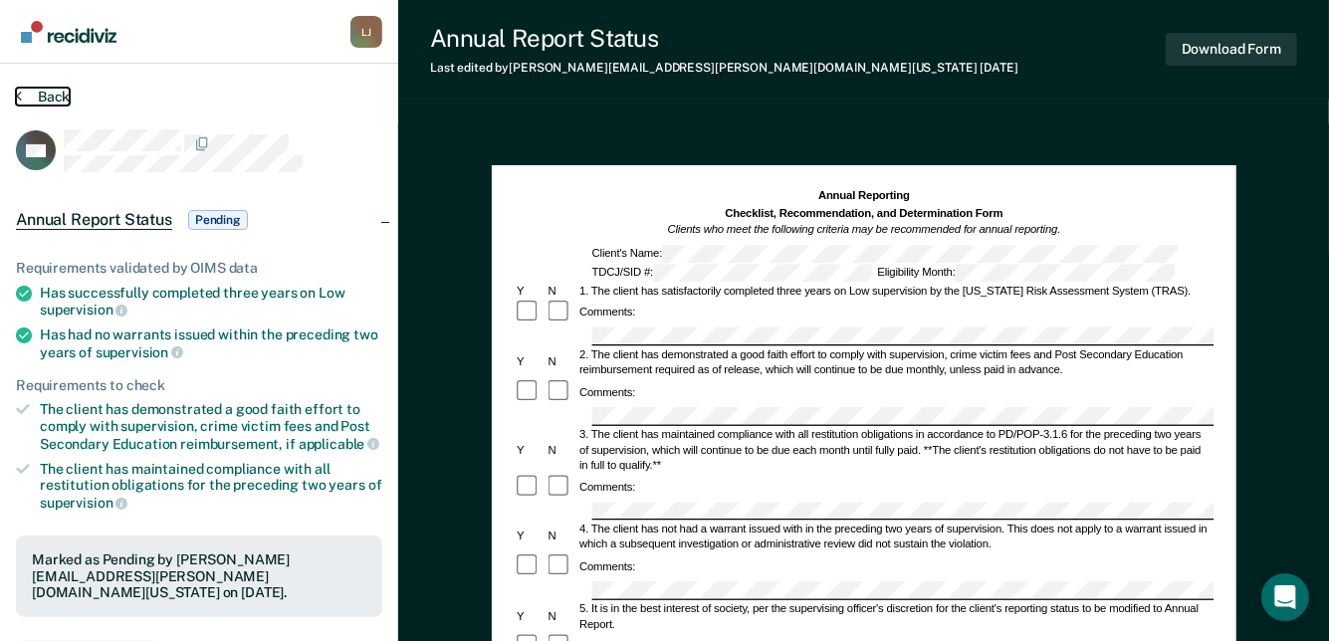
click at [40, 93] on button "Back" at bounding box center [43, 97] width 54 height 18
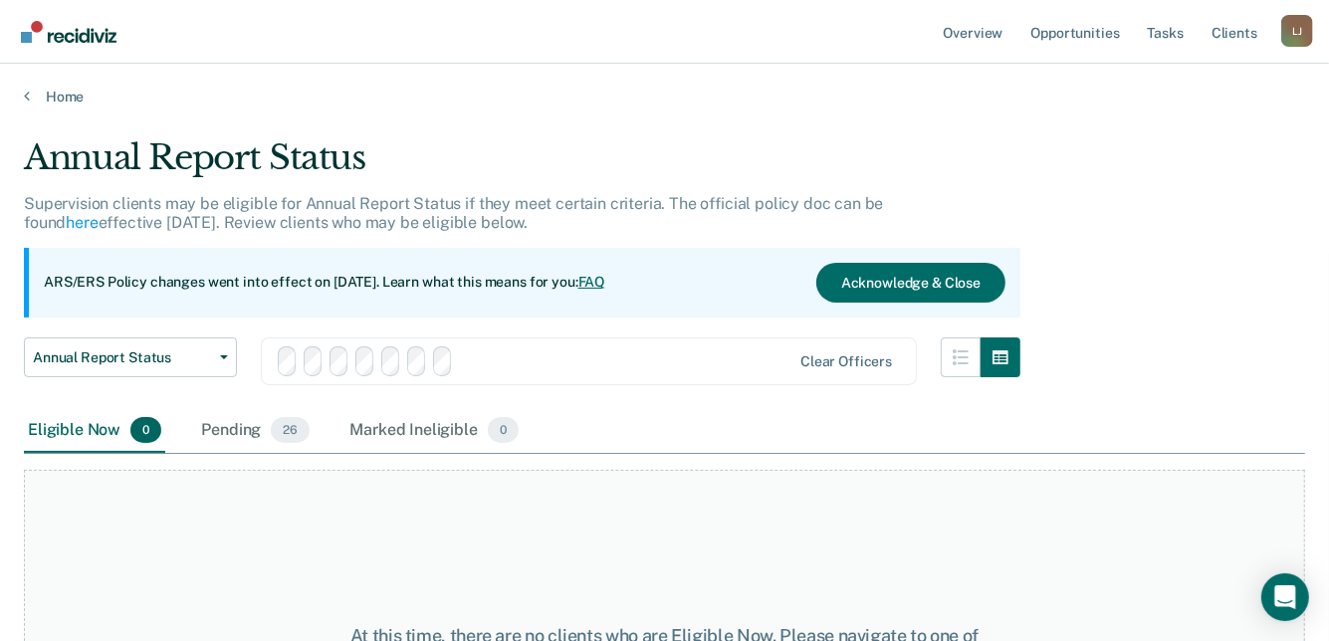
scroll to position [331, 0]
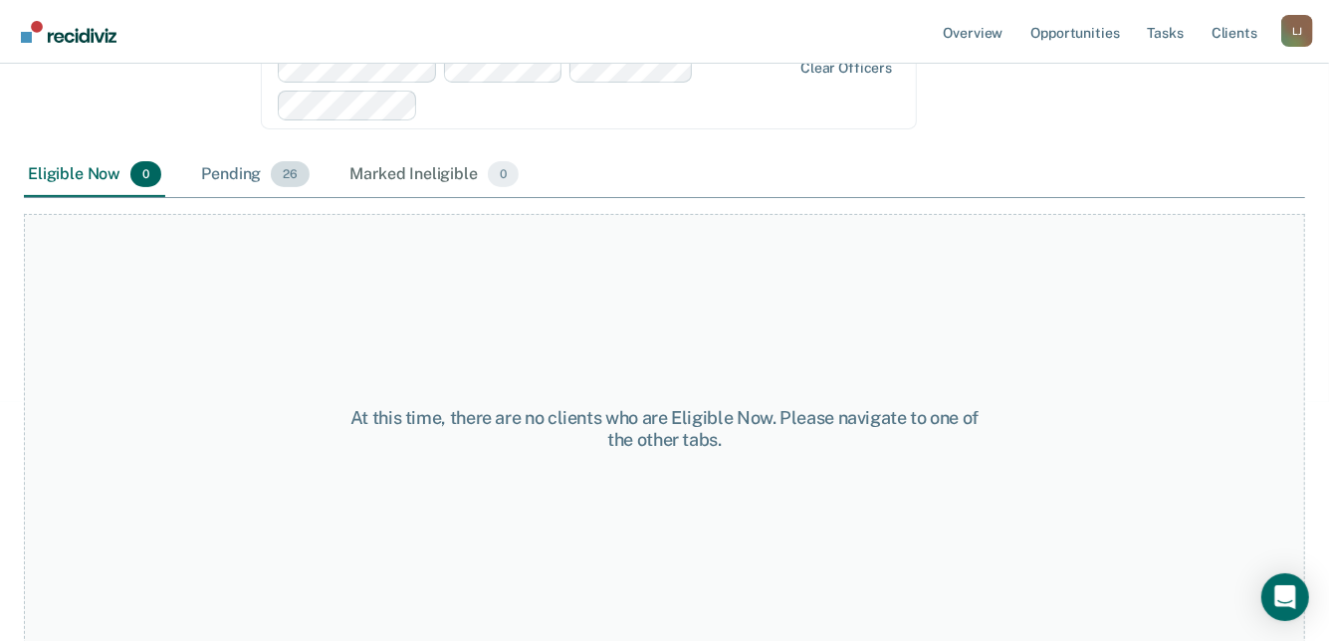
click at [233, 168] on div "Pending 26" at bounding box center [255, 175] width 116 height 44
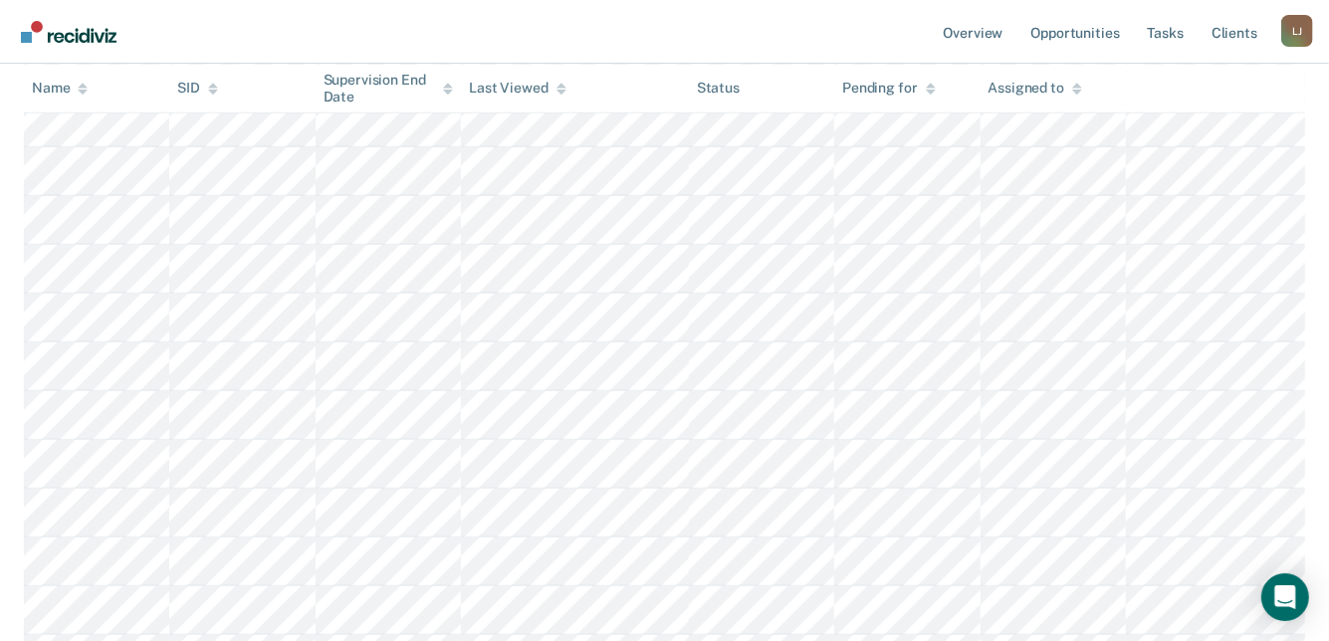
scroll to position [1128, 0]
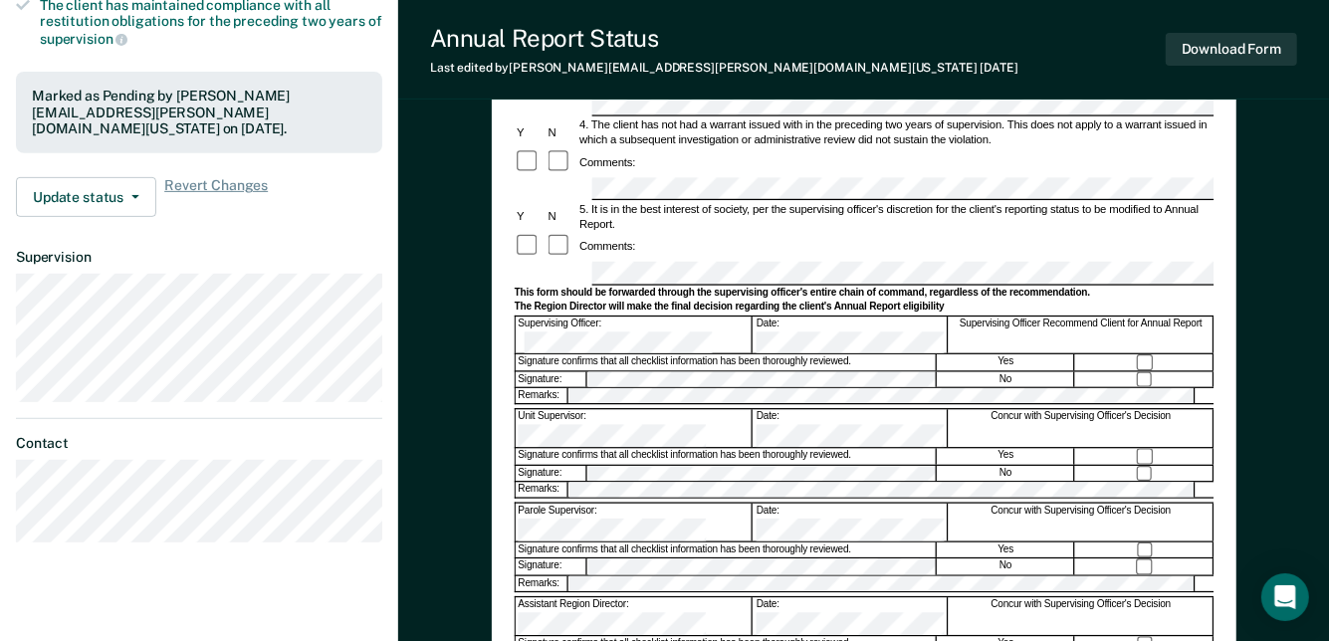
scroll to position [498, 0]
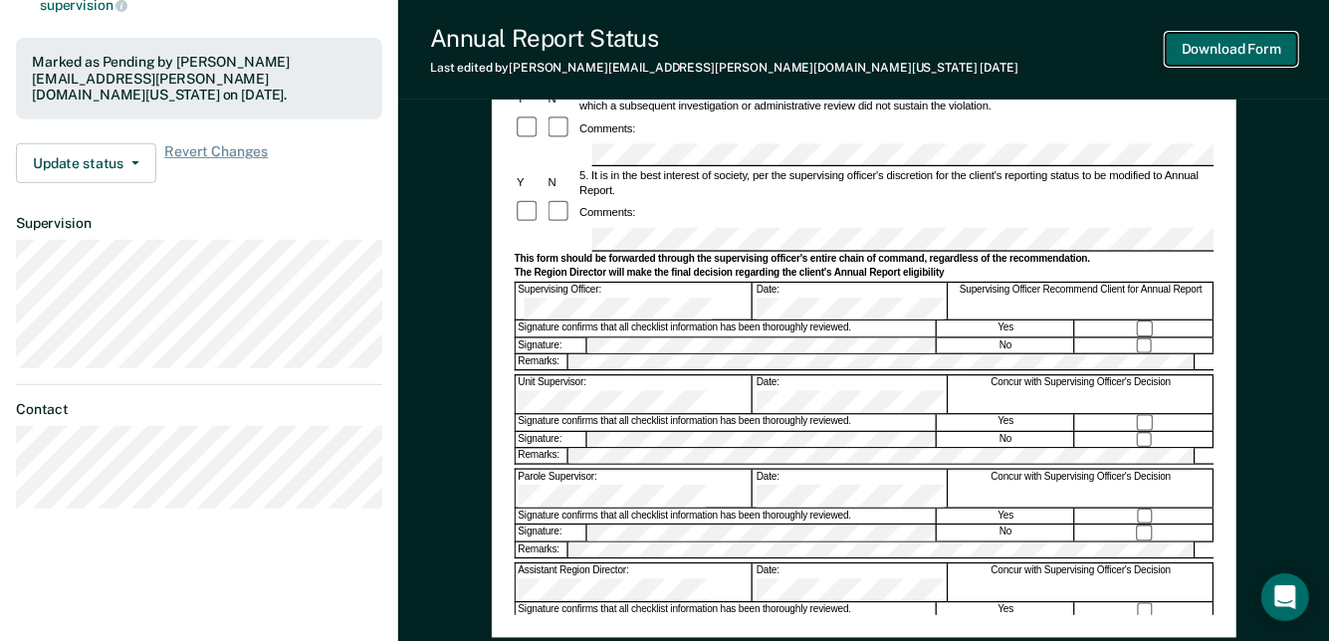
click at [1199, 47] on button "Download Form" at bounding box center [1231, 49] width 131 height 33
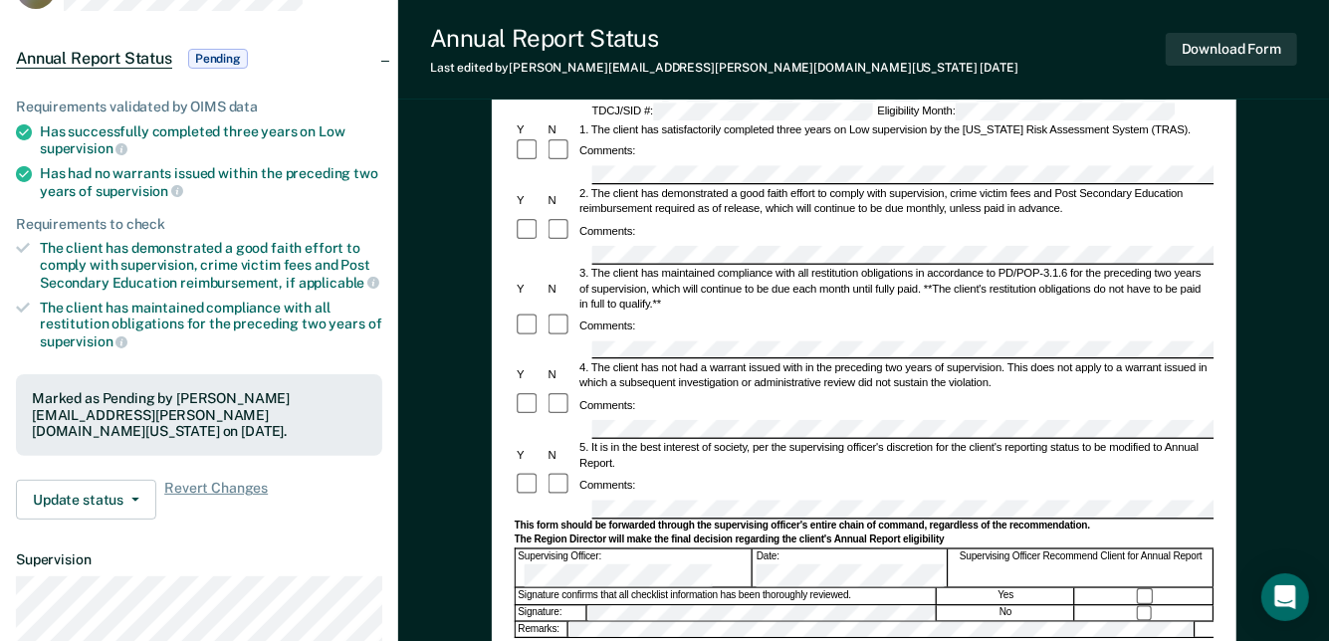
scroll to position [0, 0]
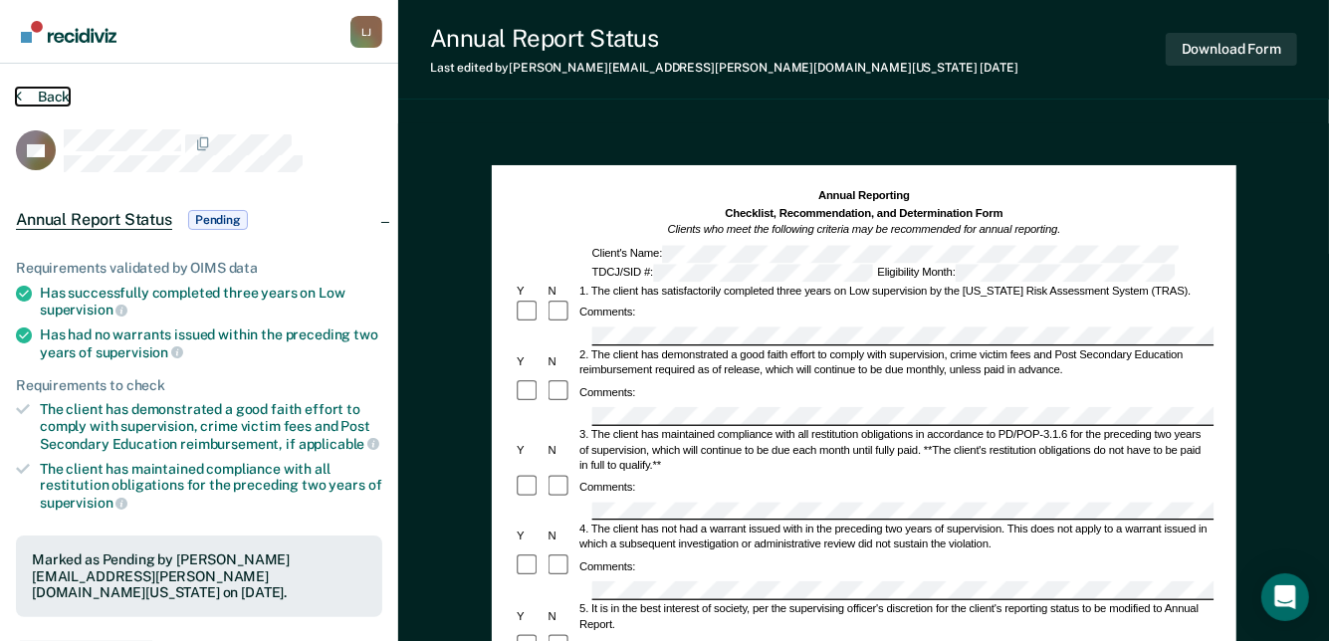
click at [60, 98] on button "Back" at bounding box center [43, 97] width 54 height 18
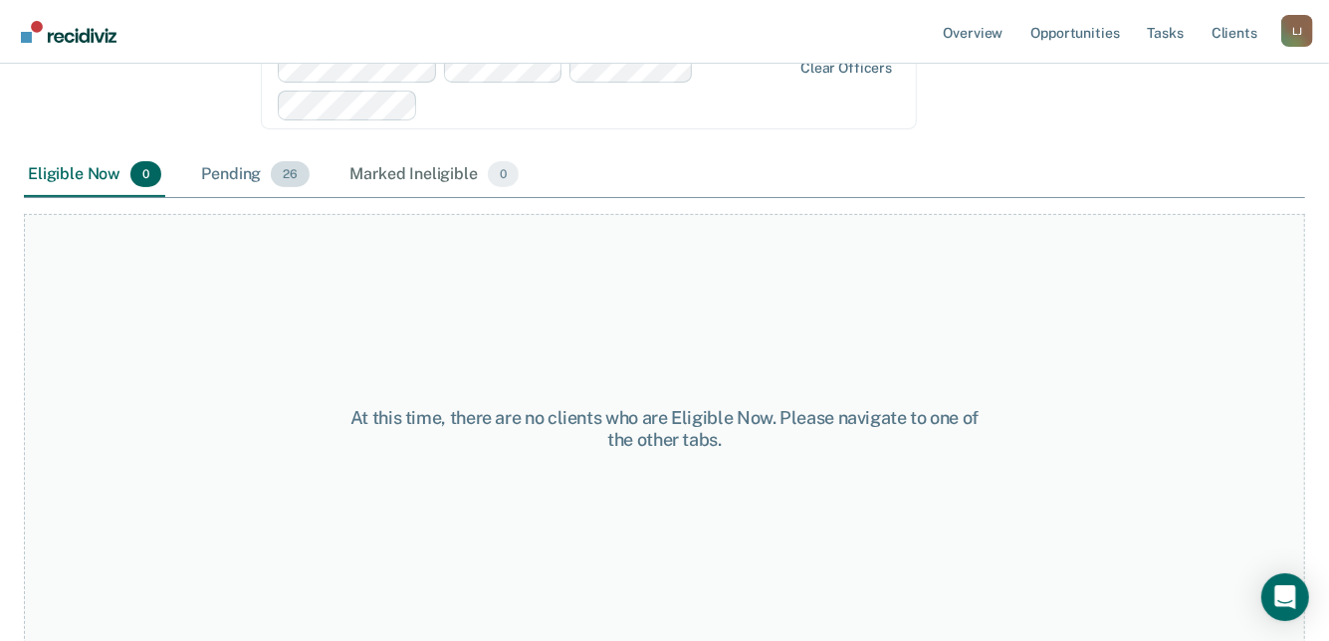
click at [217, 175] on div "Pending 26" at bounding box center [255, 175] width 116 height 44
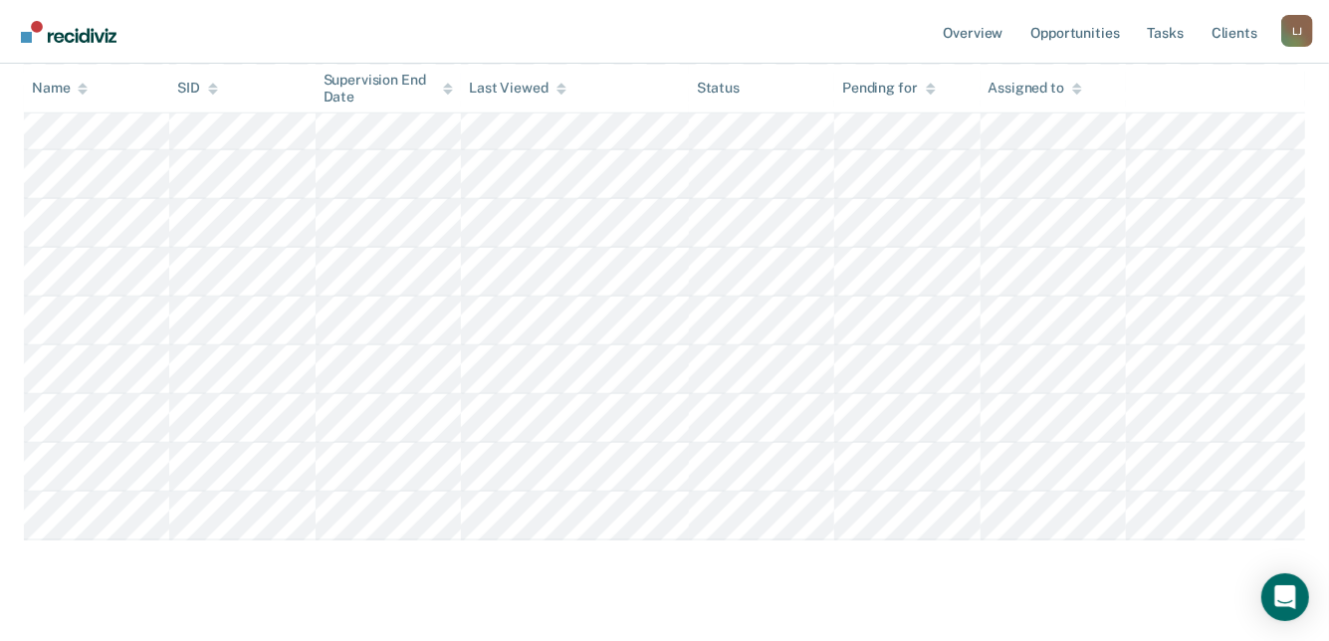
scroll to position [1327, 0]
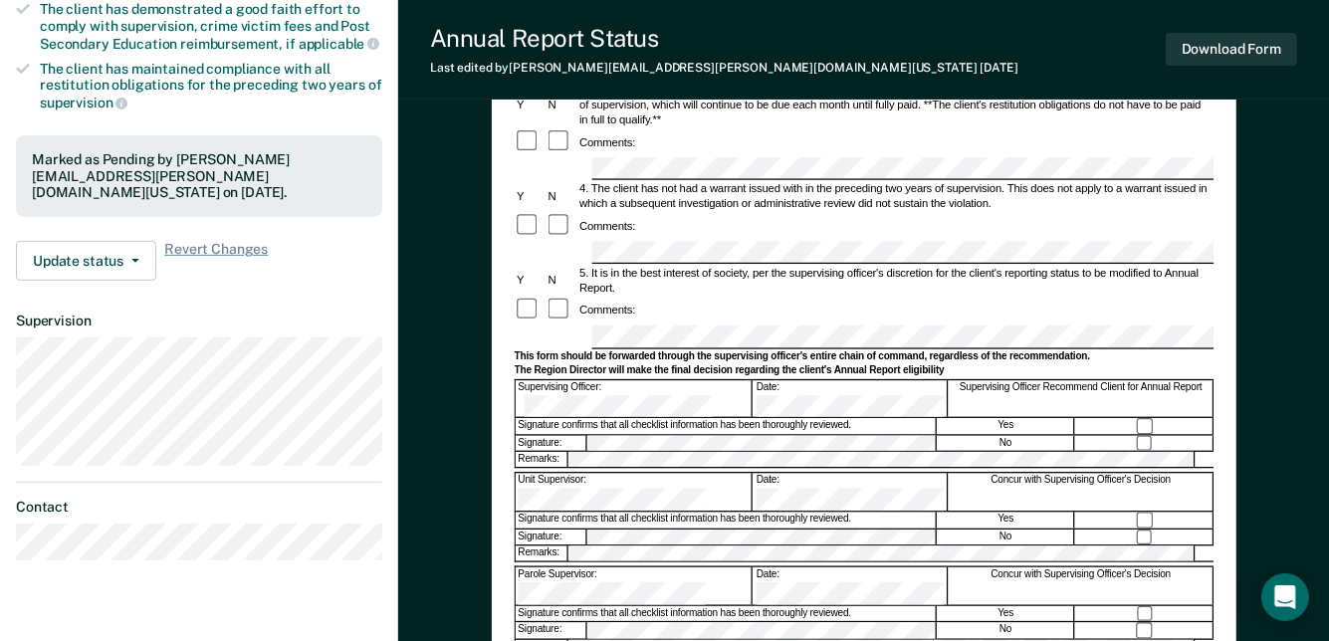
scroll to position [398, 0]
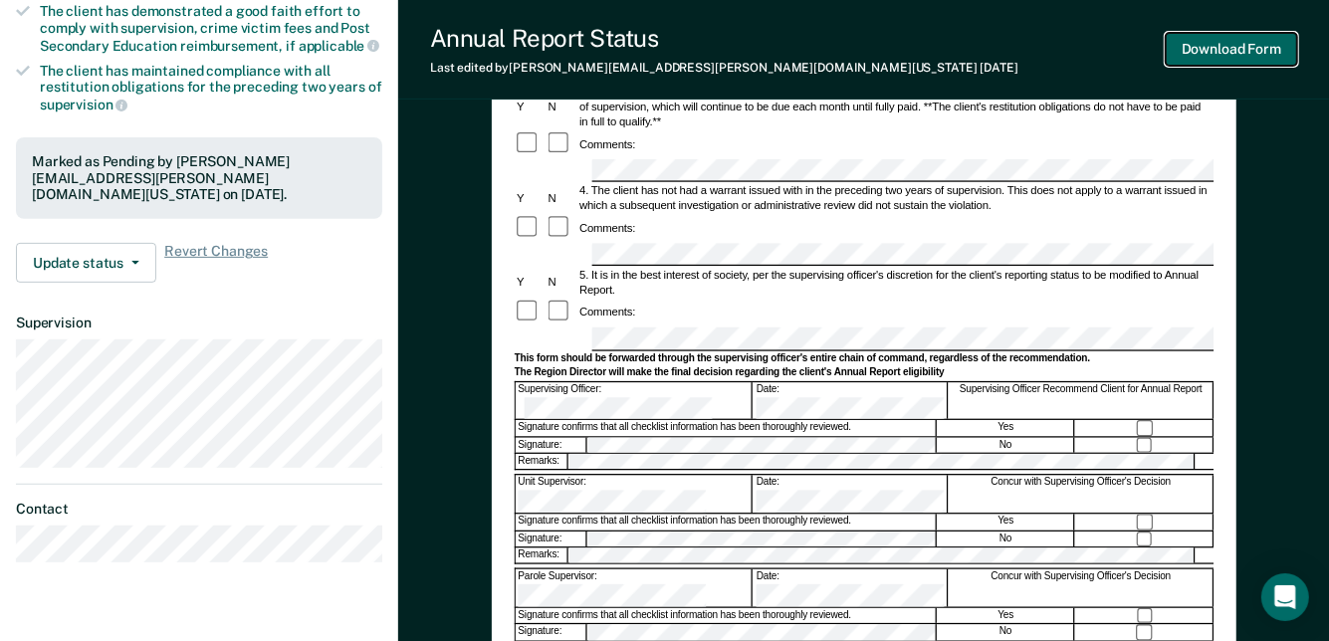
click at [1262, 41] on button "Download Form" at bounding box center [1231, 49] width 131 height 33
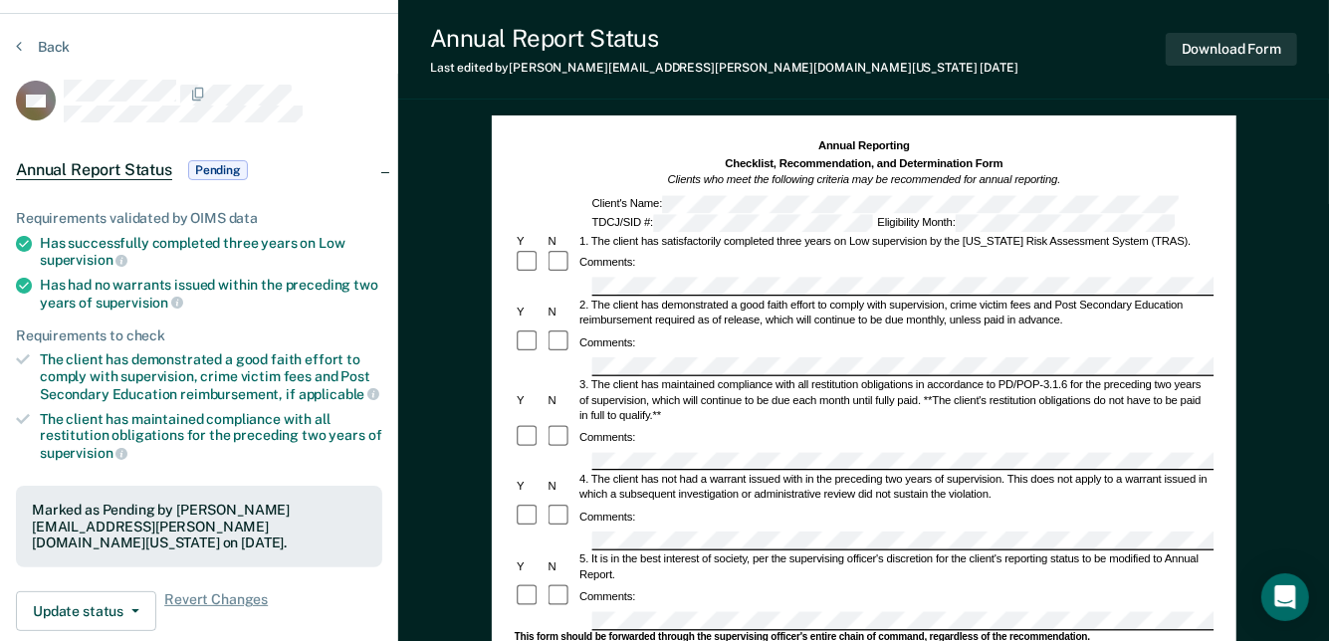
scroll to position [0, 0]
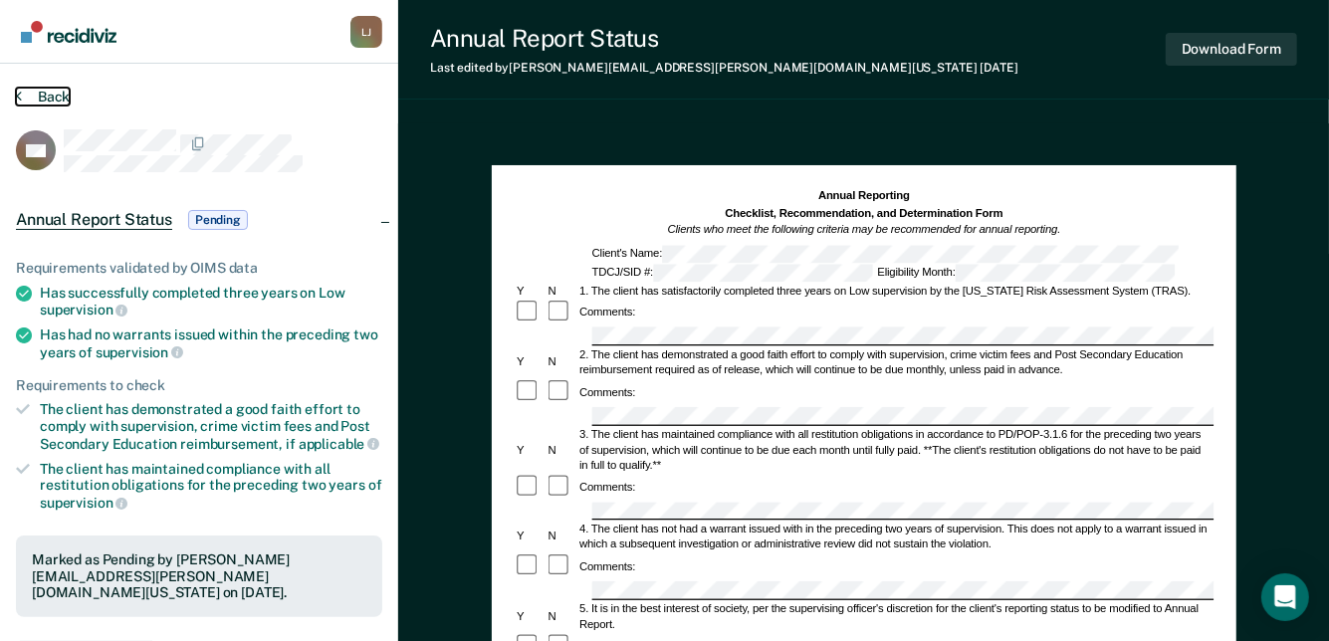
click at [52, 91] on button "Back" at bounding box center [43, 97] width 54 height 18
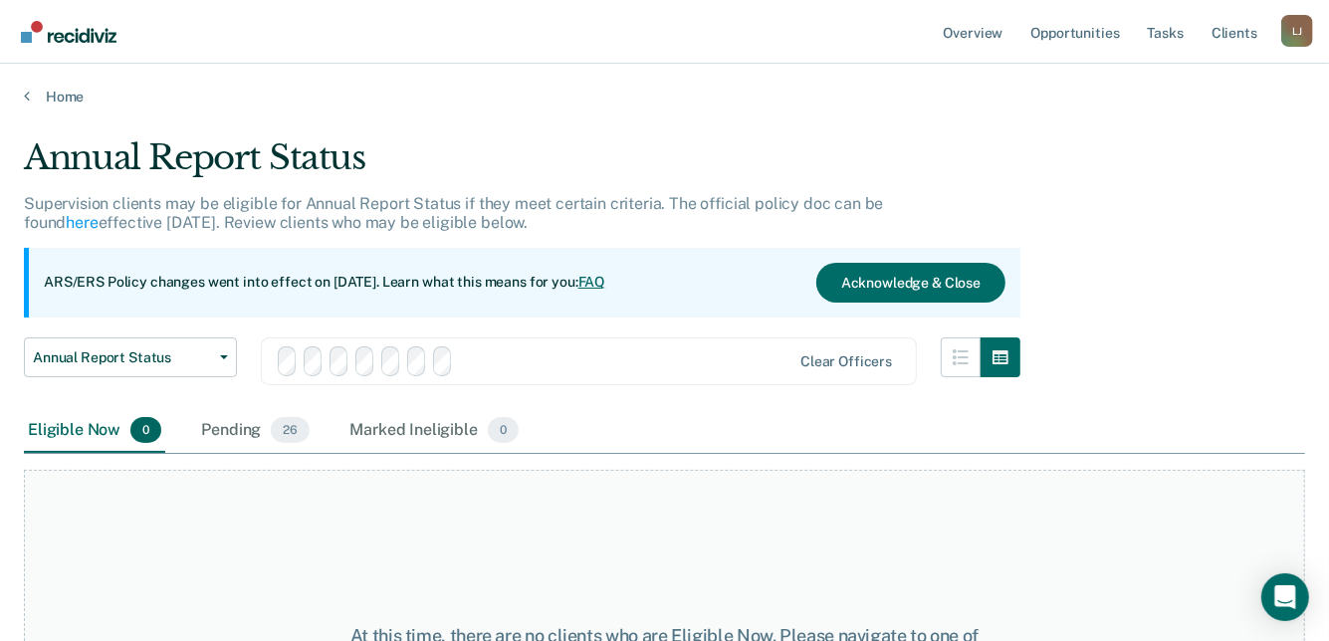
scroll to position [331, 0]
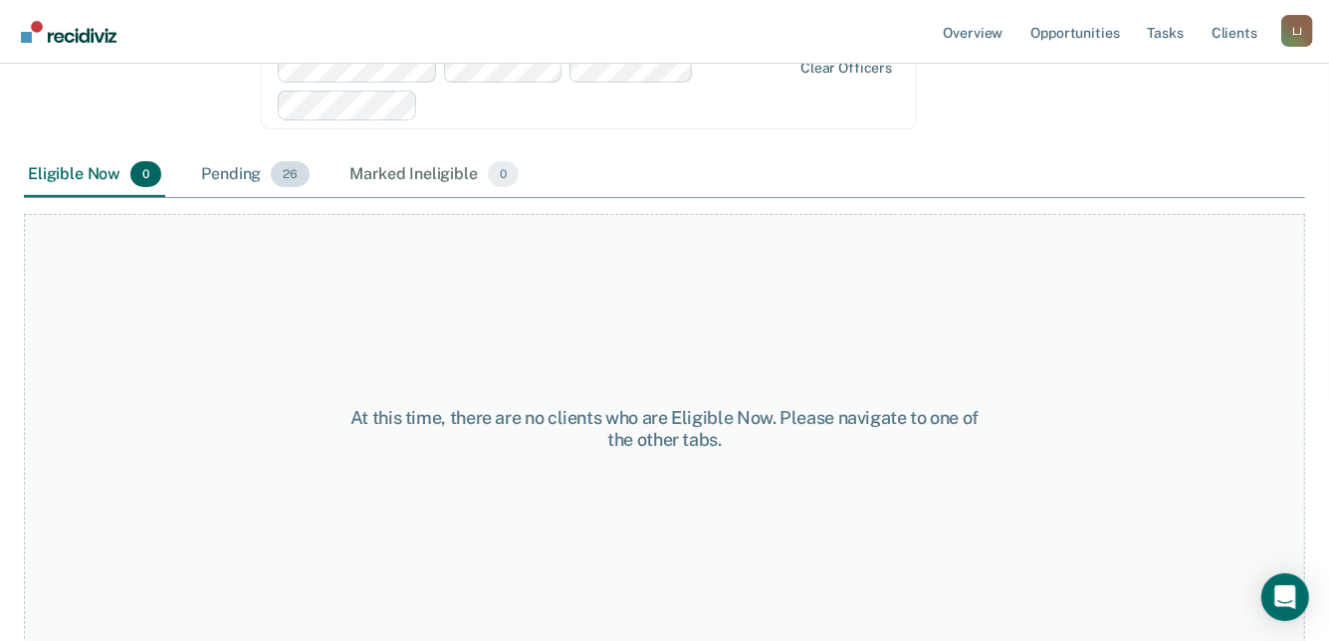
click at [219, 153] on div "Pending 26" at bounding box center [255, 175] width 116 height 44
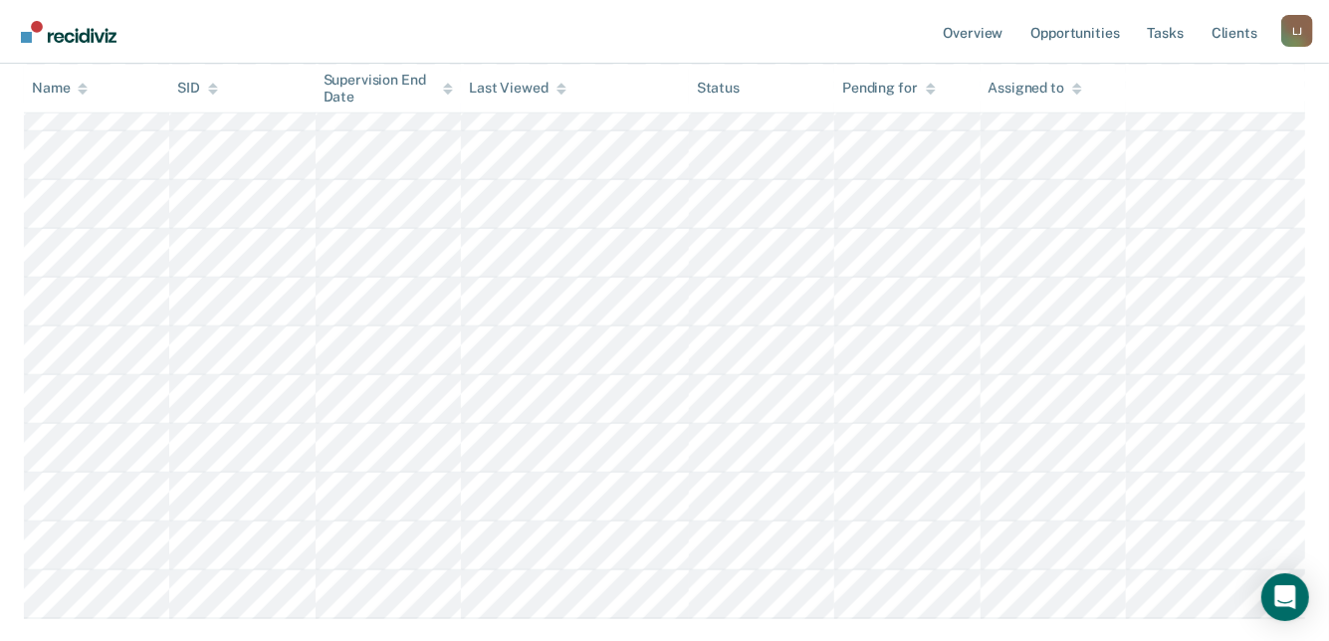
scroll to position [1327, 0]
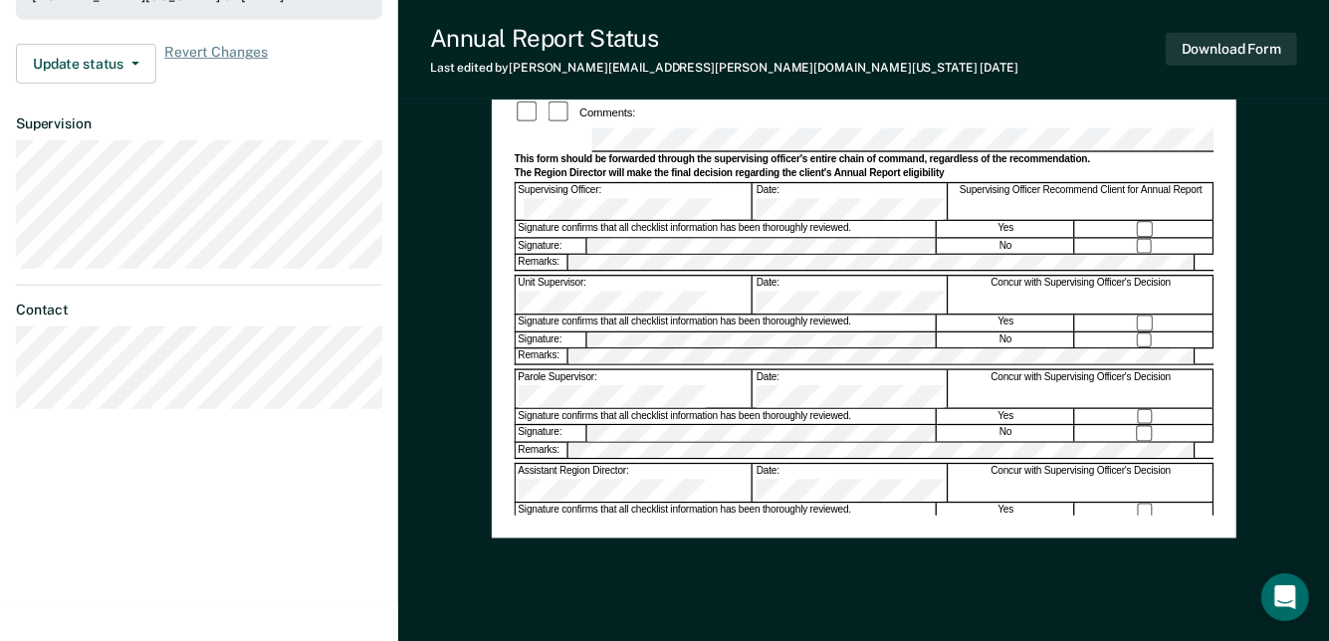
scroll to position [100, 0]
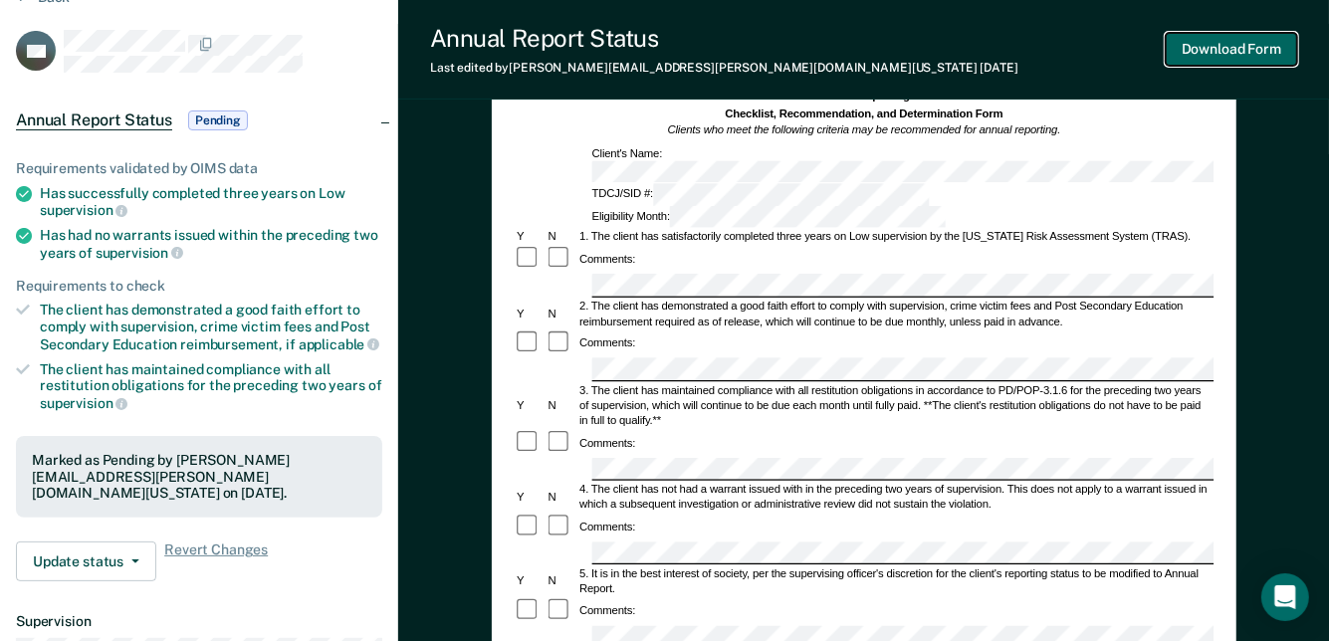
click at [1216, 39] on button "Download Form" at bounding box center [1231, 49] width 131 height 33
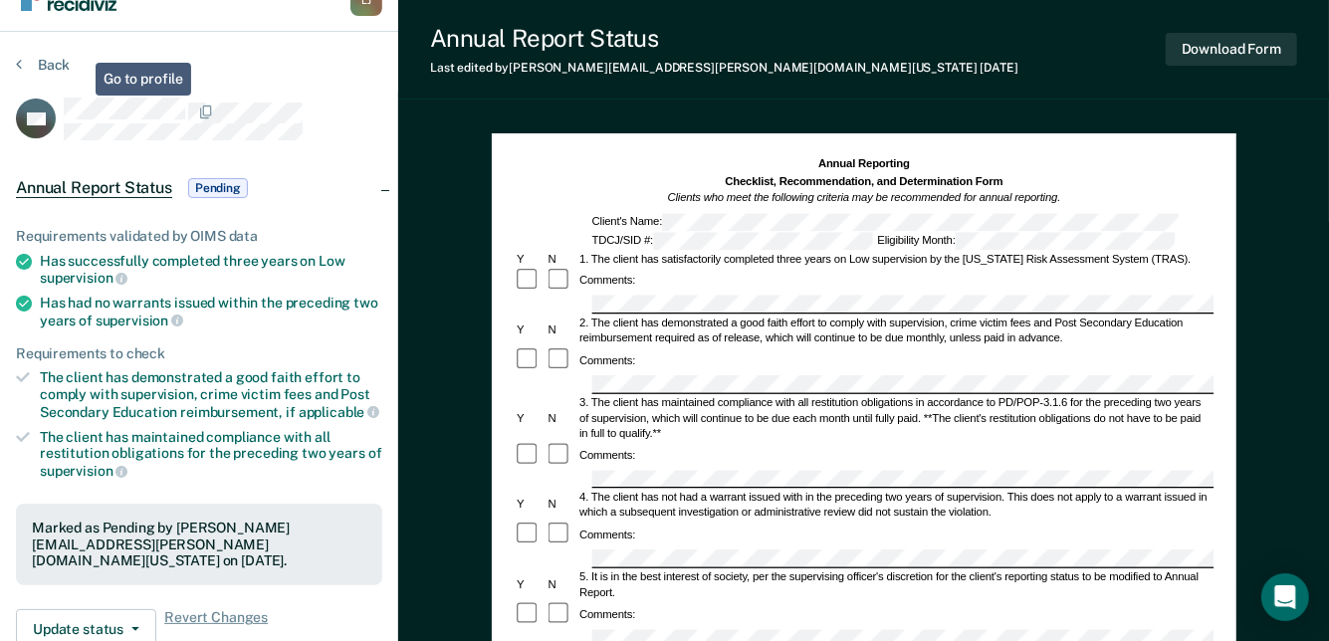
scroll to position [0, 0]
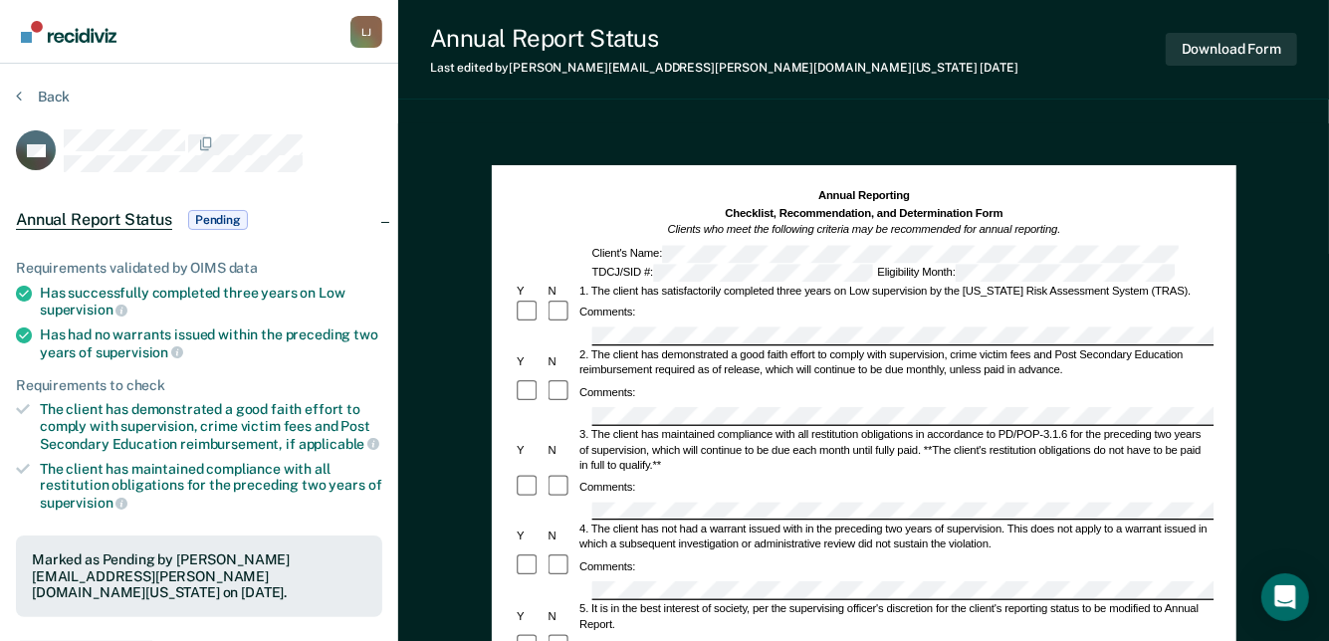
click at [60, 80] on section "Back SG Annual Report Status Pending Requirements validated by OIMS data Has su…" at bounding box center [199, 555] width 398 height 983
click at [57, 92] on button "Back" at bounding box center [43, 97] width 54 height 18
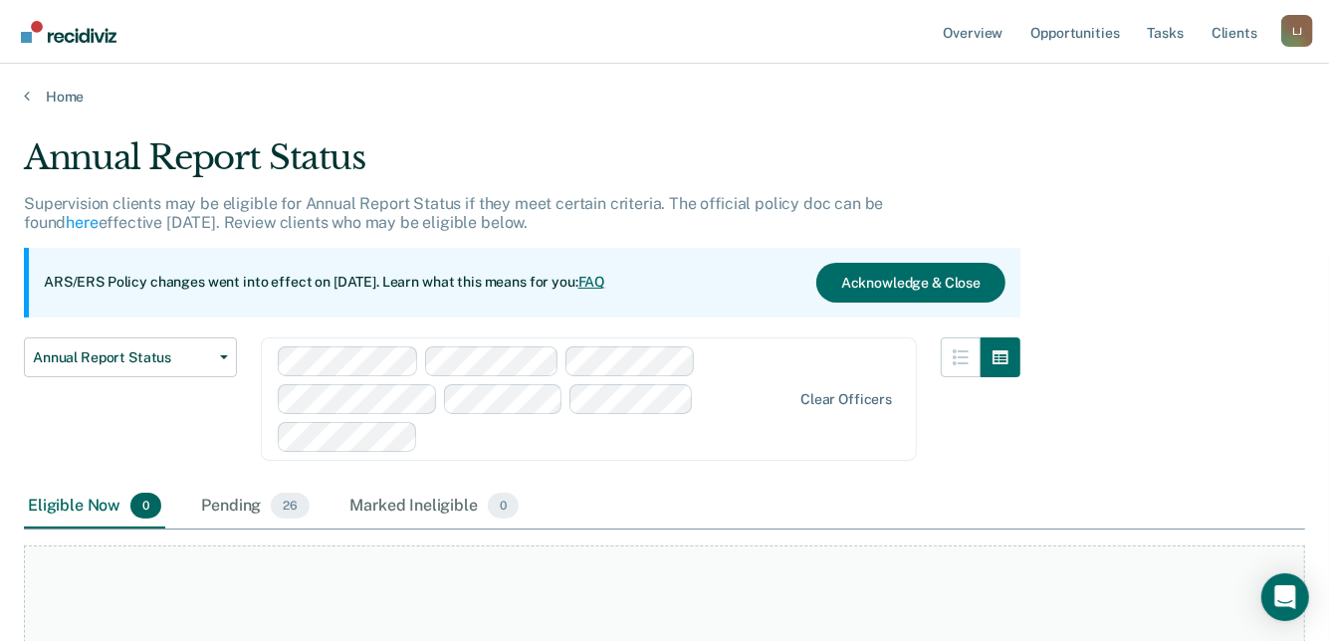
scroll to position [331, 0]
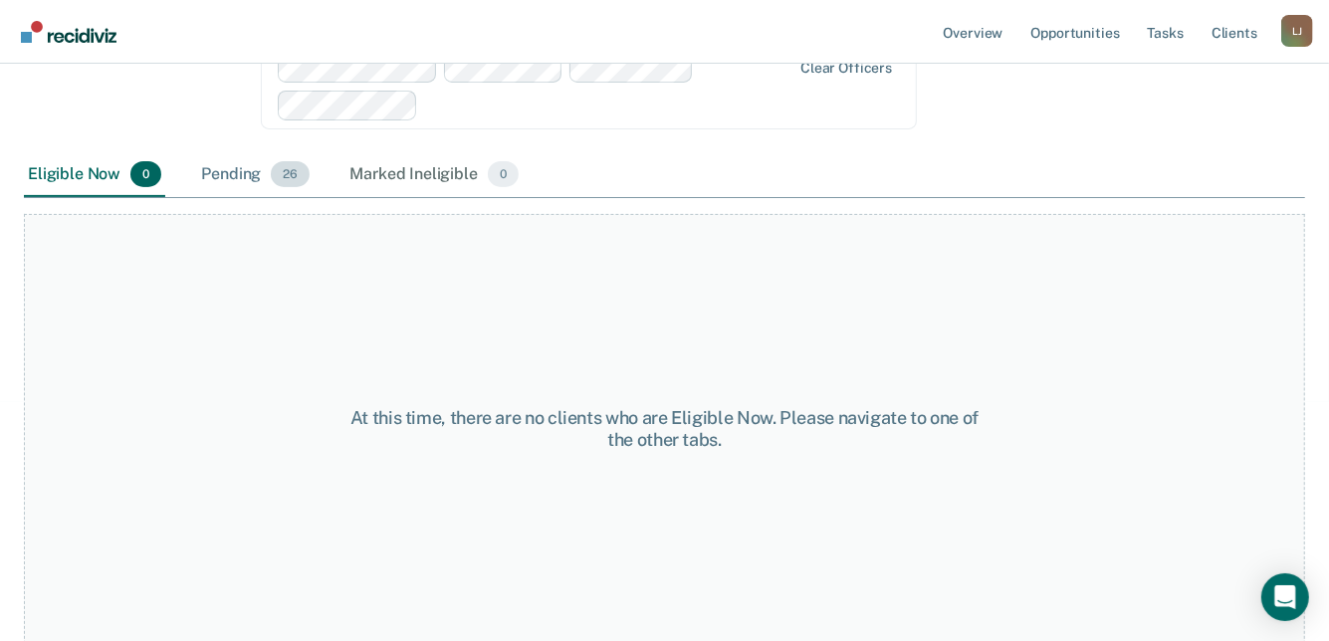
click at [215, 169] on div "Pending 26" at bounding box center [255, 175] width 116 height 44
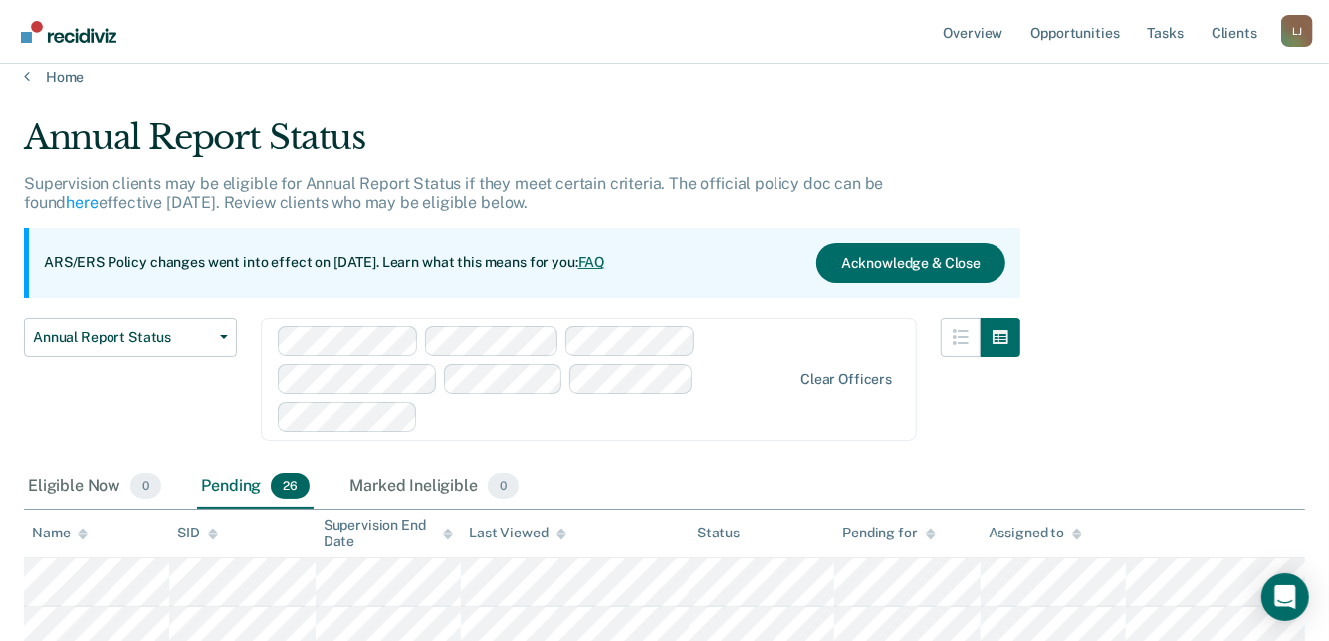
scroll to position [0, 0]
